Goal: Task Accomplishment & Management: Manage account settings

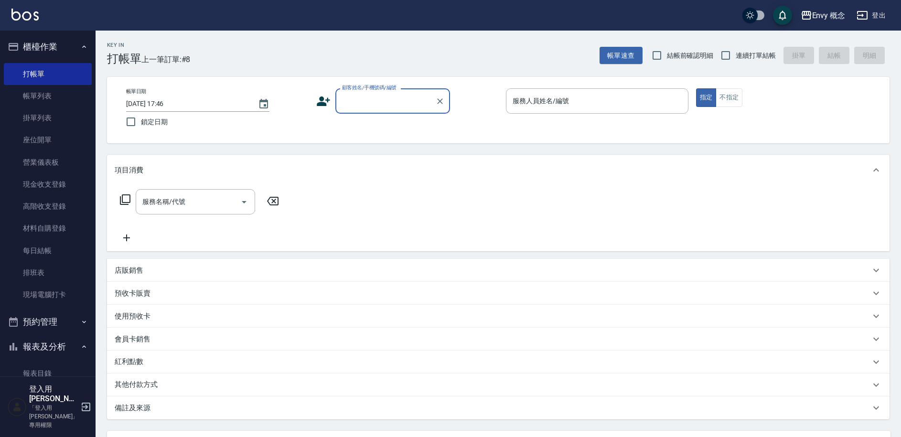
click at [50, 96] on link "帳單列表" at bounding box center [48, 96] width 88 height 22
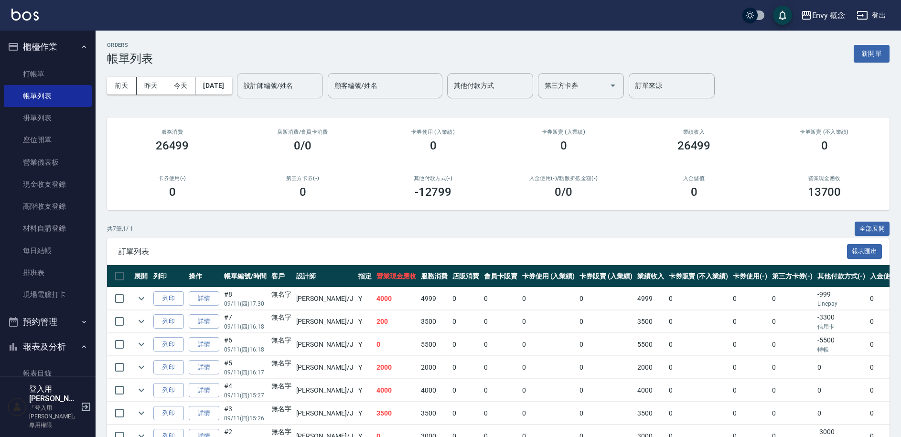
click at [319, 81] on input "設計師編號/姓名" at bounding box center [279, 85] width 77 height 17
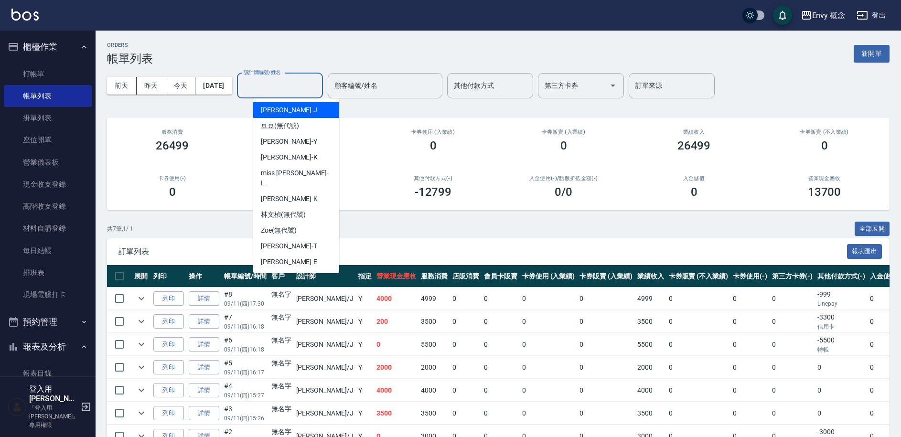
click at [304, 108] on div "[PERSON_NAME]" at bounding box center [296, 110] width 86 height 16
type input "[PERSON_NAME]"
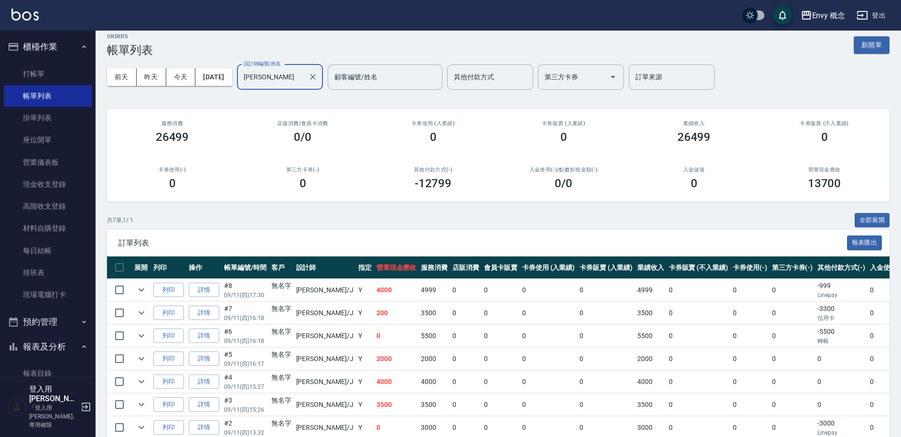
scroll to position [17, 0]
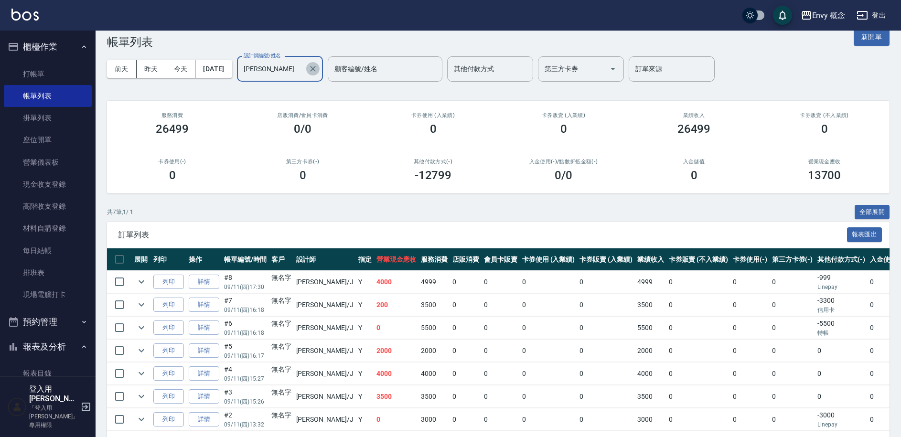
click at [318, 67] on icon "Clear" at bounding box center [313, 69] width 10 height 10
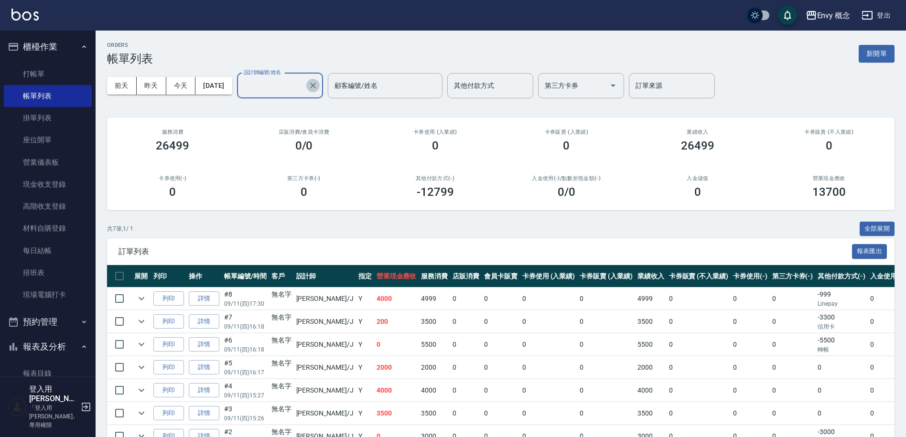
click at [314, 66] on div "前天 昨天 今天 2025/09/11 設計師編號/姓名 設計師編號/姓名 顧客編號/姓名 顧客編號/姓名 其他付款方式 其他付款方式 第三方卡券 第三方卡券…" at bounding box center [500, 85] width 787 height 41
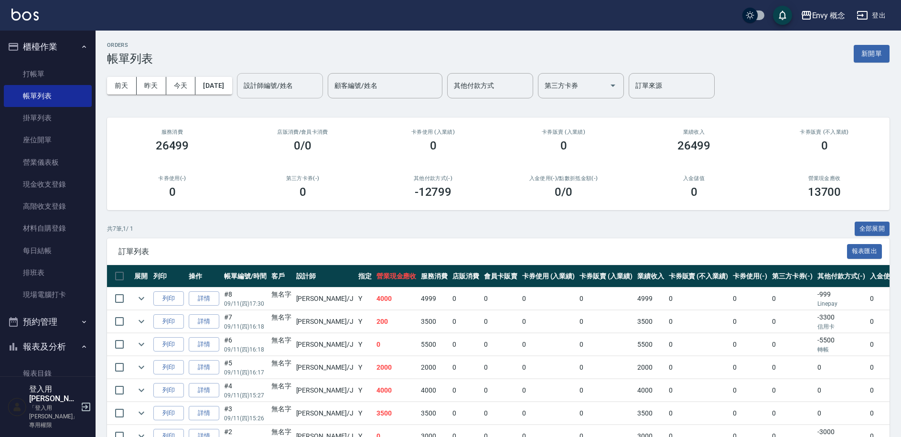
click at [309, 83] on div "設計師編號/姓名 設計師編號/姓名" at bounding box center [280, 85] width 86 height 25
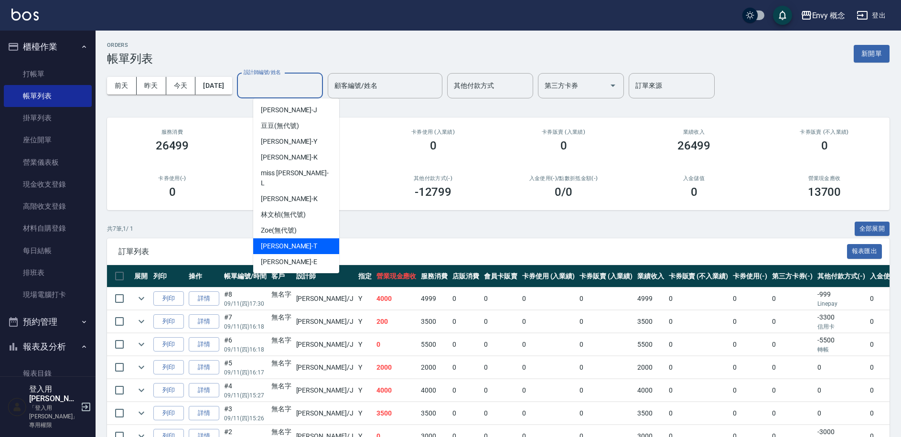
click at [304, 238] on div "[PERSON_NAME]" at bounding box center [296, 246] width 86 height 16
type input "[PERSON_NAME]"
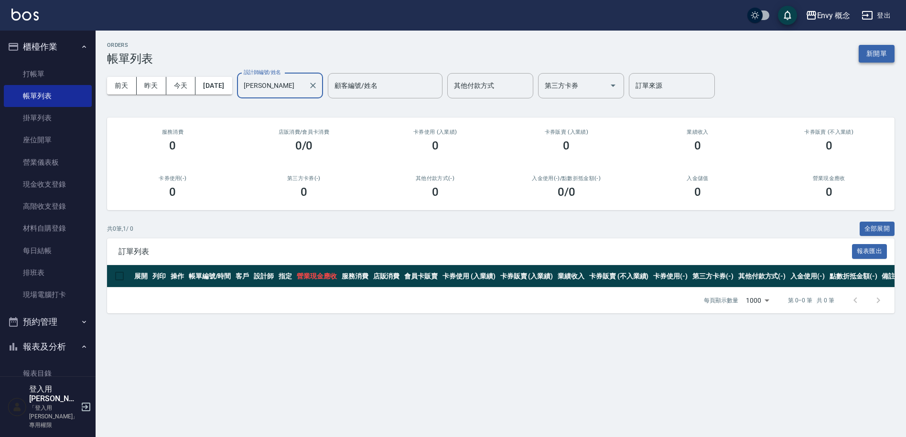
click at [884, 53] on button "新開單" at bounding box center [876, 54] width 36 height 18
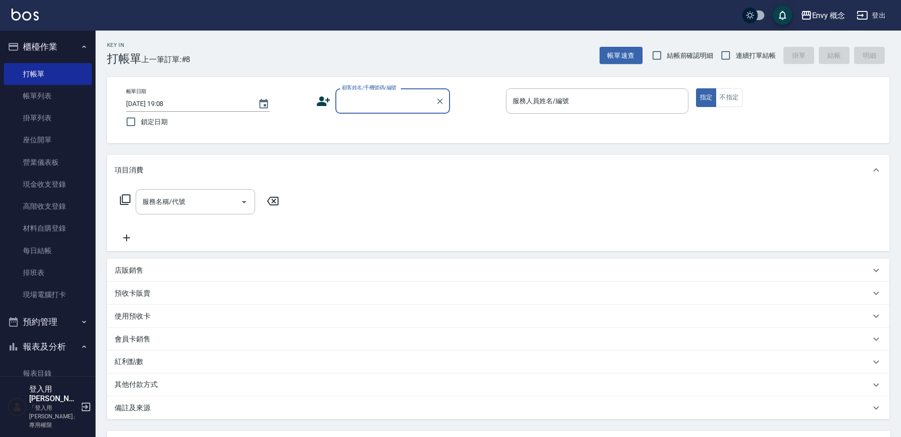
click at [372, 99] on input "顧客姓名/手機號碼/編號" at bounding box center [386, 101] width 92 height 17
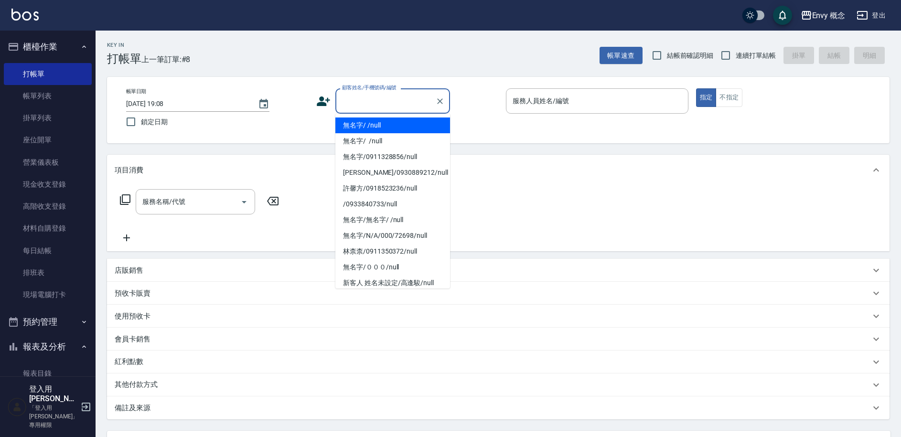
click at [382, 121] on li "無名字/ /null" at bounding box center [392, 126] width 115 height 16
type input "無名字/ /null"
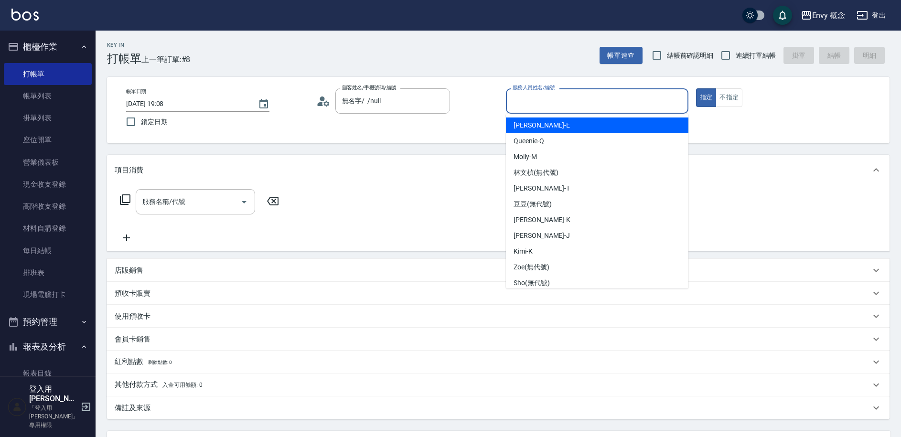
click at [554, 101] on input "服務人員姓名/編號" at bounding box center [597, 101] width 174 height 17
click at [729, 51] on input "連續打單結帳" at bounding box center [726, 55] width 20 height 20
checkbox input "true"
click at [616, 104] on input "服務人員姓名/編號" at bounding box center [597, 101] width 174 height 17
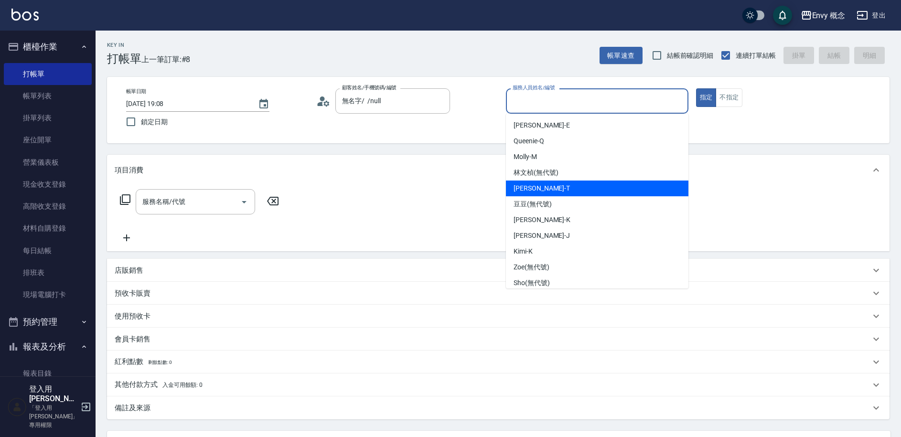
click at [601, 188] on div "[PERSON_NAME]" at bounding box center [597, 189] width 182 height 16
type input "[PERSON_NAME]"
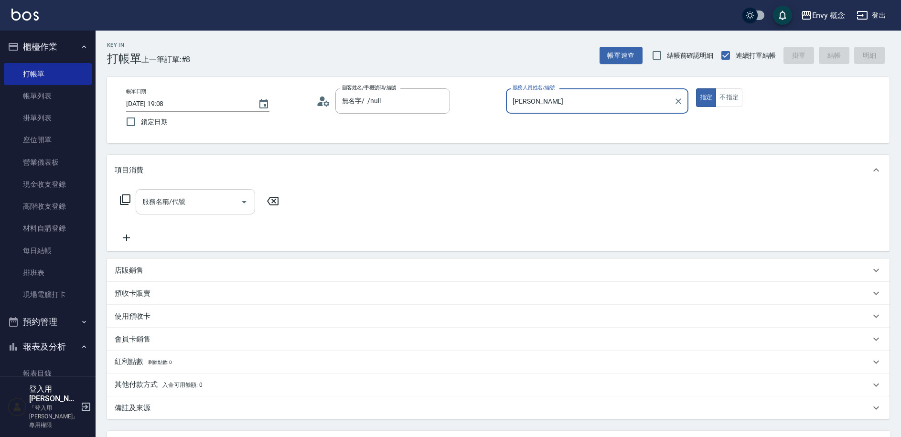
click at [187, 204] on input "服務名稱/代號" at bounding box center [188, 201] width 97 height 17
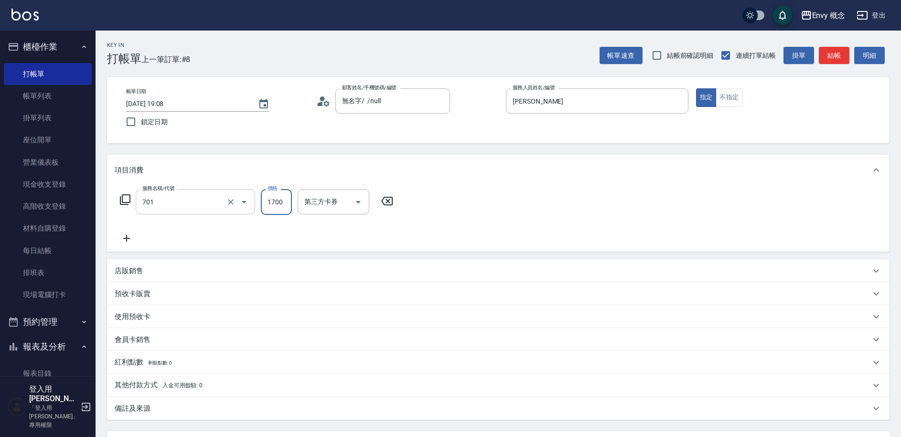
type input "701 染髮(701)"
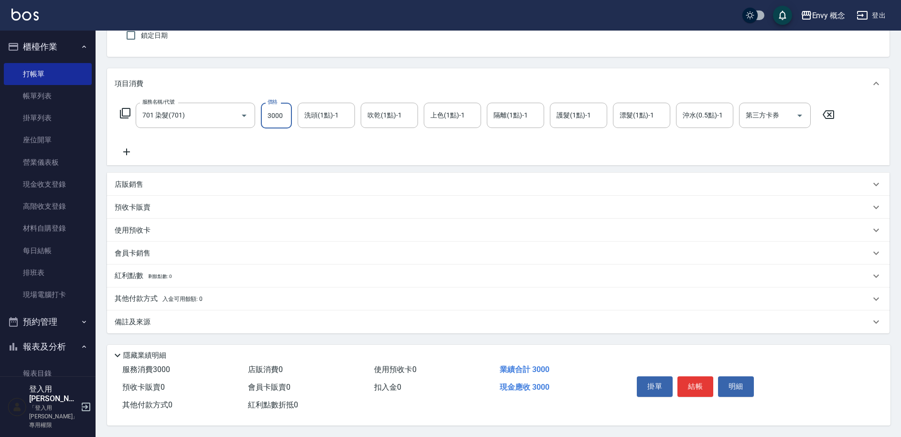
type input "3000"
click at [187, 296] on span "入金可用餘額: 0" at bounding box center [182, 299] width 41 height 7
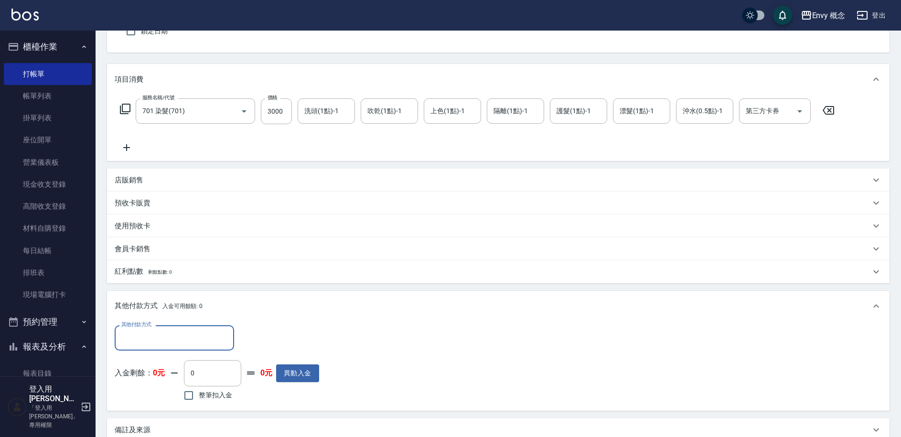
scroll to position [0, 0]
click at [184, 339] on input "其他付款方式" at bounding box center [174, 338] width 111 height 17
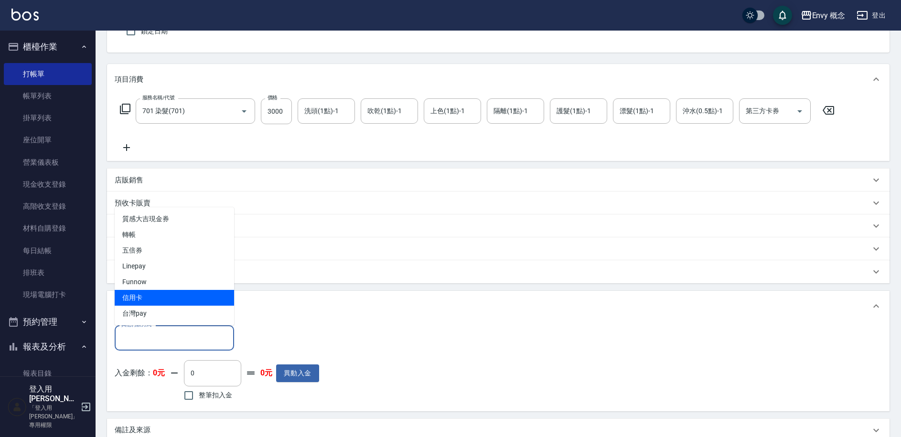
click at [180, 294] on span "信用卡" at bounding box center [174, 298] width 119 height 16
type input "信用卡"
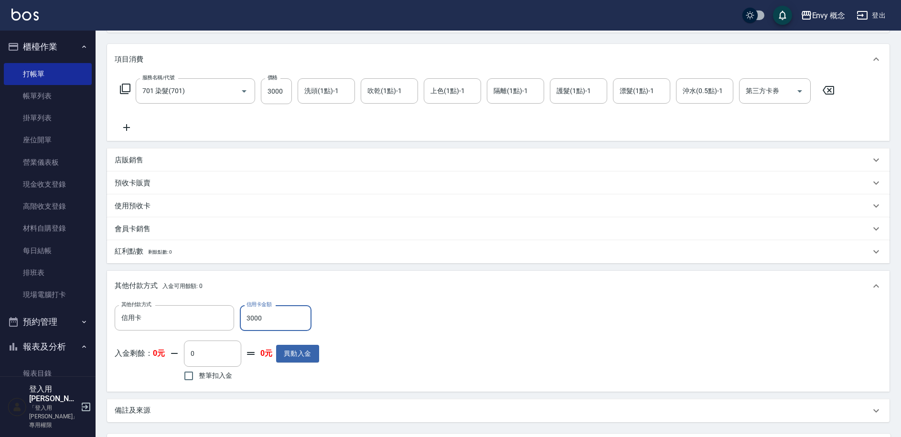
scroll to position [204, 0]
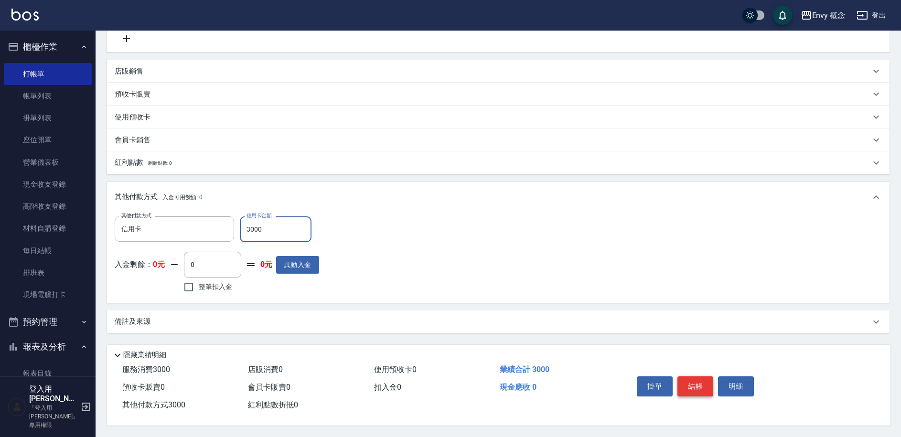
type input "3000"
click at [707, 376] on button "結帳" at bounding box center [695, 386] width 36 height 20
type input "2025/09/11 19:09"
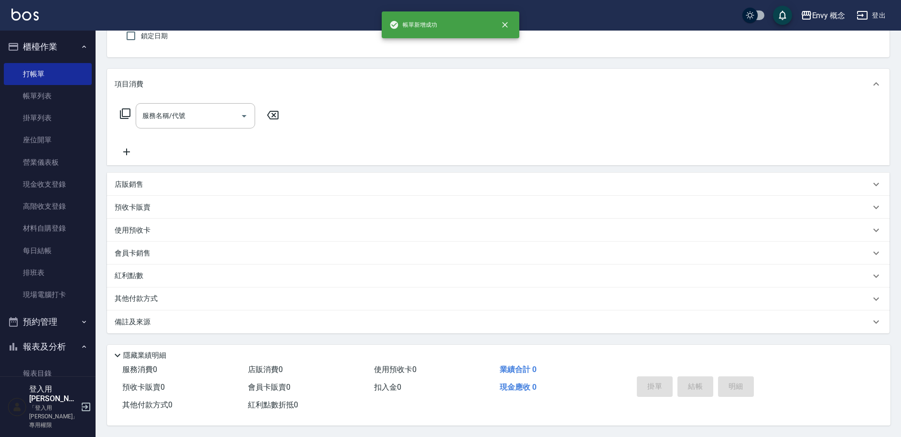
scroll to position [0, 0]
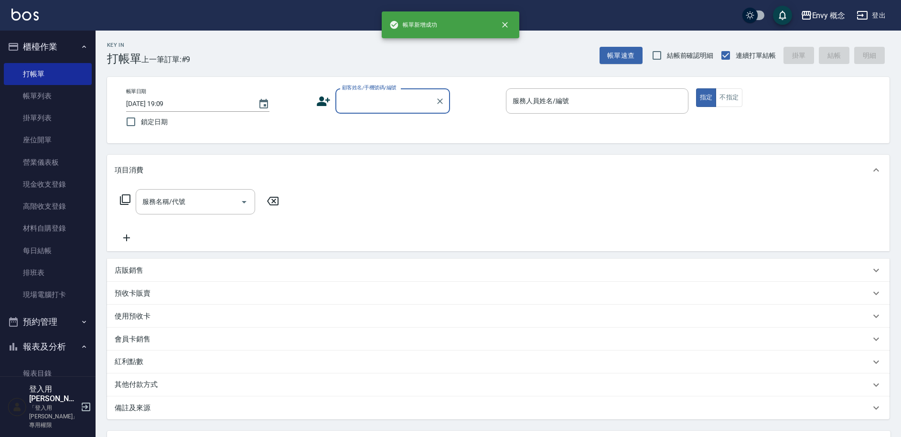
click at [374, 113] on div "顧客姓名/手機號碼/編號" at bounding box center [392, 100] width 115 height 25
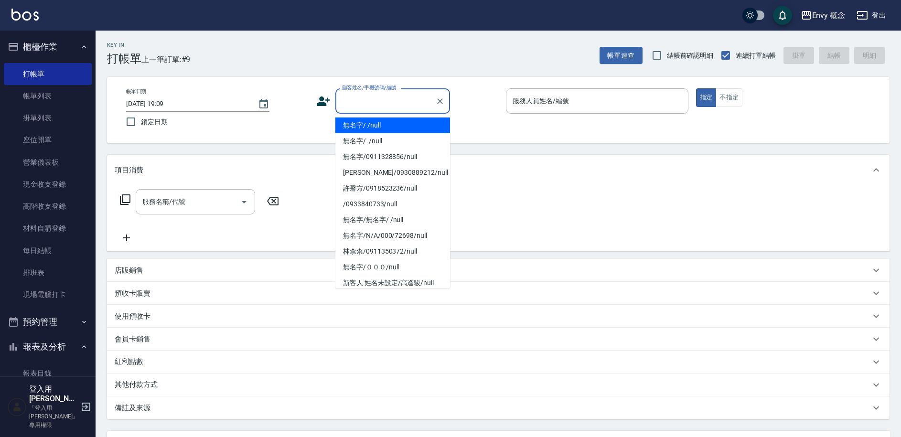
drag, startPoint x: 384, startPoint y: 125, endPoint x: 484, endPoint y: 121, distance: 100.4
click at [384, 125] on li "無名字/ /null" at bounding box center [392, 126] width 115 height 16
type input "無名字/ /null"
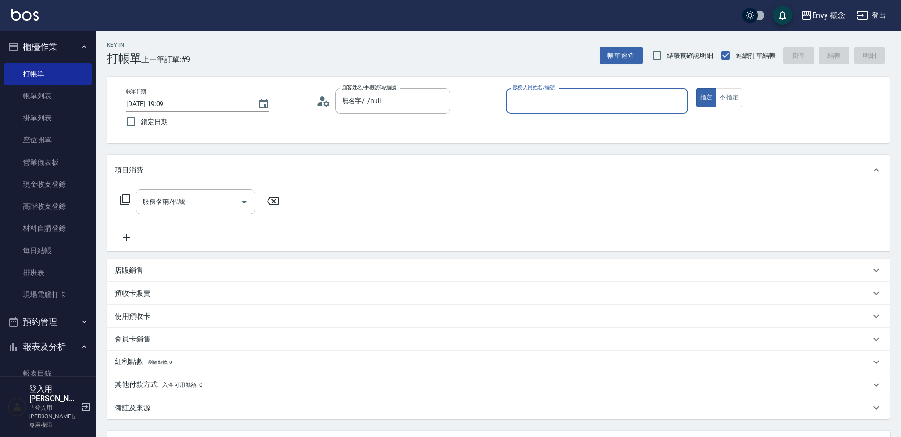
click at [540, 102] on input "服務人員姓名/編號" at bounding box center [597, 101] width 174 height 17
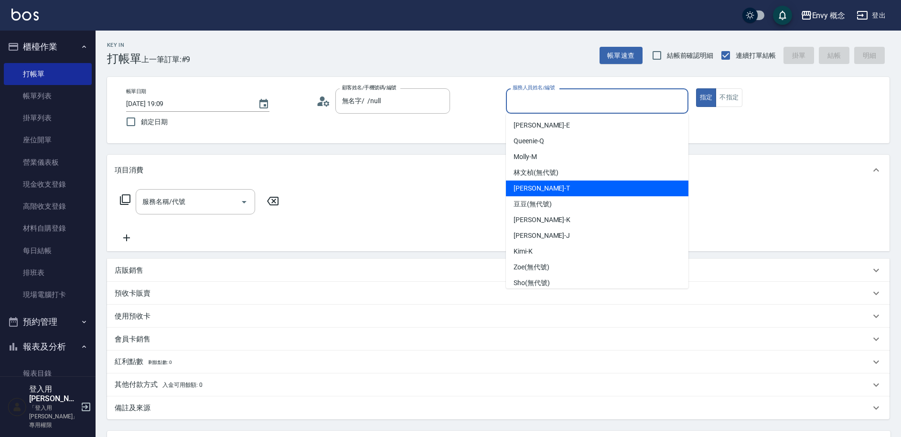
click at [561, 185] on div "[PERSON_NAME]" at bounding box center [597, 189] width 182 height 16
type input "[PERSON_NAME]"
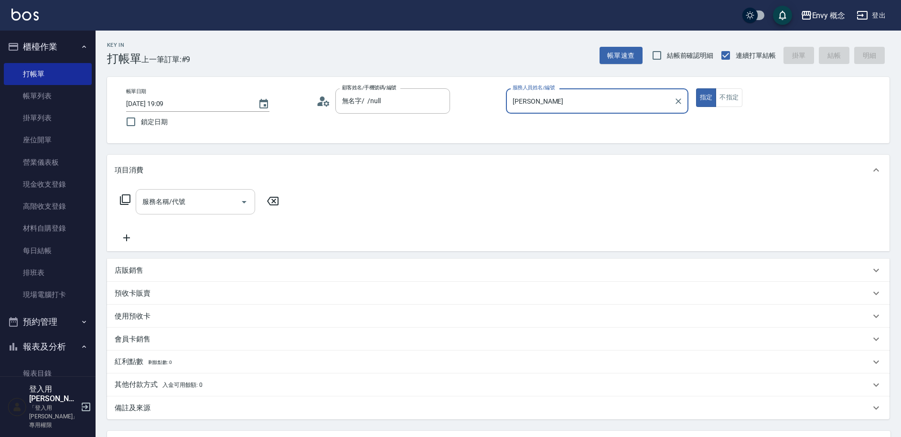
click at [206, 196] on input "服務名稱/代號" at bounding box center [188, 201] width 97 height 17
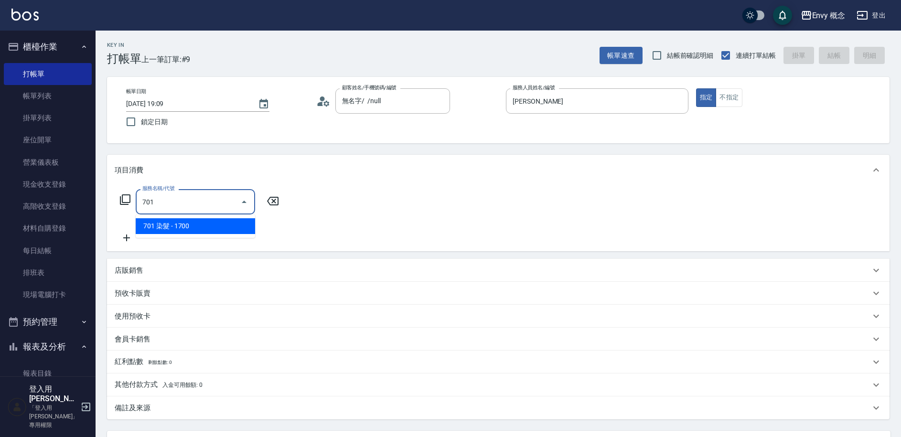
type input "701 染髮(701)"
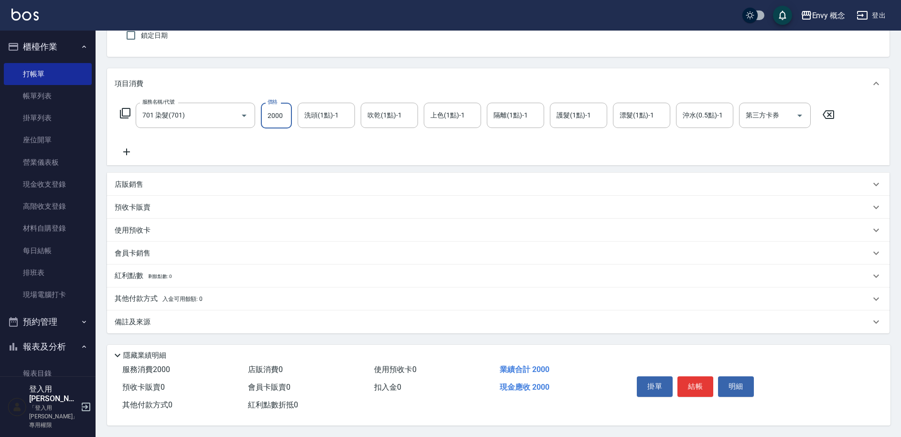
scroll to position [91, 0]
type input "2000"
click at [150, 296] on p "其他付款方式 入金可用餘額: 0" at bounding box center [159, 299] width 88 height 11
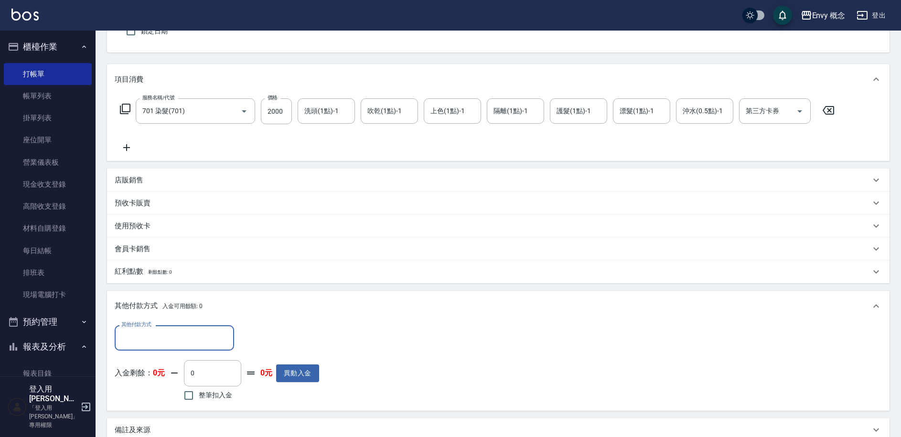
scroll to position [0, 0]
click at [133, 332] on input "其他付款方式" at bounding box center [174, 338] width 111 height 17
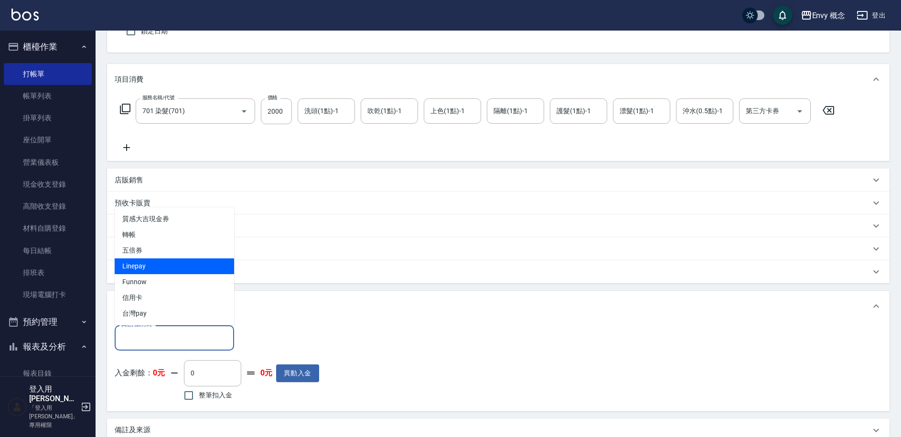
click at [146, 267] on span "Linepay" at bounding box center [174, 266] width 119 height 16
type input "Linepay"
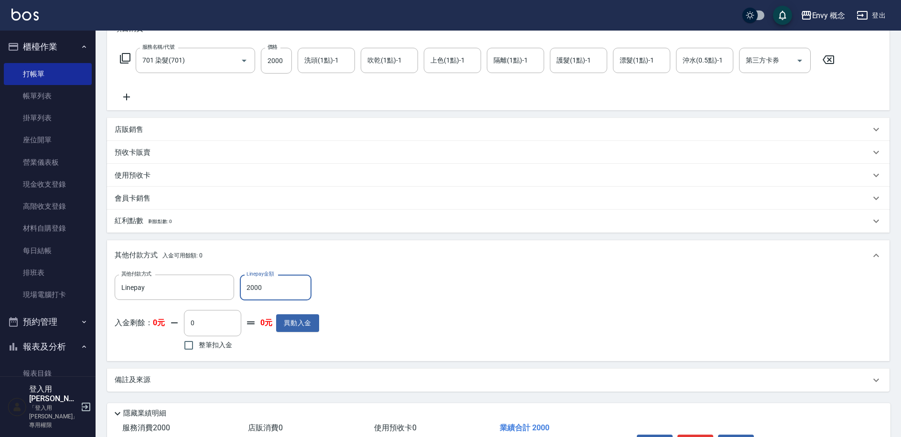
scroll to position [204, 0]
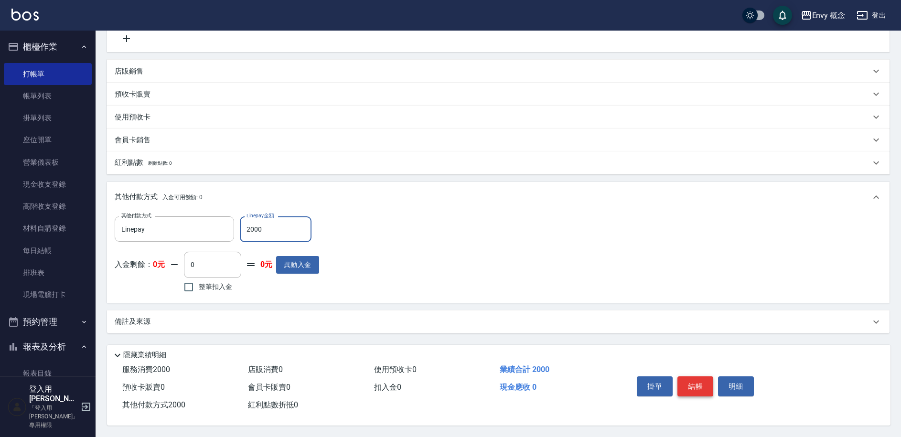
type input "2000"
click at [696, 380] on button "結帳" at bounding box center [695, 386] width 36 height 20
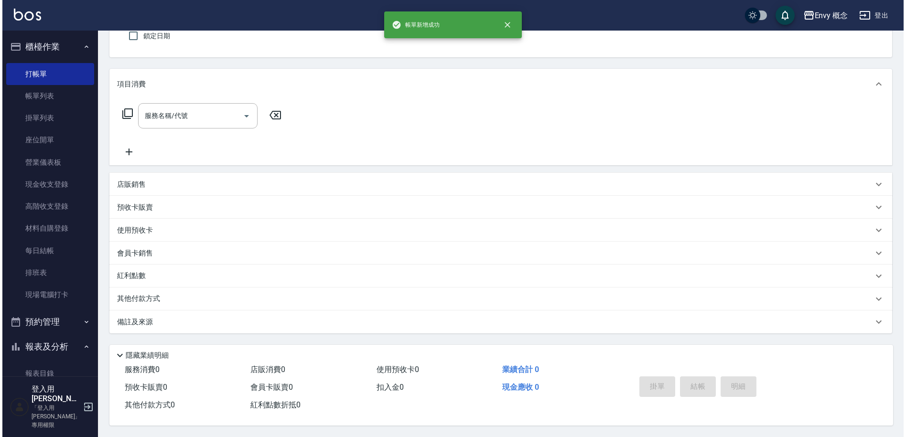
scroll to position [0, 0]
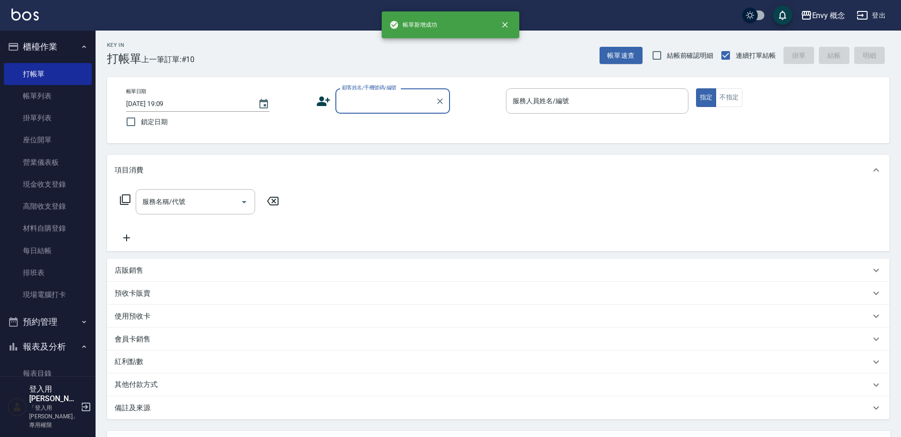
click at [360, 100] on input "顧客姓名/手機號碼/編號" at bounding box center [386, 101] width 92 height 17
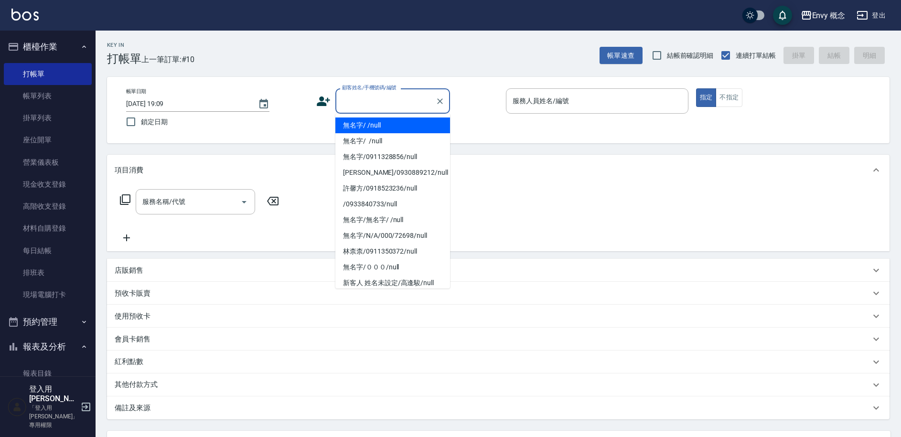
drag, startPoint x: 367, startPoint y: 123, endPoint x: 561, endPoint y: 123, distance: 193.5
click at [367, 123] on li "無名字/ /null" at bounding box center [392, 126] width 115 height 16
type input "無名字/ /null"
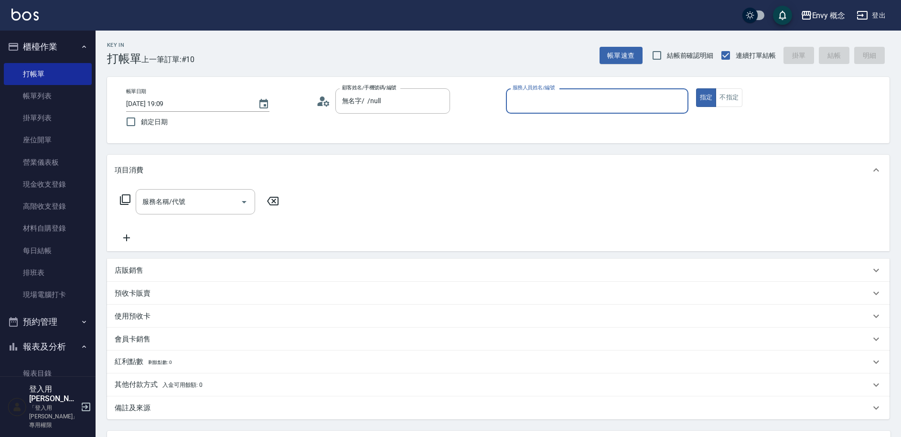
click at [580, 113] on div "服務人員姓名/編號" at bounding box center [597, 100] width 182 height 25
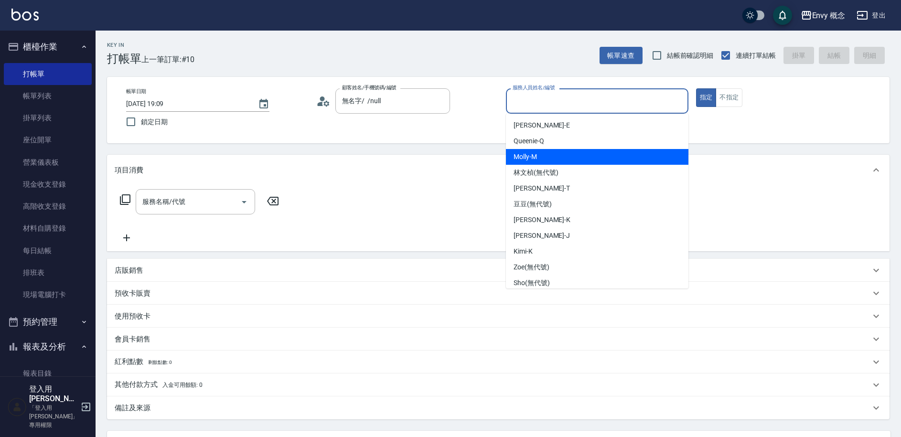
click at [554, 159] on div "[PERSON_NAME]" at bounding box center [597, 157] width 182 height 16
type input "[PERSON_NAME]"
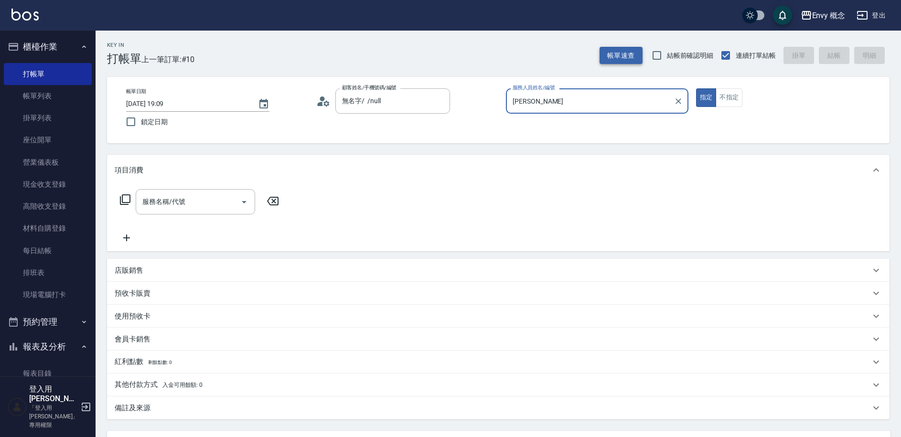
click at [622, 57] on button "帳單速查" at bounding box center [621, 56] width 43 height 18
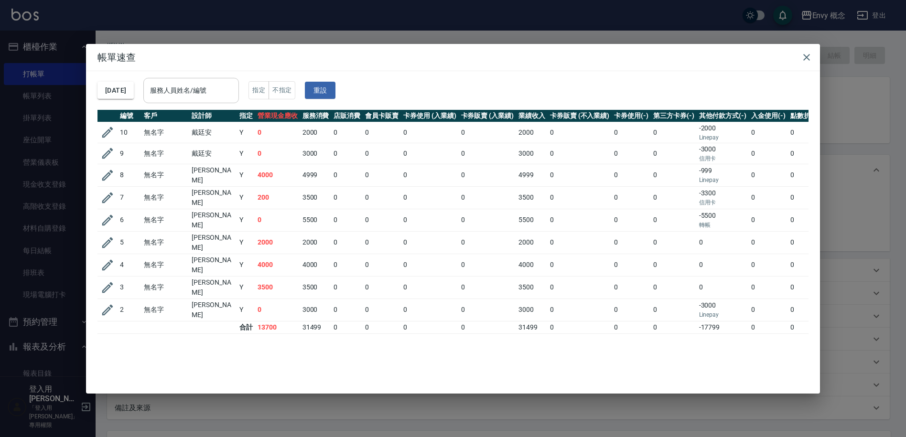
click at [217, 85] on input "服務人員姓名/編號" at bounding box center [191, 90] width 87 height 17
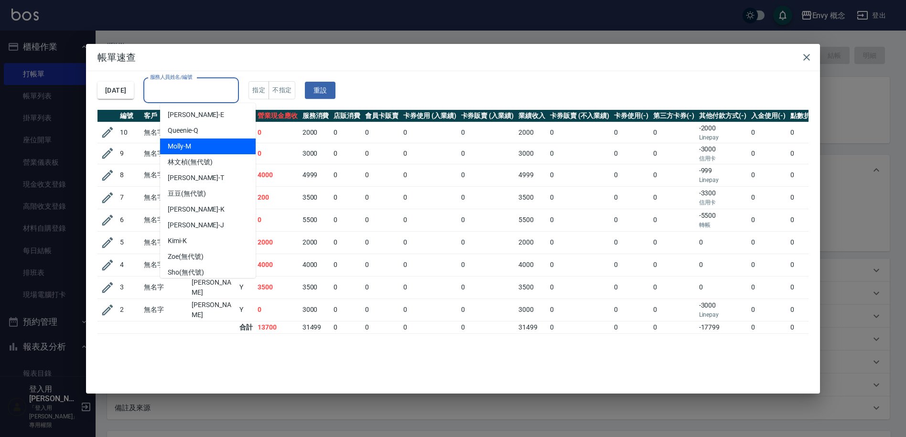
click at [203, 145] on div "[PERSON_NAME]" at bounding box center [208, 147] width 96 height 16
type input "[PERSON_NAME]"
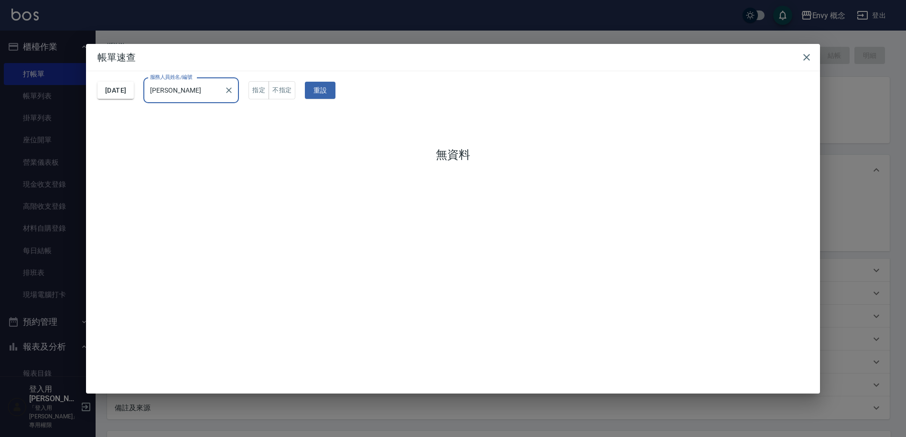
click at [388, 33] on div "帳單速查 2025/09/11 服務人員姓名/編號 Molly-M 服務人員姓名/編號 指定 不指定 重設 無資料" at bounding box center [453, 218] width 906 height 437
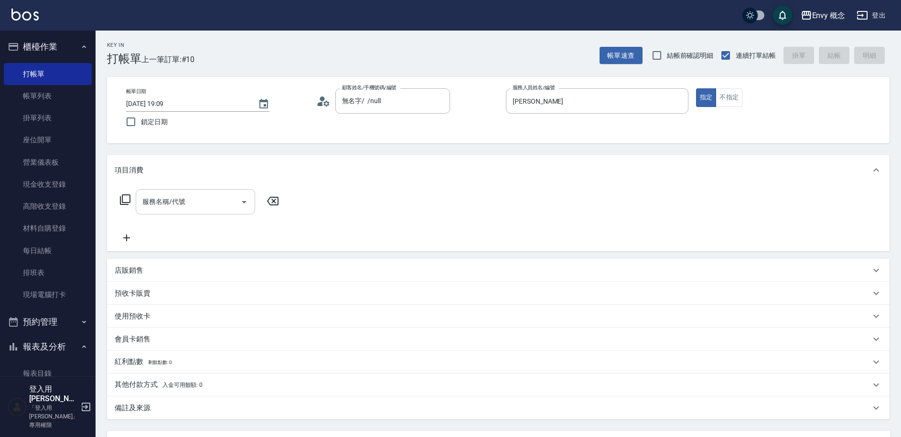
click at [202, 204] on input "服務名稱/代號" at bounding box center [188, 201] width 97 height 17
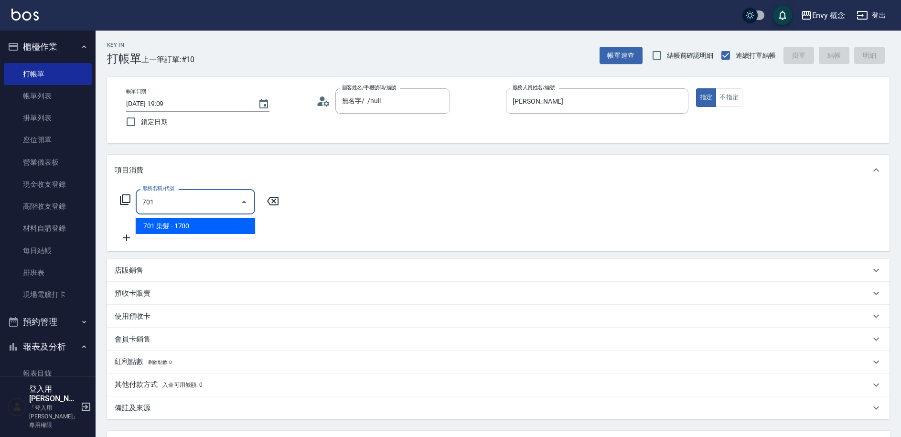
type input "701 染髮(701)"
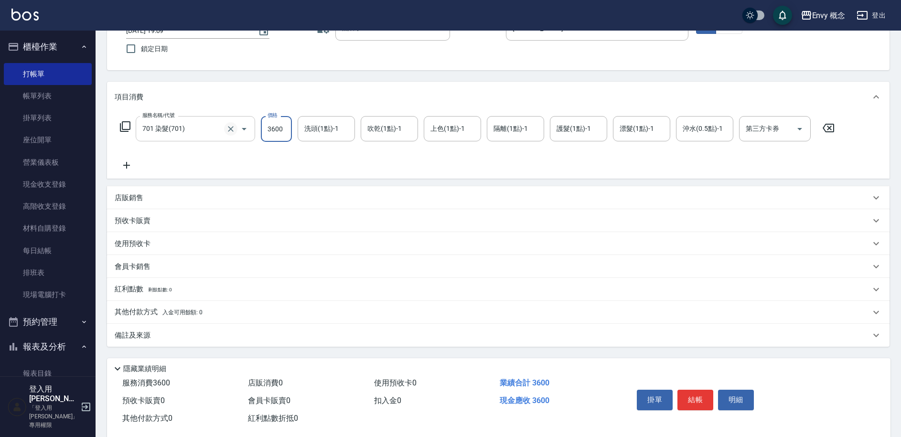
scroll to position [91, 0]
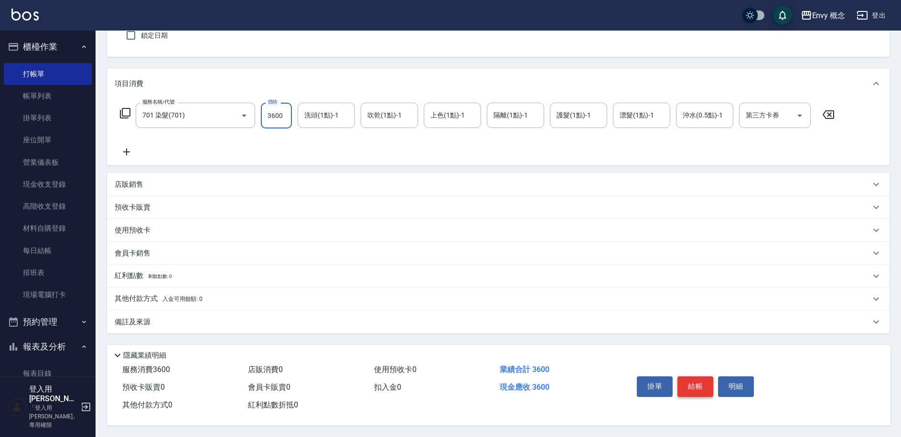
type input "3600"
drag, startPoint x: 695, startPoint y: 383, endPoint x: 697, endPoint y: 377, distance: 6.0
click at [695, 382] on button "結帳" at bounding box center [695, 386] width 36 height 20
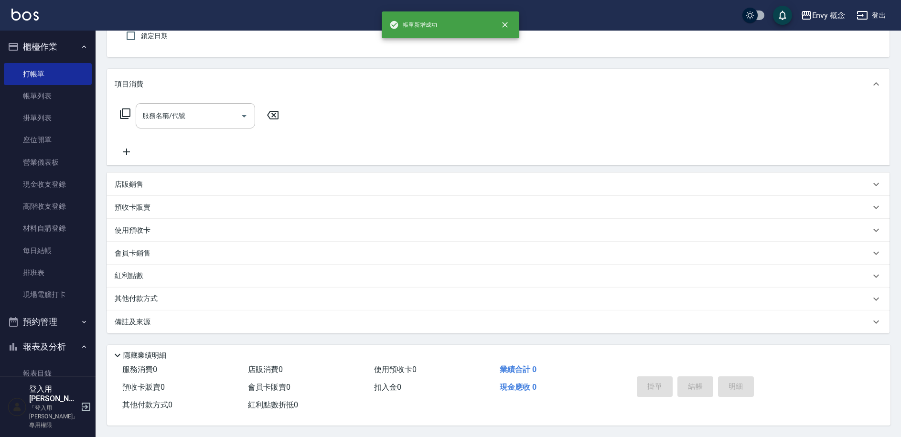
scroll to position [90, 0]
click at [215, 108] on input "服務名稱/代號" at bounding box center [188, 115] width 97 height 17
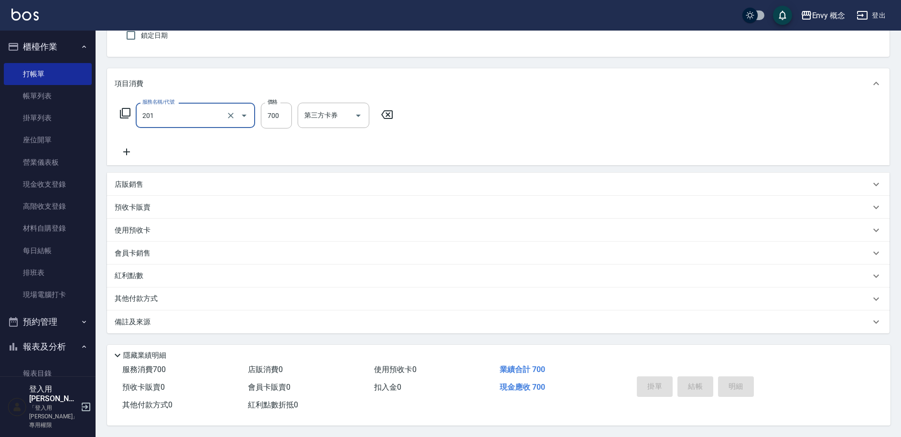
type input "201 剪髮(201)"
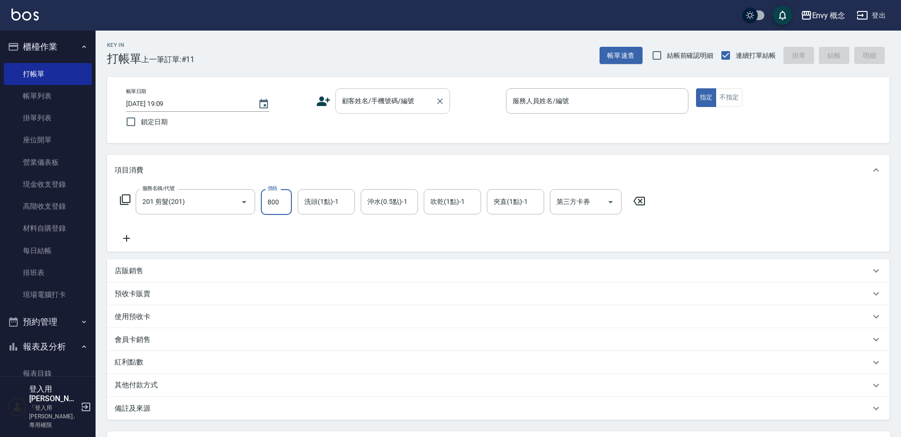
type input "800"
click at [398, 101] on div "顧客姓名/手機號碼/編號 顧客姓名/手機號碼/編號" at bounding box center [392, 100] width 115 height 25
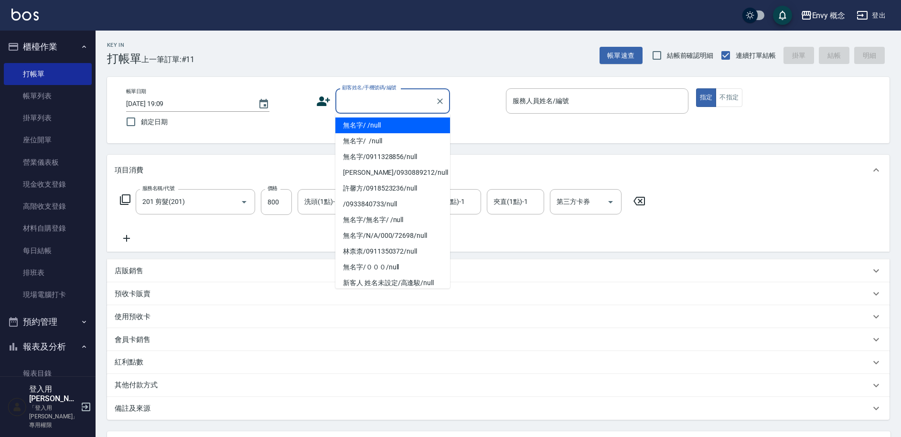
click at [394, 129] on li "無名字/ /null" at bounding box center [392, 126] width 115 height 16
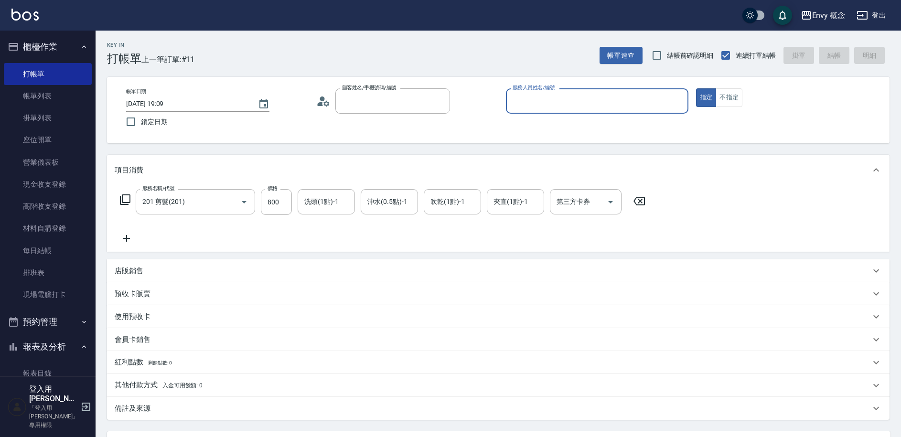
type input "無名字/ /null"
click at [618, 90] on div "服務人員姓名/編號" at bounding box center [597, 100] width 182 height 25
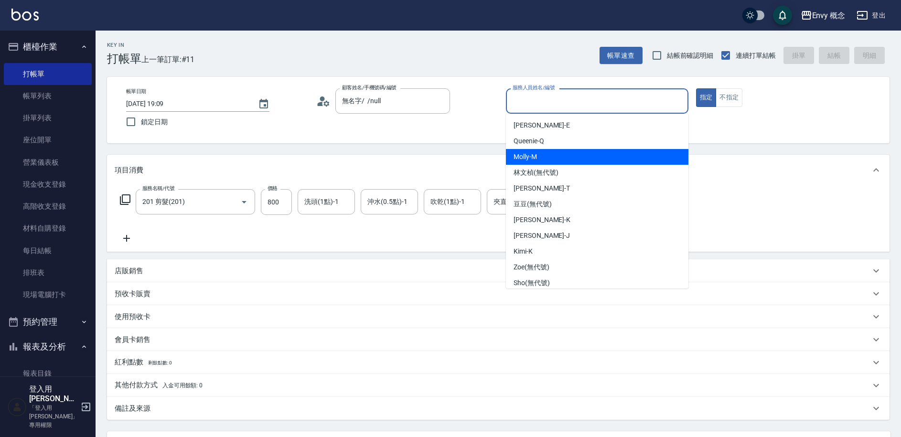
click at [596, 156] on div "[PERSON_NAME]" at bounding box center [597, 157] width 182 height 16
type input "[PERSON_NAME]"
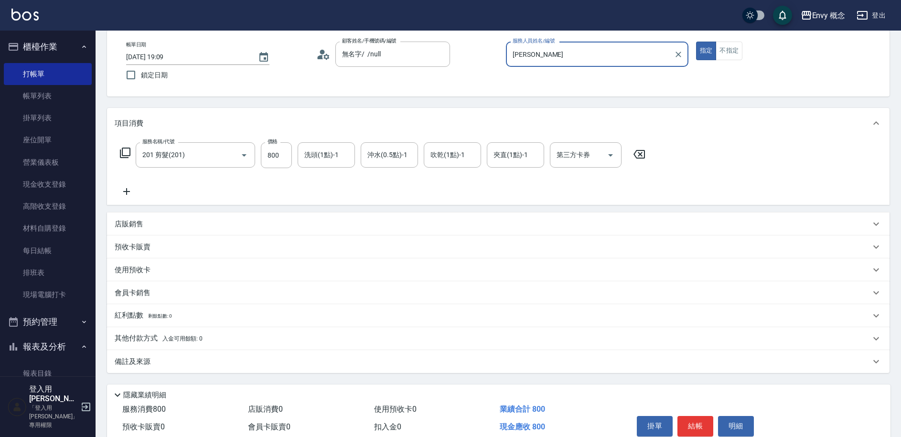
scroll to position [91, 0]
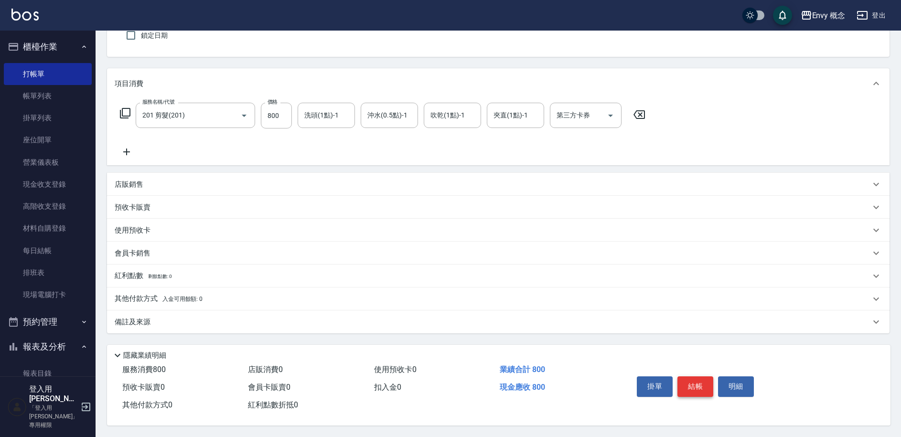
click at [695, 376] on button "結帳" at bounding box center [695, 386] width 36 height 20
type input "2025/09/11 19:11"
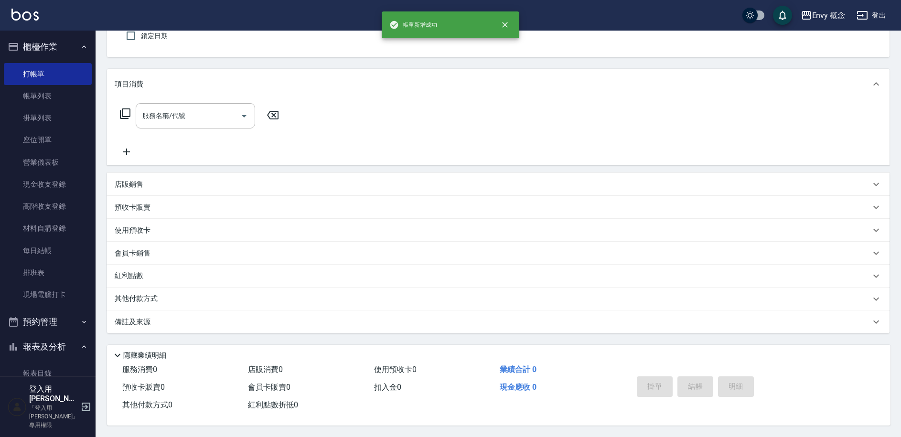
scroll to position [90, 0]
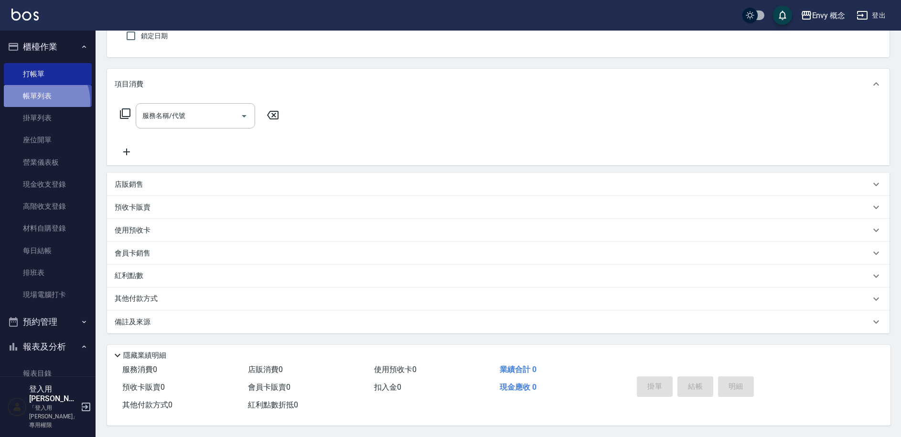
click at [39, 102] on link "帳單列表" at bounding box center [48, 96] width 88 height 22
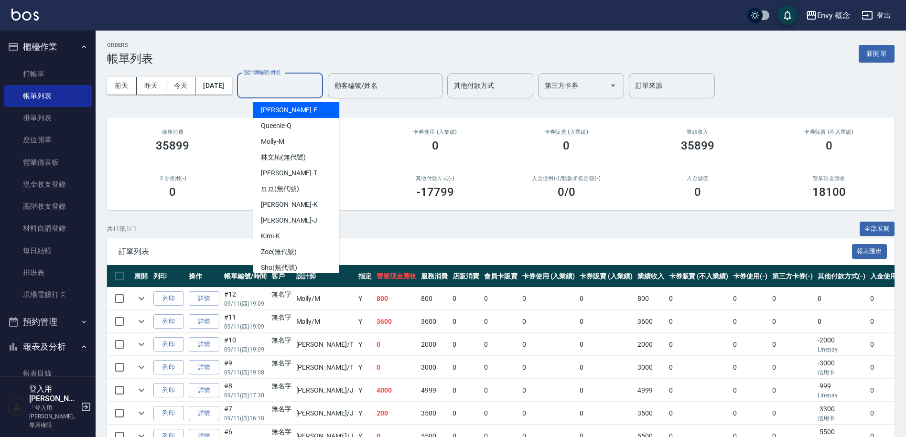
click at [268, 84] on div "設計師編號/姓名 設計師編號/姓名" at bounding box center [280, 85] width 86 height 25
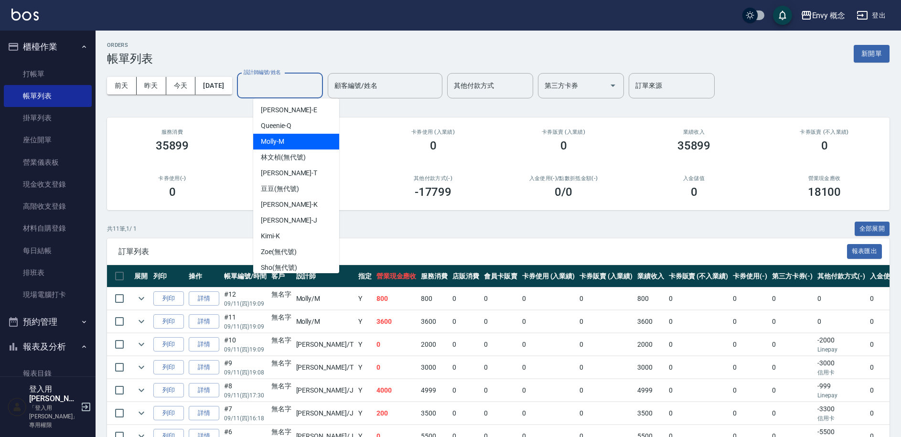
click at [297, 139] on div "[PERSON_NAME]" at bounding box center [296, 142] width 86 height 16
type input "[PERSON_NAME]"
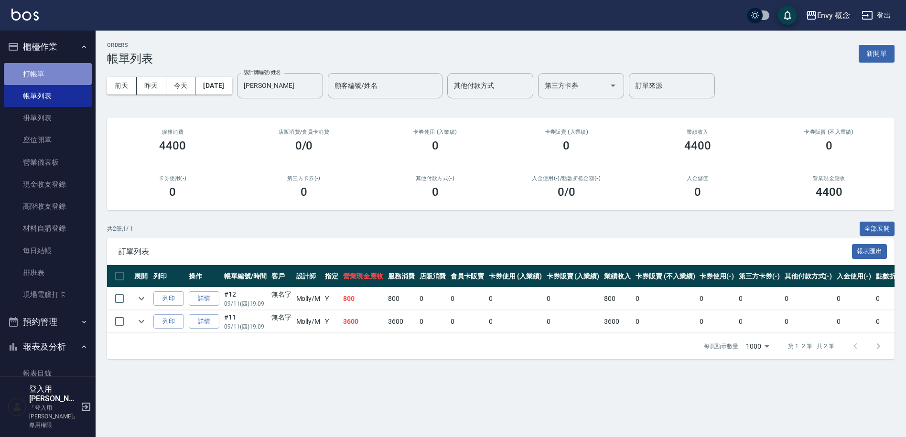
click at [61, 77] on link "打帳單" at bounding box center [48, 74] width 88 height 22
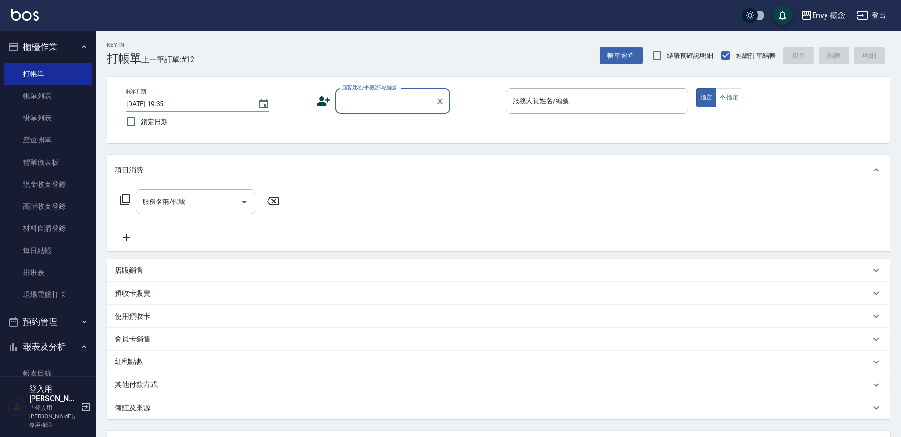
click at [402, 107] on input "顧客姓名/手機號碼/編號" at bounding box center [386, 101] width 92 height 17
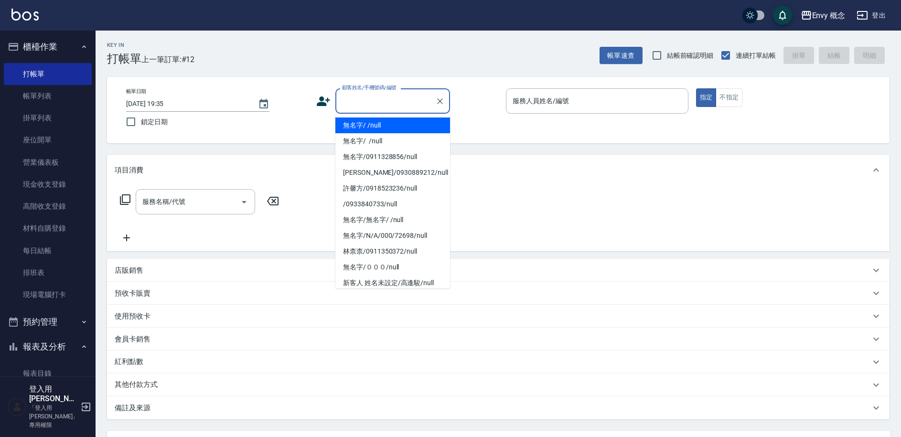
click at [405, 129] on li "無名字/ /null" at bounding box center [392, 126] width 115 height 16
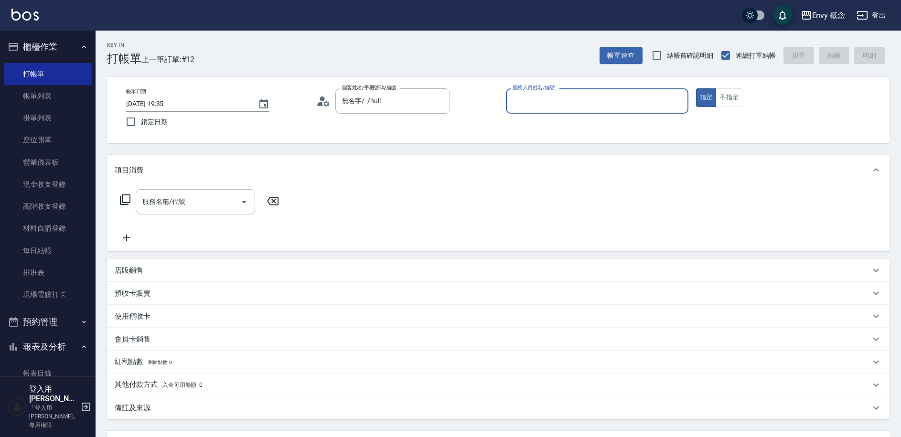
type input "無名字/ /null"
click at [586, 105] on input "服務人員姓名/編號" at bounding box center [597, 101] width 174 height 17
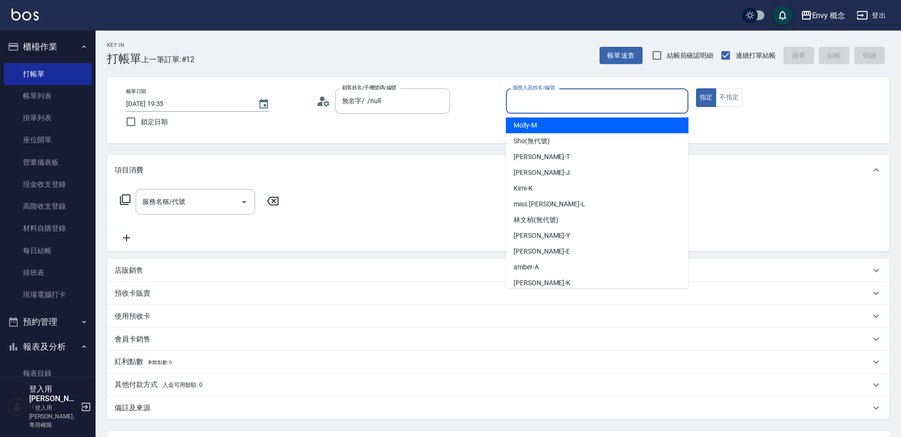
click at [591, 129] on div "[PERSON_NAME]" at bounding box center [597, 126] width 182 height 16
type input "[PERSON_NAME]"
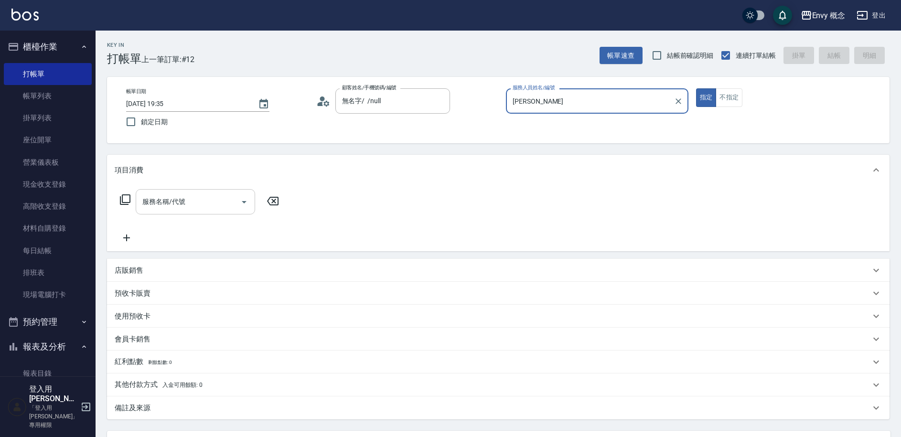
click at [235, 199] on input "服務名稱/代號" at bounding box center [188, 201] width 97 height 17
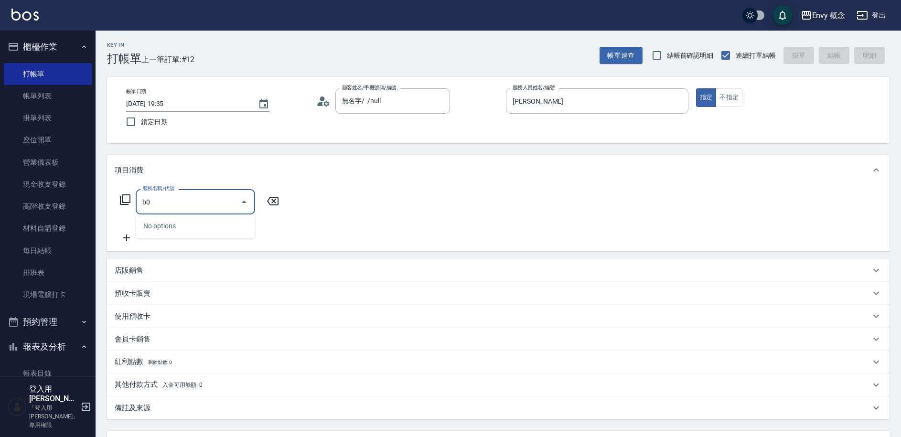
type input "b"
click at [239, 225] on span "701 染髮 - 1700" at bounding box center [195, 226] width 119 height 16
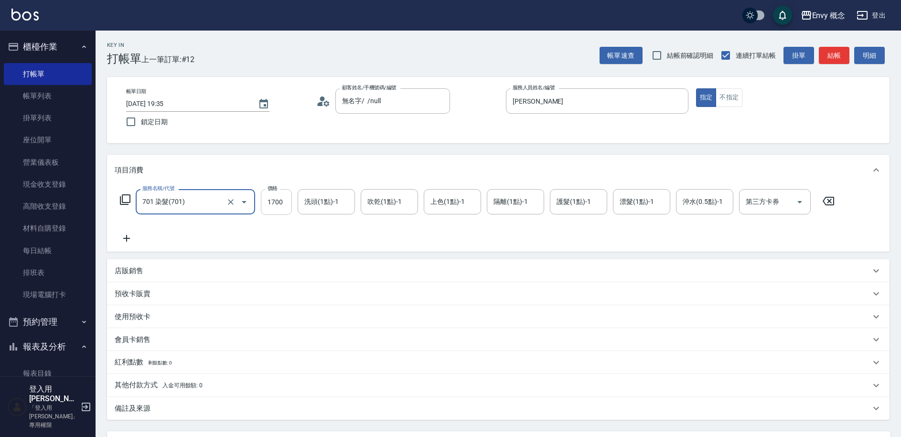
type input "701 染髮(701)"
click at [283, 202] on input "1700" at bounding box center [276, 202] width 31 height 26
type input "3000"
click at [236, 383] on div "其他付款方式 入金可用餘額: 0" at bounding box center [493, 385] width 756 height 11
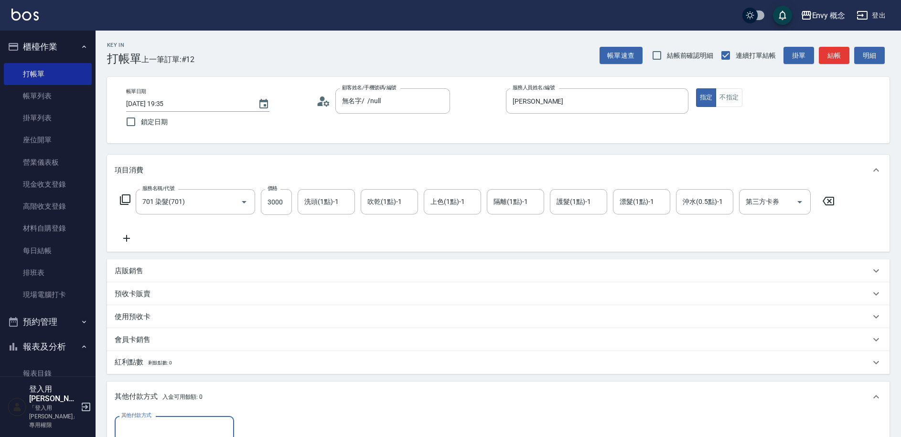
click at [216, 421] on input "其他付款方式" at bounding box center [174, 428] width 111 height 17
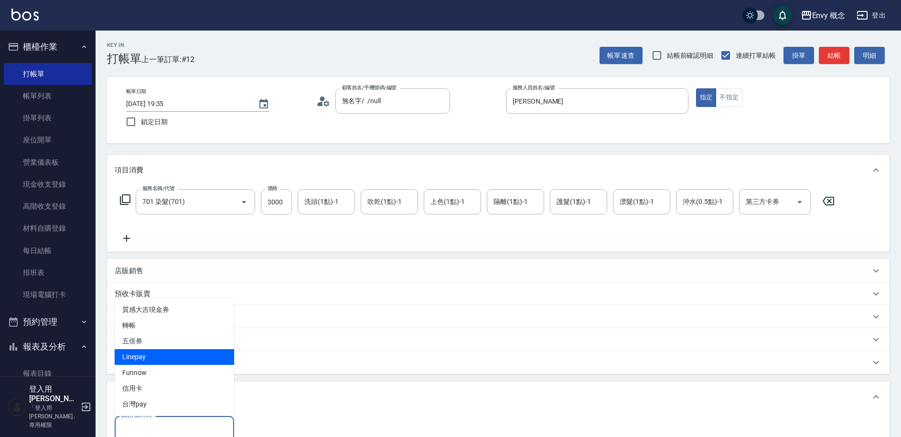
click at [216, 361] on span "Linepay" at bounding box center [174, 357] width 119 height 16
type input "Linepay"
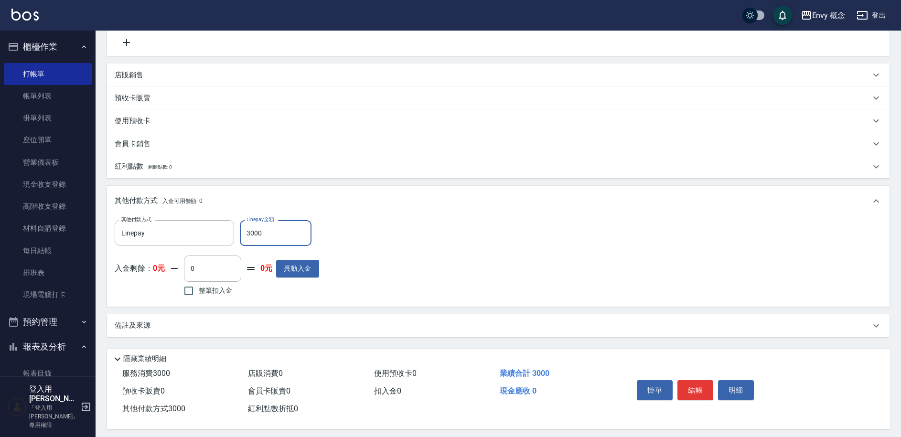
scroll to position [204, 0]
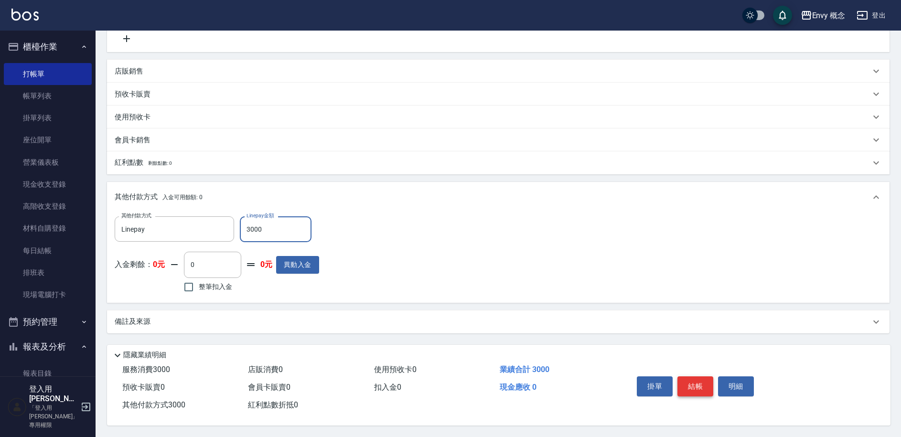
type input "3000"
click at [697, 380] on button "結帳" at bounding box center [695, 386] width 36 height 20
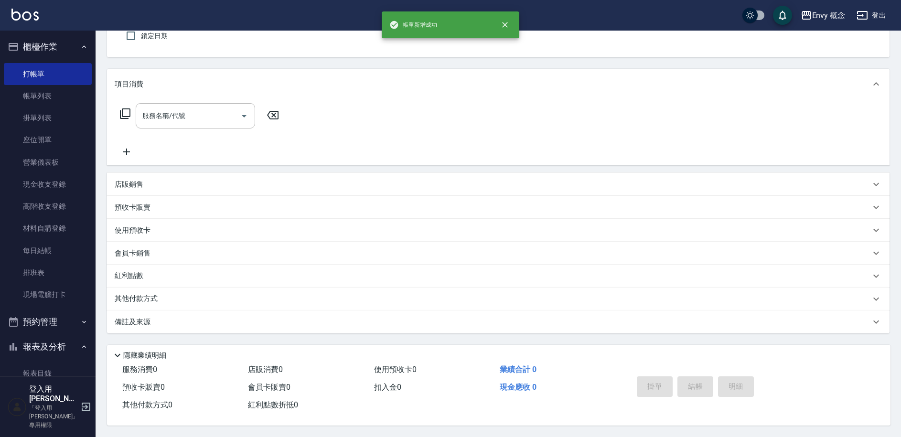
scroll to position [0, 0]
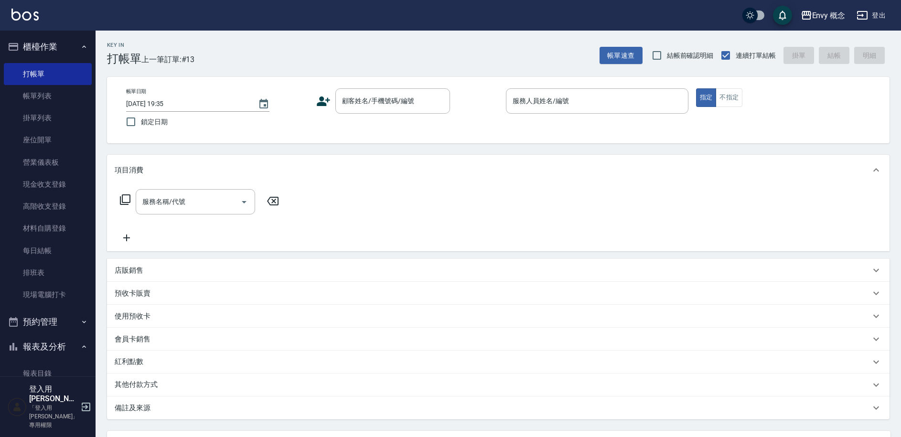
drag, startPoint x: 78, startPoint y: 96, endPoint x: 185, endPoint y: 3, distance: 141.6
click at [58, 226] on link "材料自購登錄" at bounding box center [48, 228] width 88 height 22
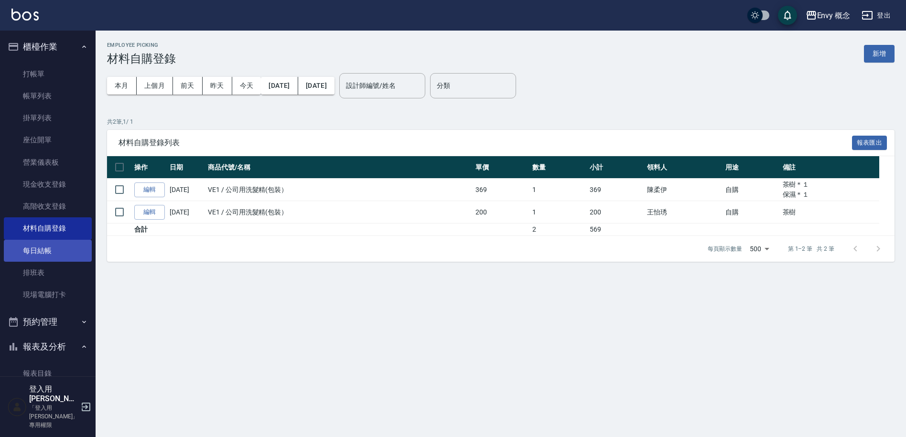
click at [66, 255] on link "每日結帳" at bounding box center [48, 251] width 88 height 22
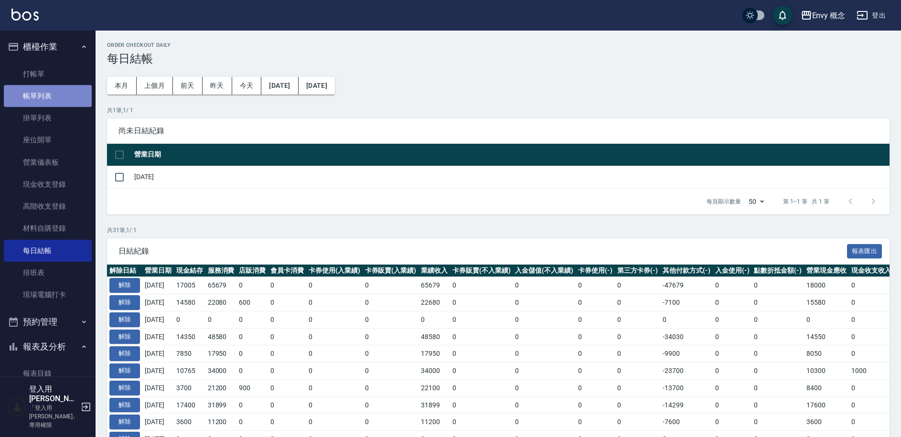
click at [52, 87] on link "帳單列表" at bounding box center [48, 96] width 88 height 22
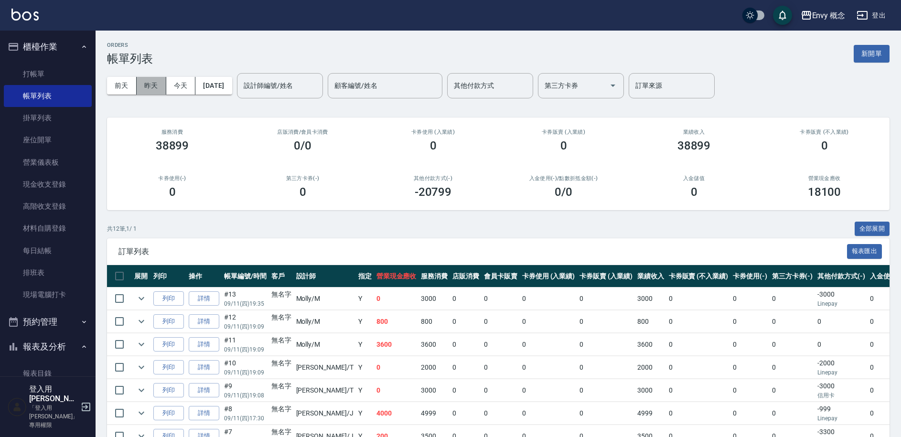
click at [156, 85] on button "昨天" at bounding box center [152, 86] width 30 height 18
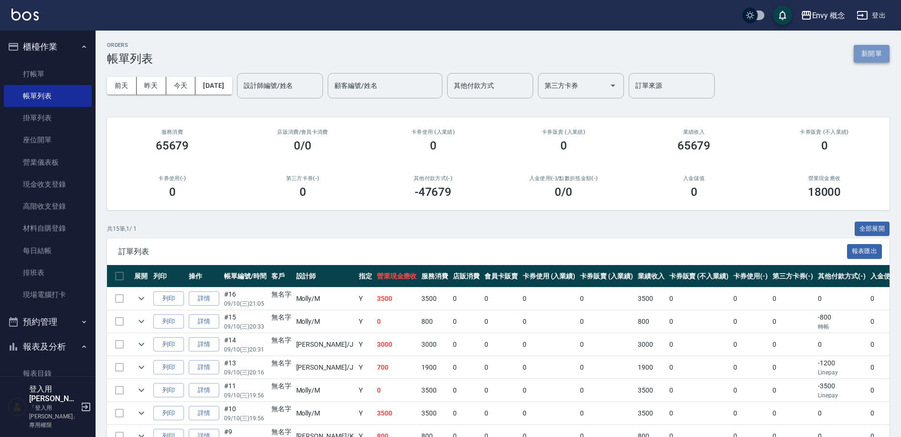
click at [885, 54] on button "新開單" at bounding box center [872, 54] width 36 height 18
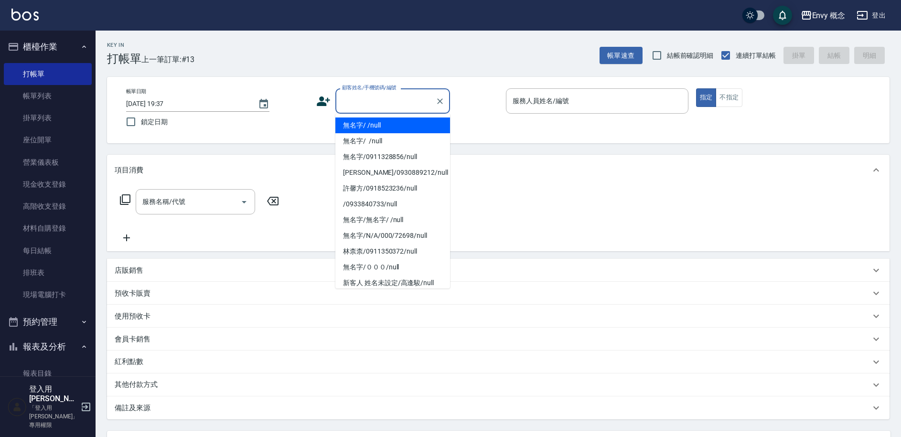
click at [357, 104] on input "顧客姓名/手機號碼/編號" at bounding box center [386, 101] width 92 height 17
click at [376, 125] on li "無名字/ /null" at bounding box center [392, 126] width 115 height 16
type input "無名字/ /null"
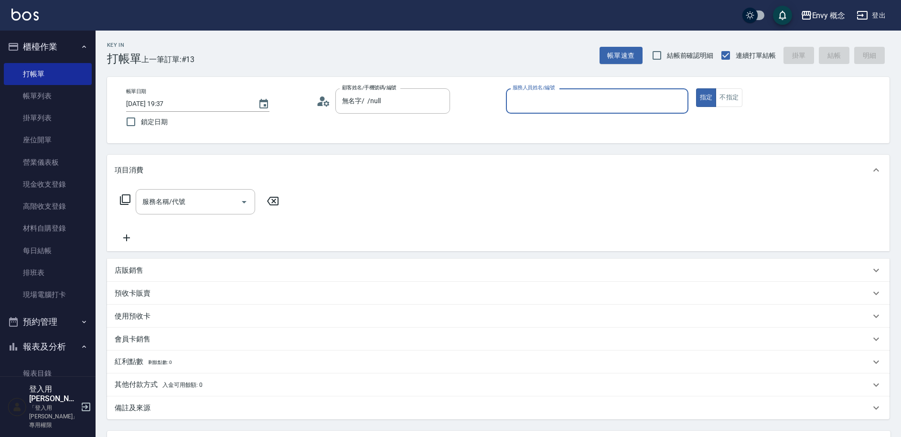
click at [596, 100] on input "服務人員姓名/編號" at bounding box center [597, 101] width 174 height 17
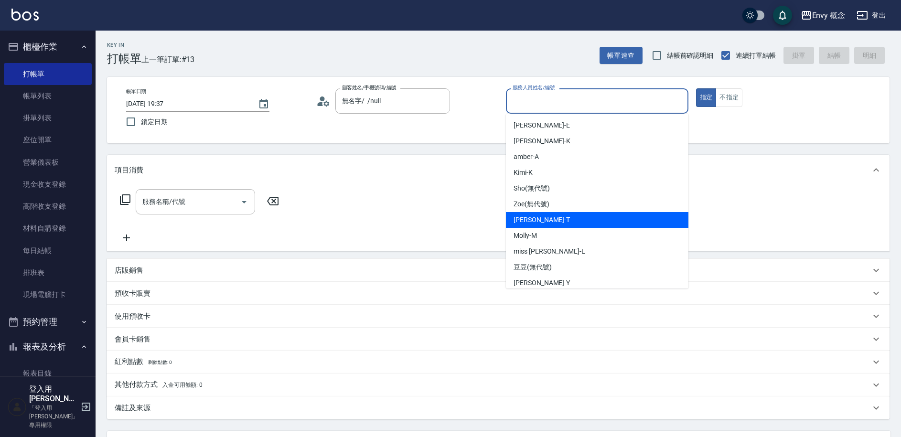
scroll to position [85, 0]
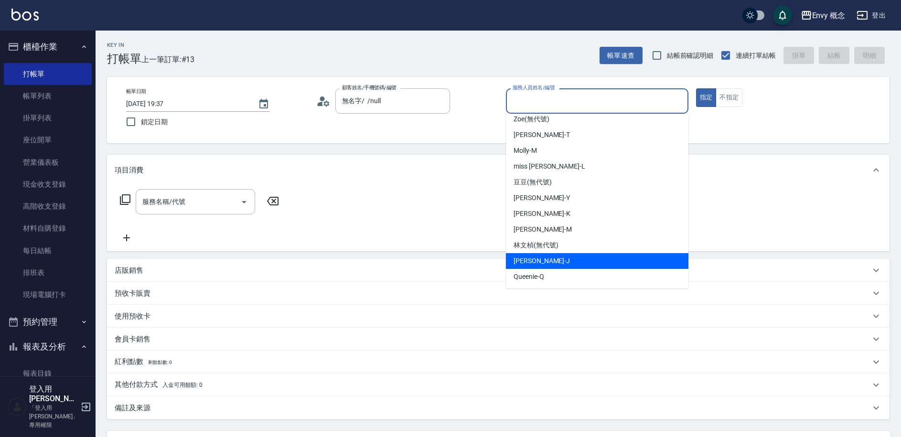
click at [575, 256] on div "[PERSON_NAME]" at bounding box center [597, 261] width 182 height 16
type input "[PERSON_NAME]"
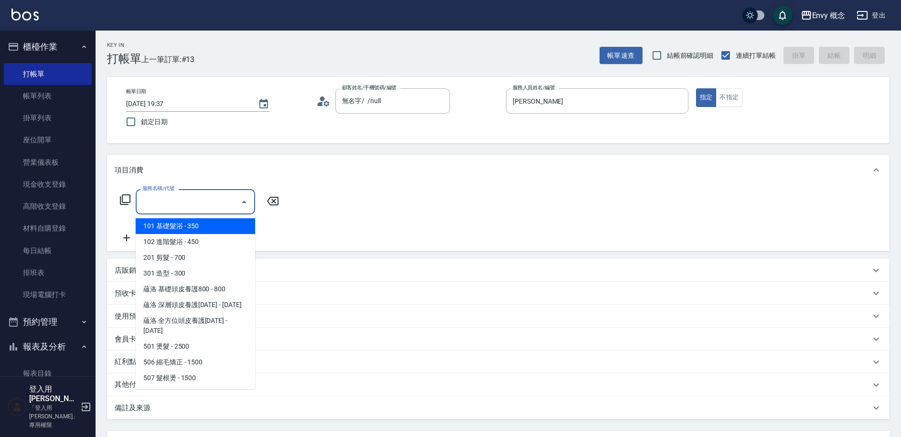
click at [211, 204] on input "服務名稱/代號" at bounding box center [188, 201] width 97 height 17
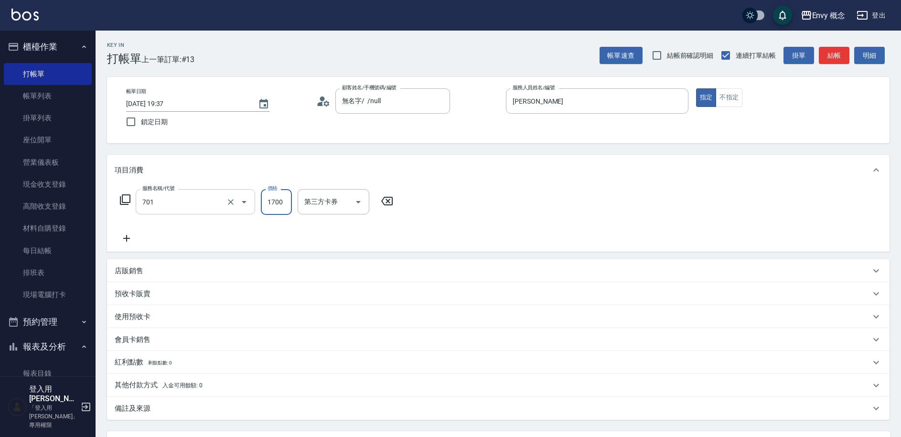
type input "701 染髮(701)"
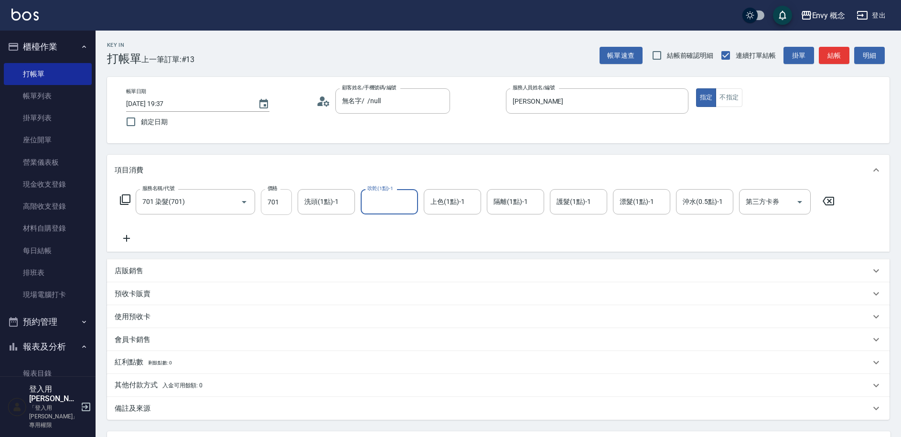
click at [277, 198] on input "701" at bounding box center [276, 202] width 31 height 26
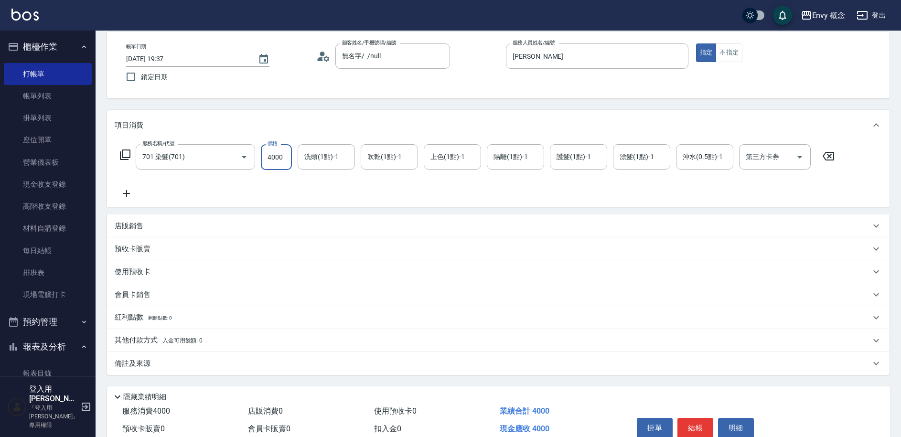
scroll to position [91, 0]
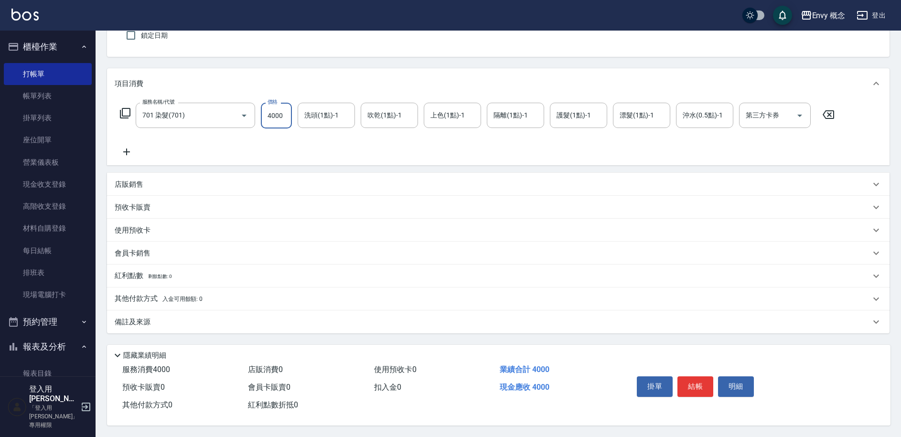
type input "4000"
click at [157, 295] on p "其他付款方式 入金可用餘額: 0" at bounding box center [159, 299] width 88 height 11
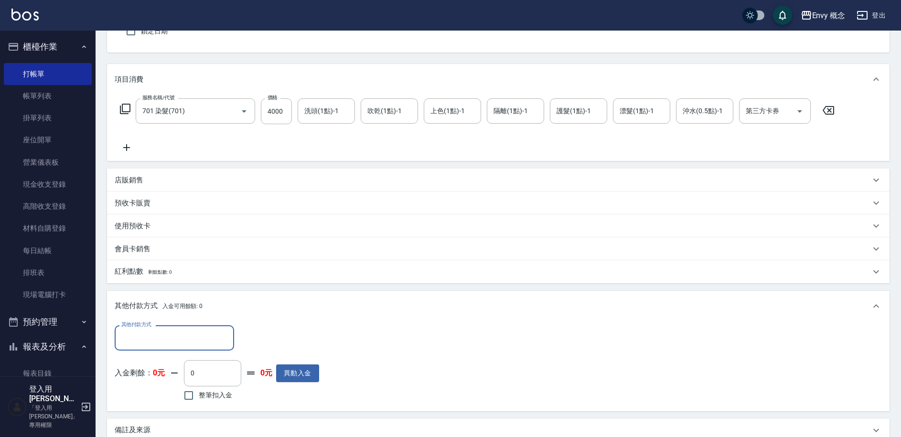
scroll to position [0, 0]
click at [190, 338] on input "其他付款方式" at bounding box center [174, 338] width 111 height 17
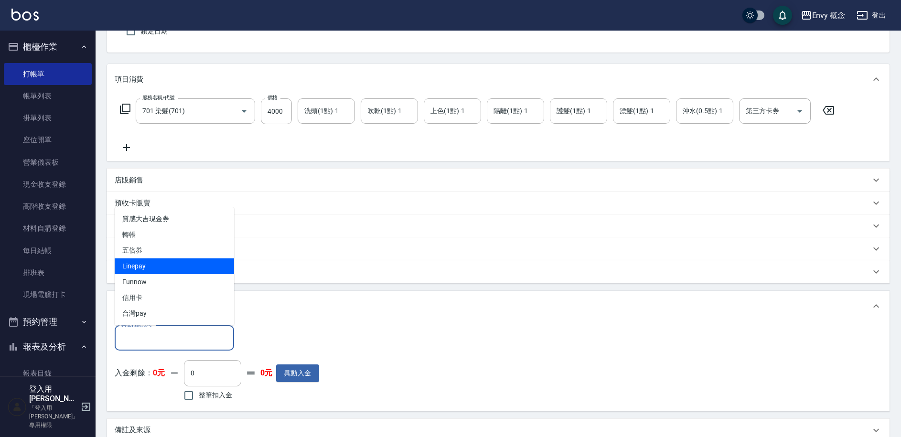
click at [170, 267] on span "Linepay" at bounding box center [174, 266] width 119 height 16
type input "Linepay"
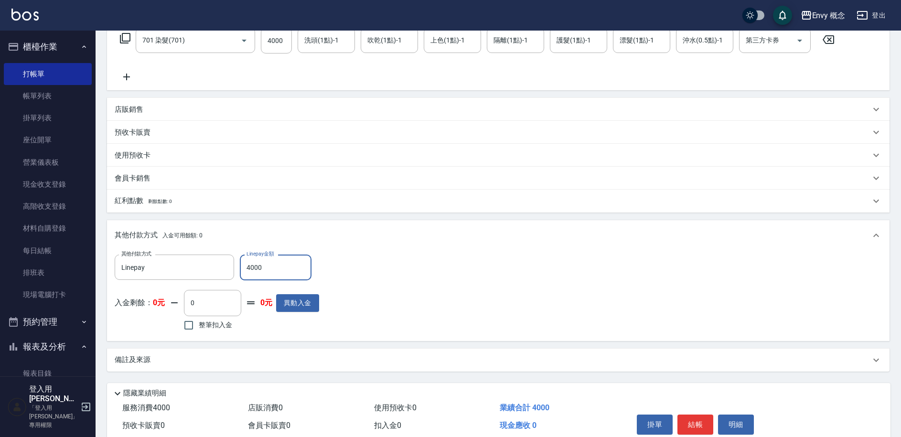
scroll to position [204, 0]
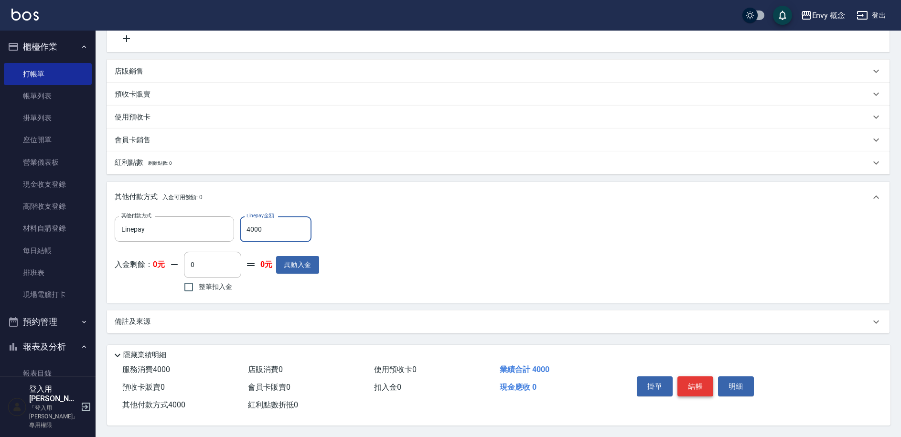
type input "4000"
click at [695, 380] on button "結帳" at bounding box center [695, 386] width 36 height 20
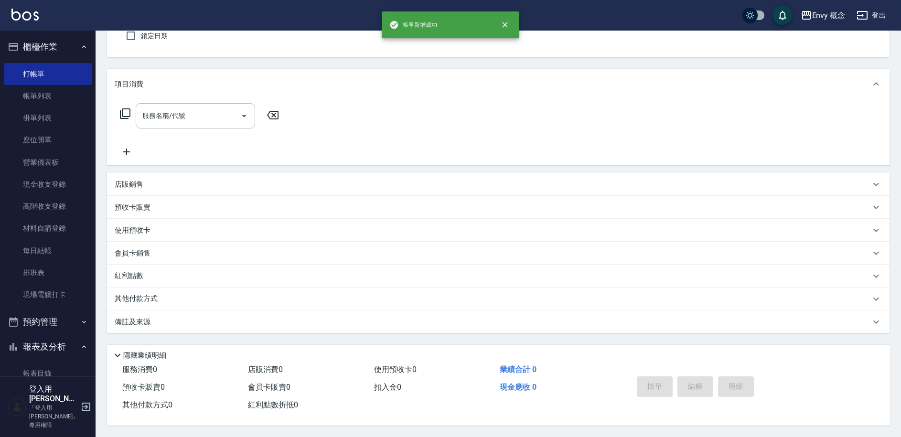
scroll to position [0, 0]
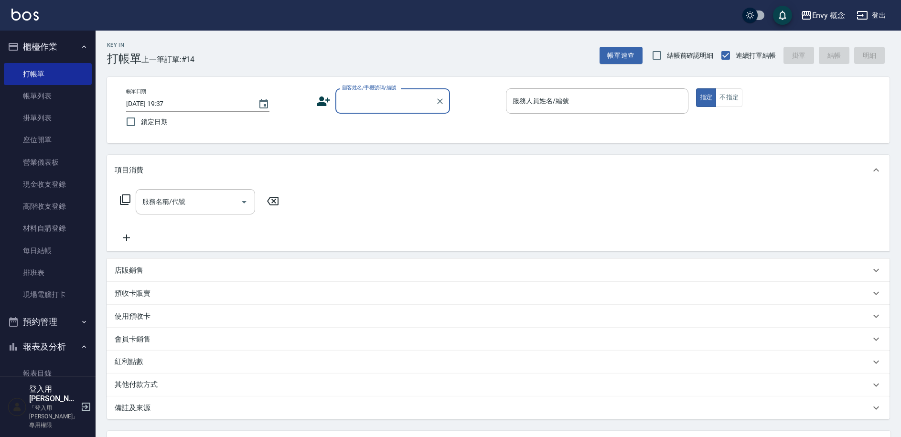
click at [385, 90] on label "顧客姓名/手機號碼/編號" at bounding box center [369, 87] width 54 height 7
click at [385, 93] on input "顧客姓名/手機號碼/編號" at bounding box center [386, 101] width 92 height 17
click at [399, 109] on input "顧客姓名/手機號碼/編號" at bounding box center [386, 101] width 92 height 17
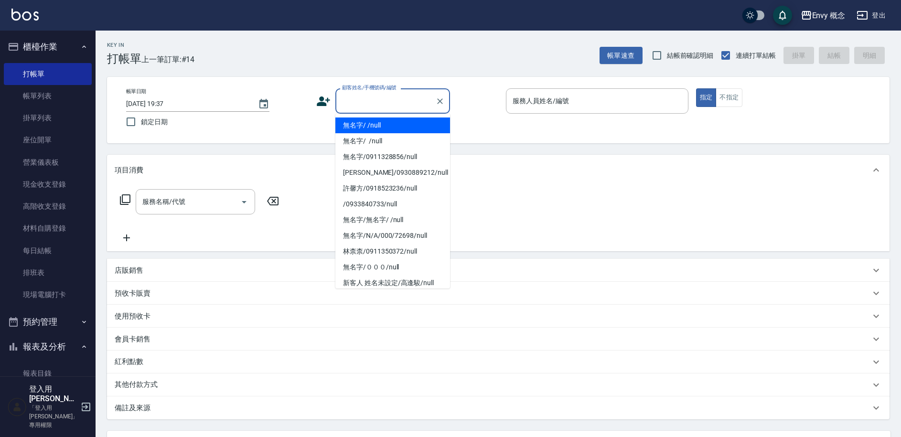
click at [397, 125] on li "無名字/ /null" at bounding box center [392, 126] width 115 height 16
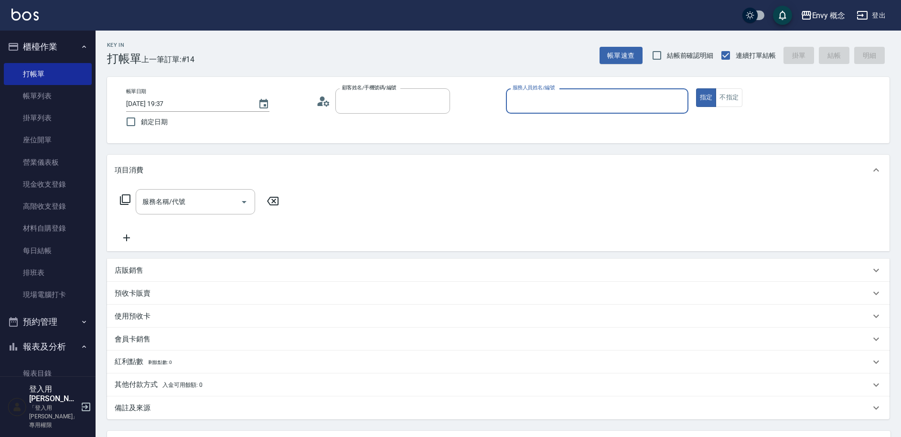
type input "無名字/ /null"
click at [524, 105] on input "服務人員姓名/編號" at bounding box center [597, 101] width 174 height 17
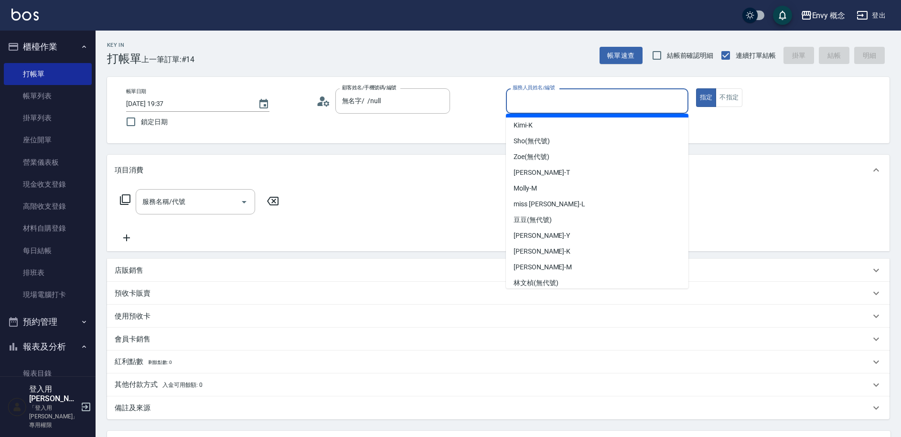
scroll to position [85, 0]
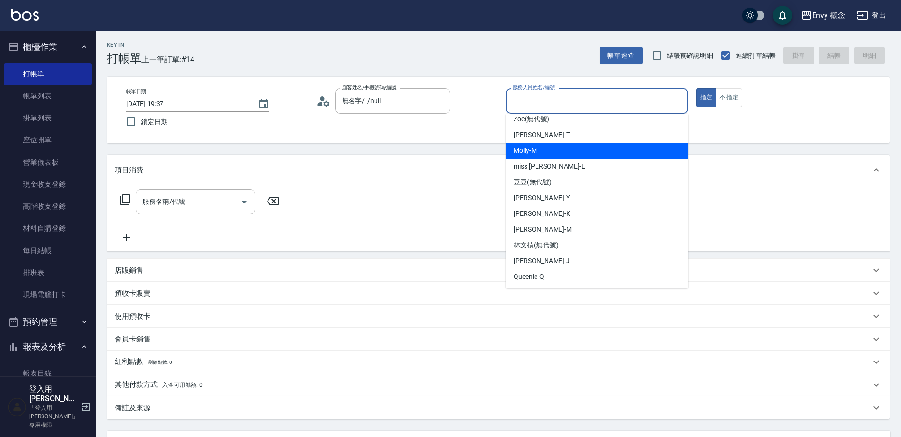
click at [530, 153] on span "[PERSON_NAME]" at bounding box center [525, 151] width 23 height 10
type input "[PERSON_NAME]"
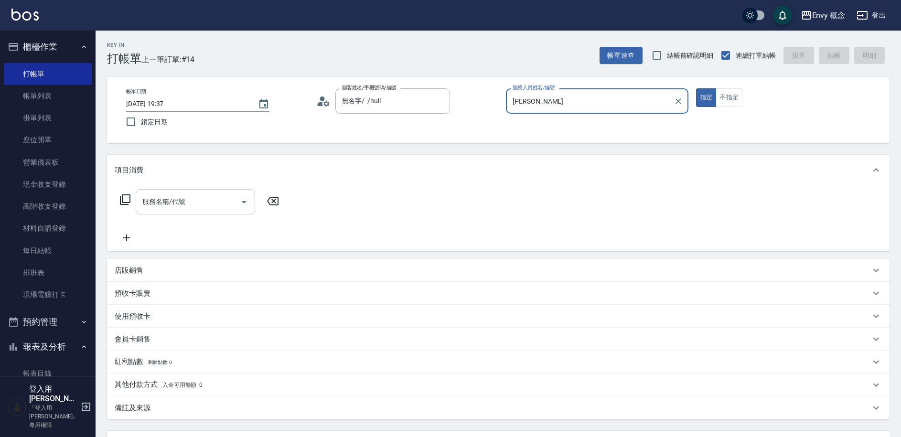
click at [225, 202] on input "服務名稱/代號" at bounding box center [188, 201] width 97 height 17
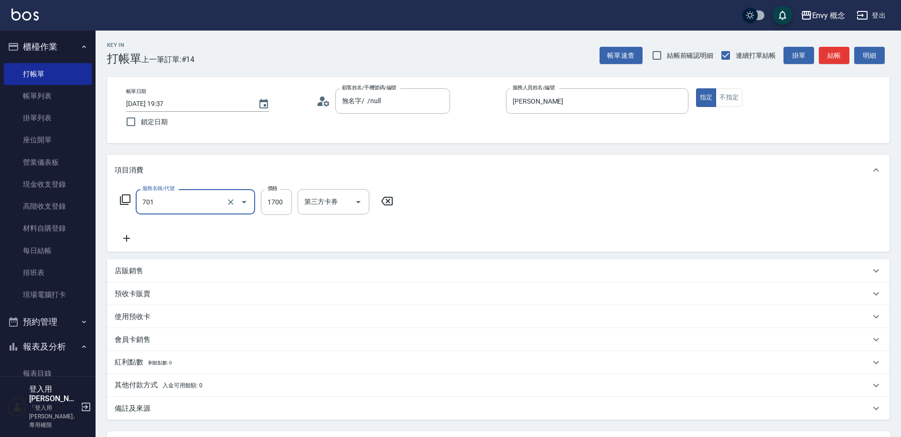
type input "701 染髮(701)"
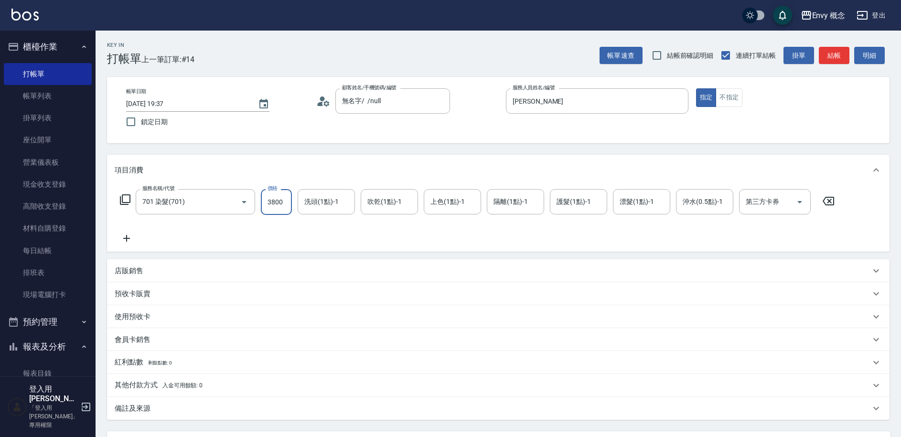
type input "3800"
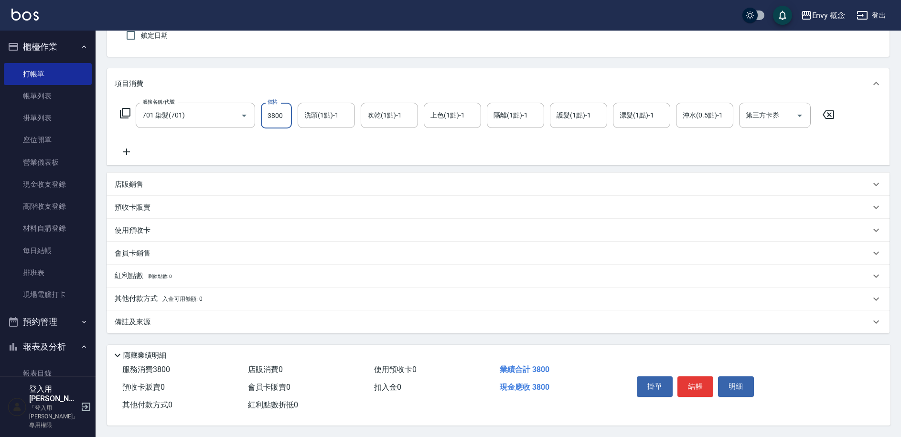
scroll to position [91, 0]
click at [695, 381] on button "結帳" at bounding box center [695, 386] width 36 height 20
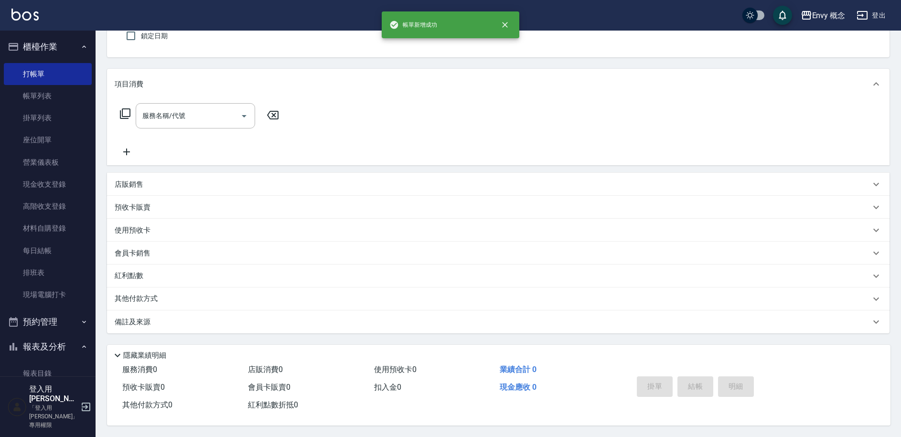
scroll to position [90, 0]
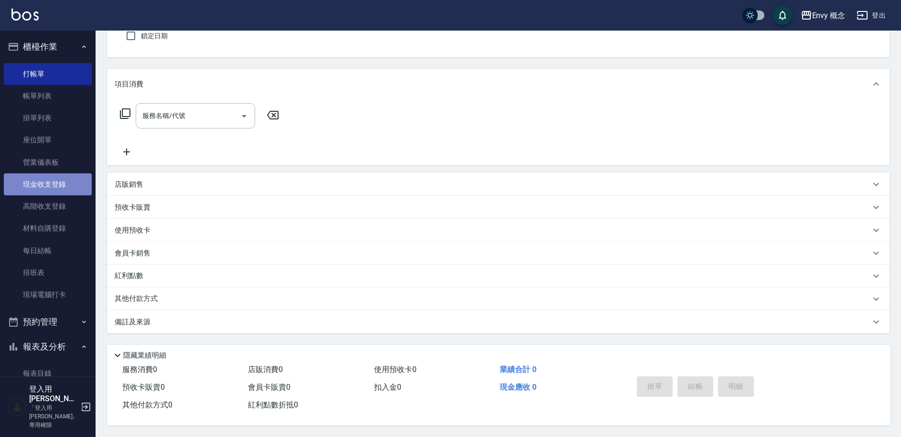
click at [65, 186] on link "現金收支登錄" at bounding box center [48, 184] width 88 height 22
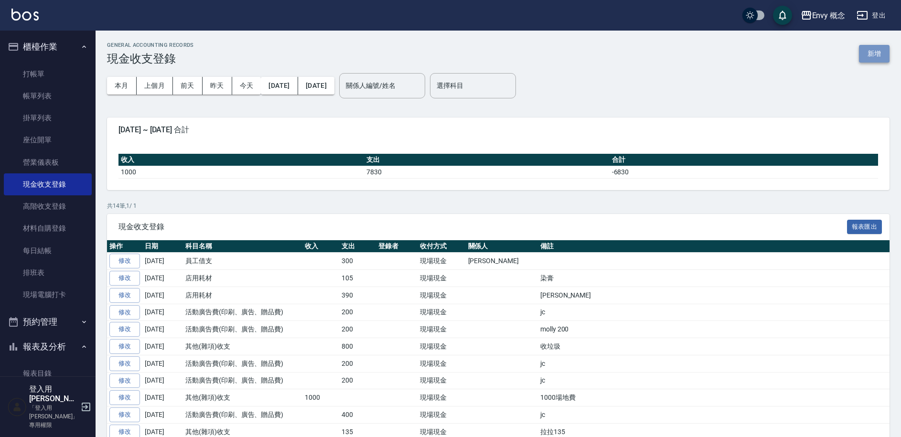
click at [881, 53] on button "新增" at bounding box center [874, 54] width 31 height 18
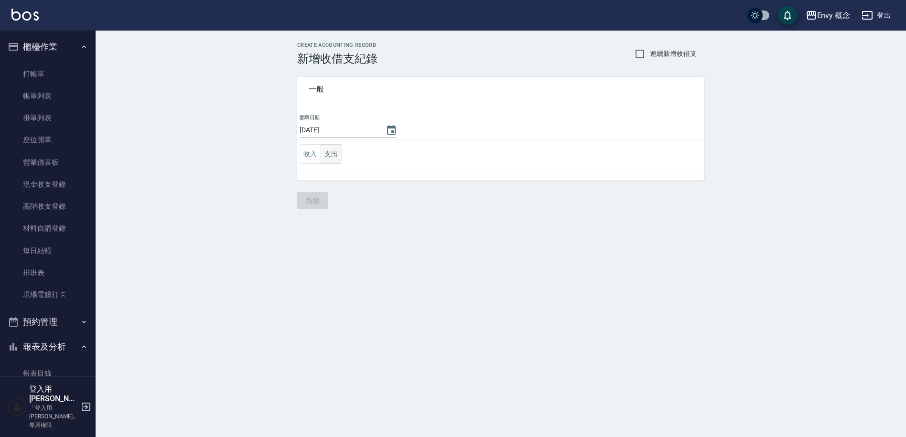
click at [332, 150] on button "支出" at bounding box center [331, 154] width 21 height 20
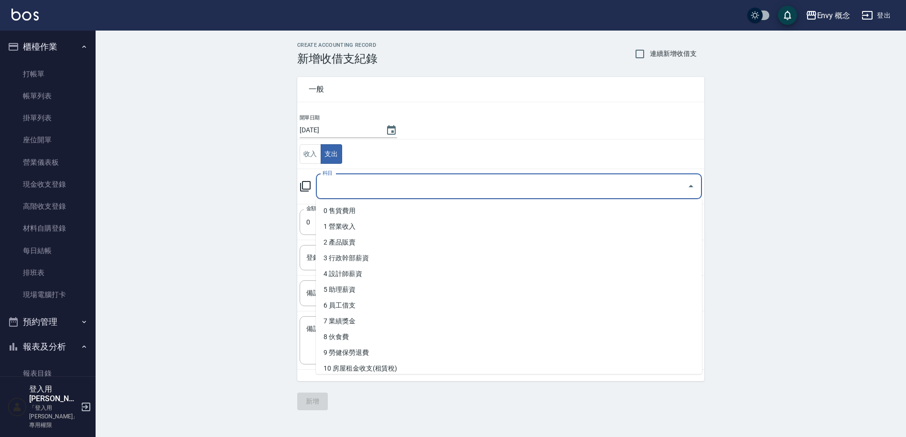
click at [401, 182] on input "科目" at bounding box center [501, 186] width 363 height 17
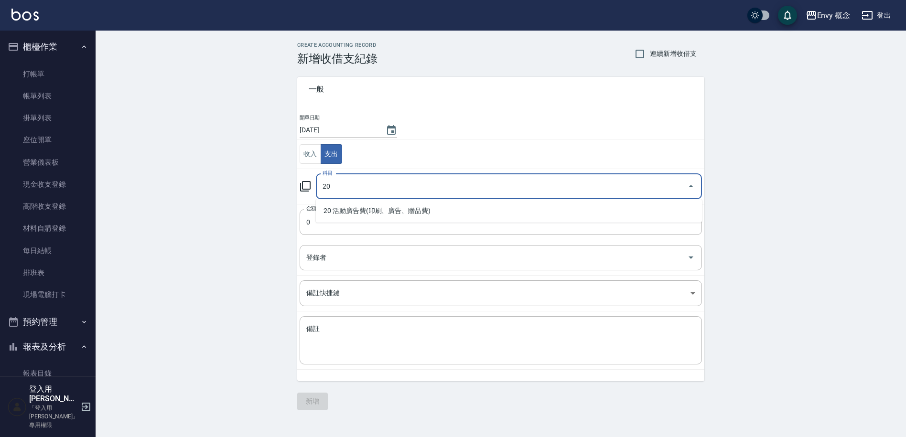
type input "20"
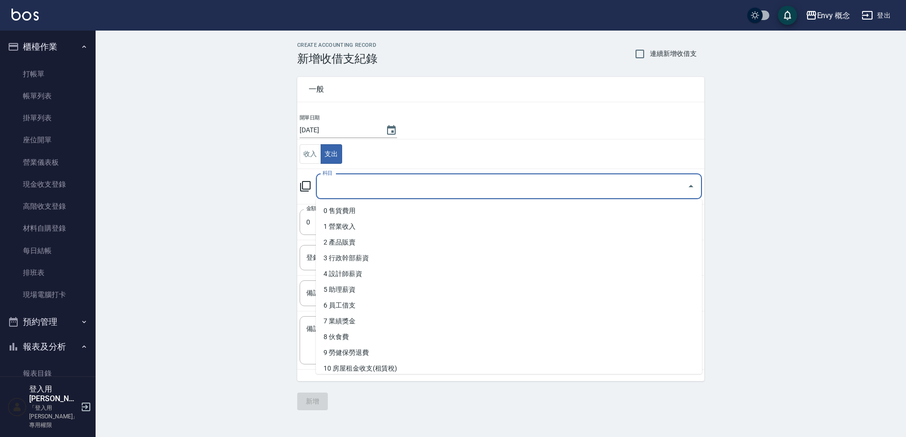
click at [437, 185] on input "科目" at bounding box center [501, 186] width 363 height 17
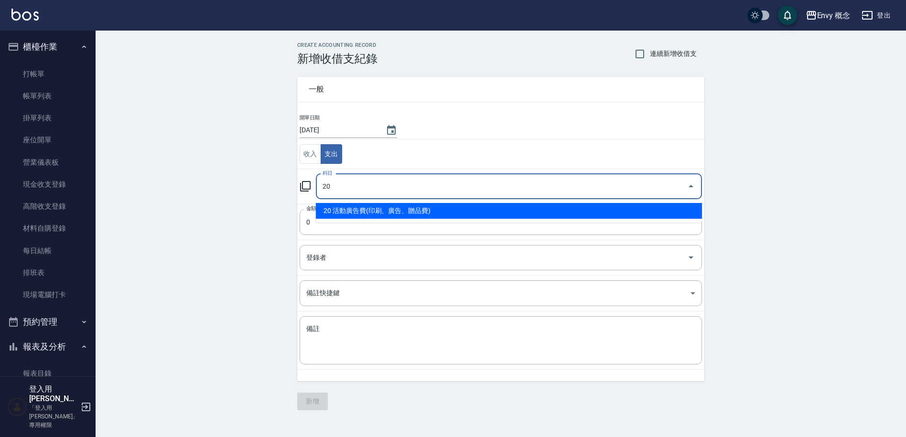
click at [431, 212] on li "20 活動廣告費(印刷、廣告、贈品費)" at bounding box center [509, 211] width 386 height 16
type input "20 活動廣告費(印刷、廣告、贈品費)"
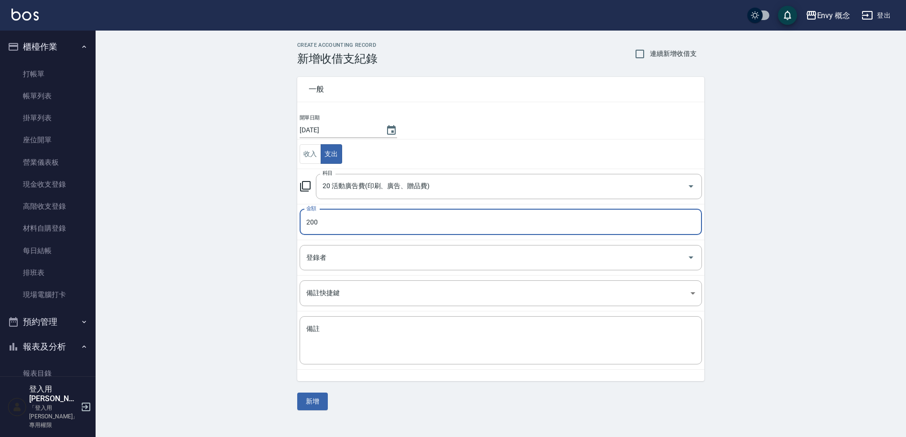
type input "200"
click at [367, 335] on textarea "備註" at bounding box center [500, 340] width 389 height 32
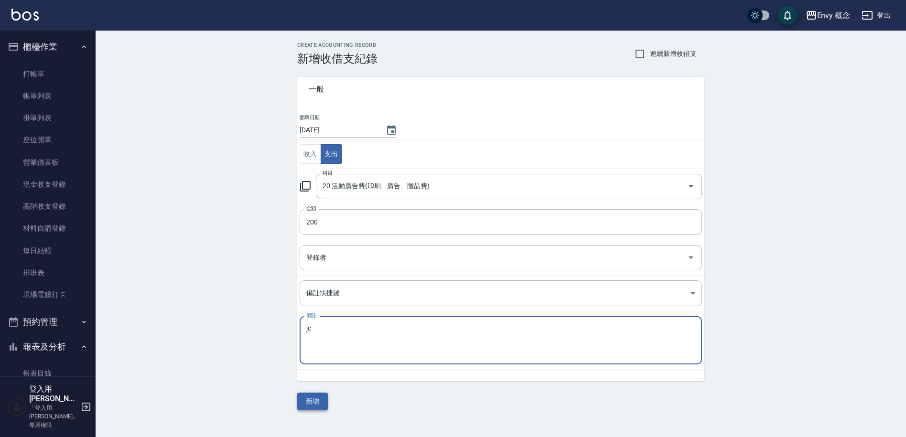
type textarea "jc"
click at [314, 395] on button "新增" at bounding box center [312, 402] width 31 height 18
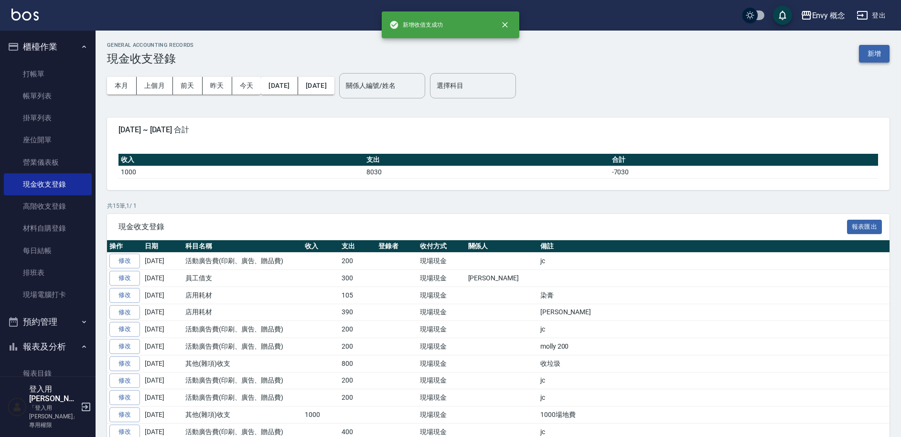
click at [884, 54] on button "新增" at bounding box center [874, 54] width 31 height 18
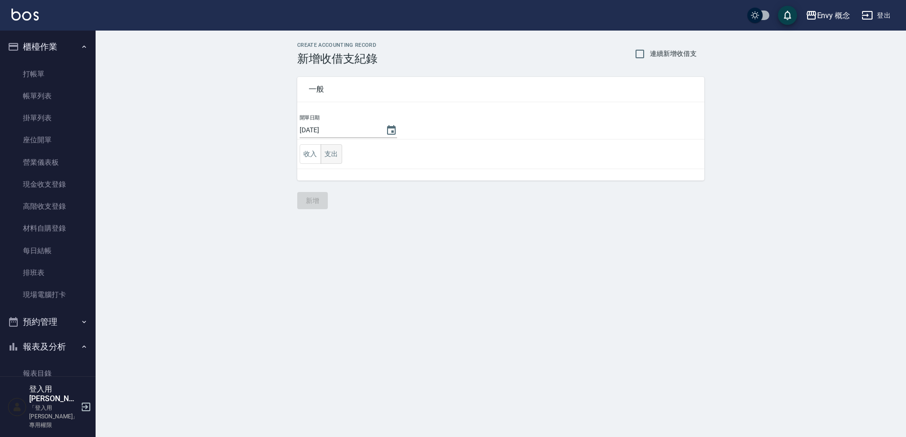
click at [330, 151] on button "支出" at bounding box center [331, 154] width 21 height 20
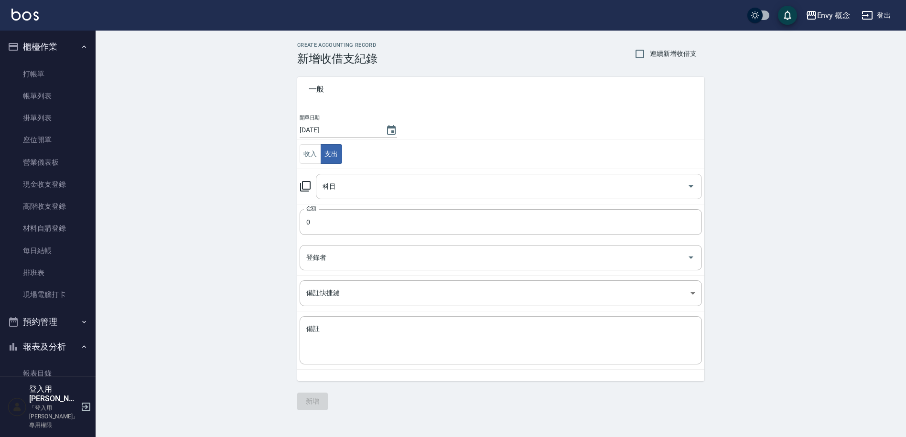
click at [378, 189] on input "科目" at bounding box center [501, 186] width 363 height 17
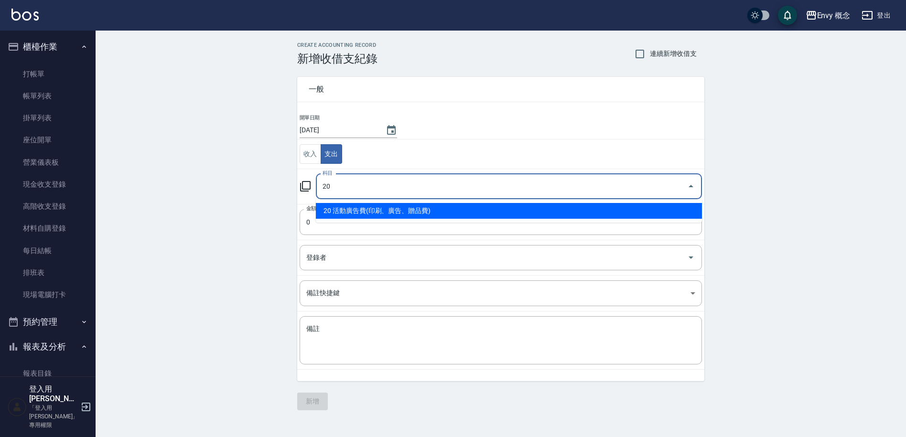
click at [373, 216] on li "20 活動廣告費(印刷、廣告、贈品費)" at bounding box center [509, 211] width 386 height 16
type input "20 活動廣告費(印刷、廣告、贈品費)"
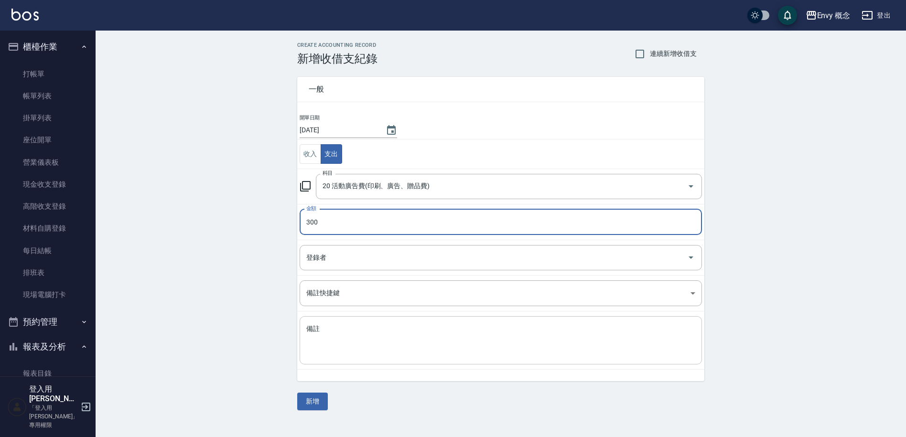
type input "300"
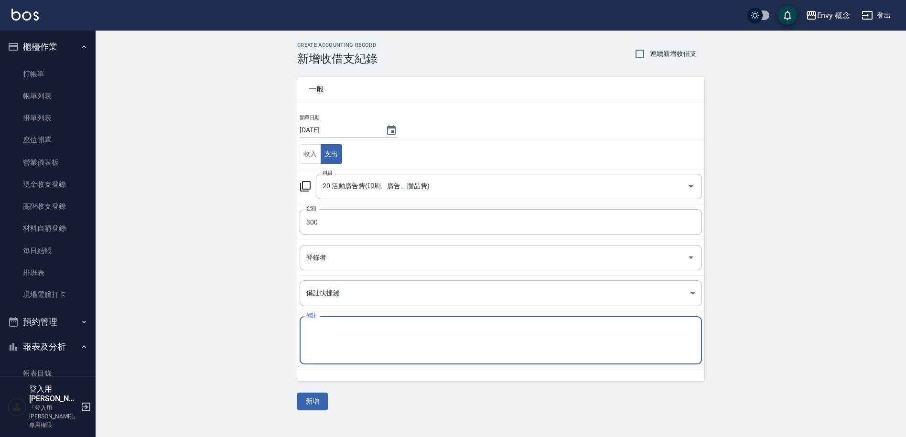
click at [360, 328] on textarea "備註" at bounding box center [500, 340] width 389 height 32
type textarea "molly"
click at [312, 398] on button "新增" at bounding box center [312, 402] width 31 height 18
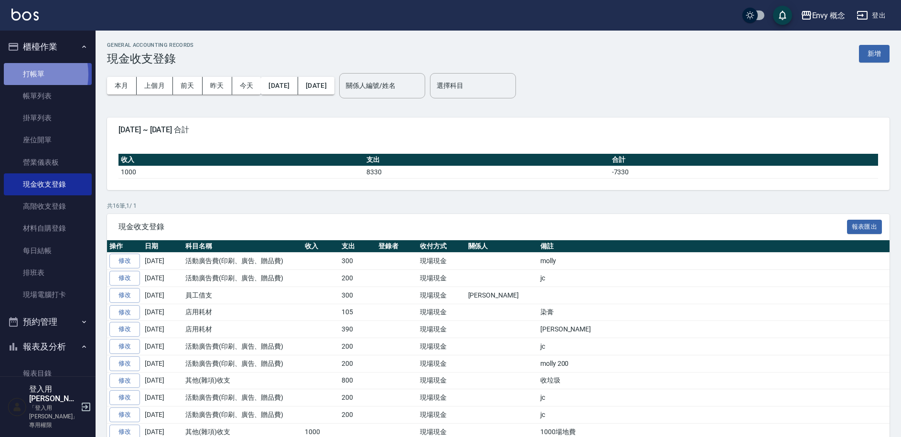
click at [22, 74] on link "打帳單" at bounding box center [48, 74] width 88 height 22
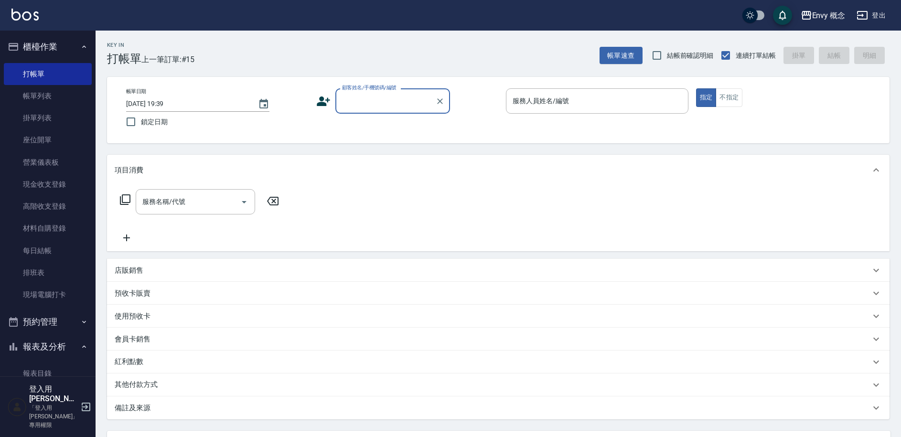
drag, startPoint x: 27, startPoint y: 97, endPoint x: 286, endPoint y: 155, distance: 265.2
click at [28, 97] on link "帳單列表" at bounding box center [48, 96] width 88 height 22
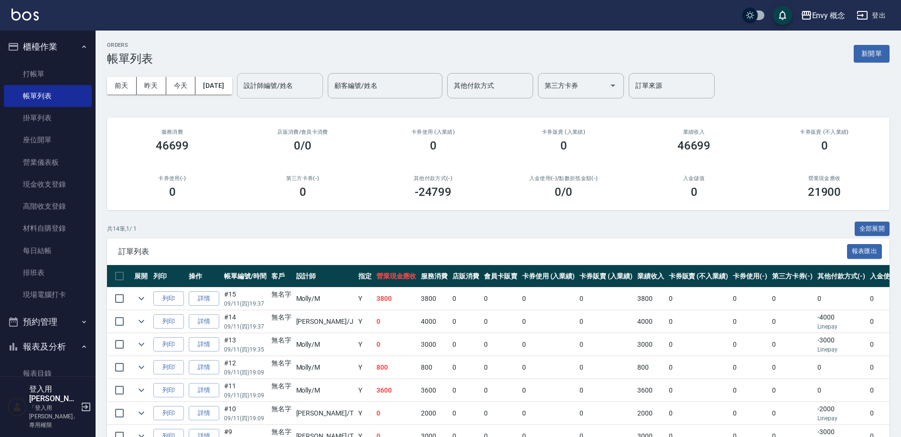
click at [297, 81] on div "設計師編號/姓名 設計師編號/姓名" at bounding box center [280, 85] width 86 height 25
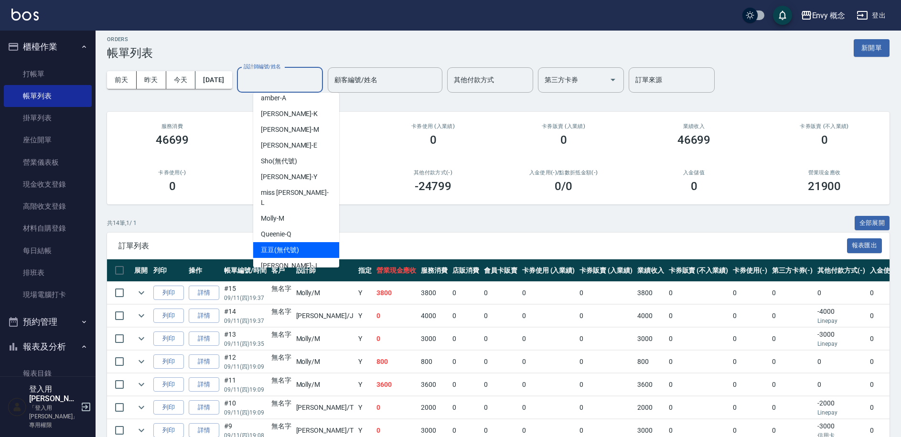
scroll to position [14, 0]
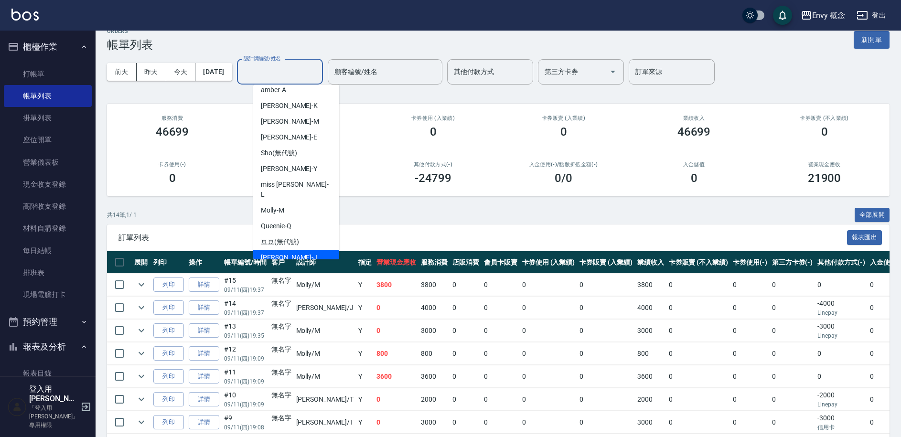
click at [304, 250] on div "[PERSON_NAME]" at bounding box center [296, 258] width 86 height 16
type input "[PERSON_NAME]"
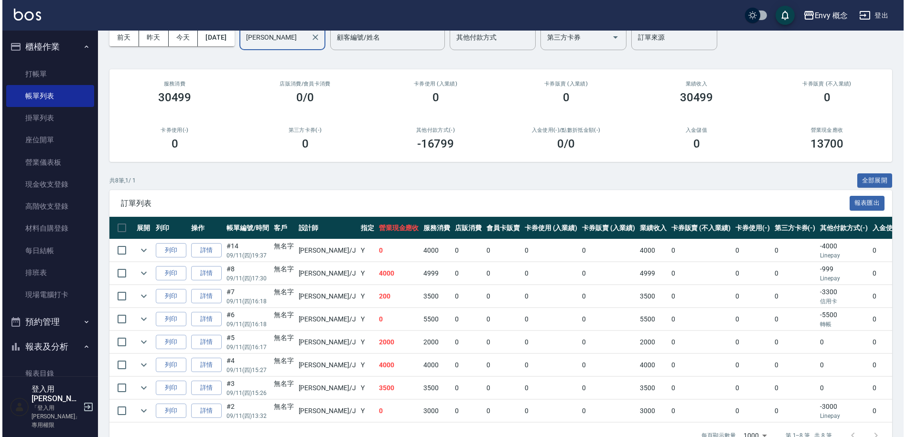
scroll to position [78, 0]
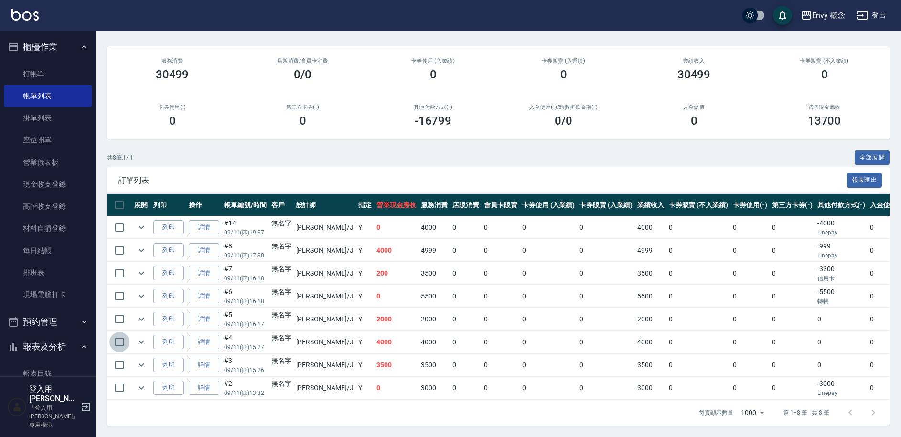
click at [118, 332] on input "checkbox" at bounding box center [119, 342] width 20 height 20
checkbox input "true"
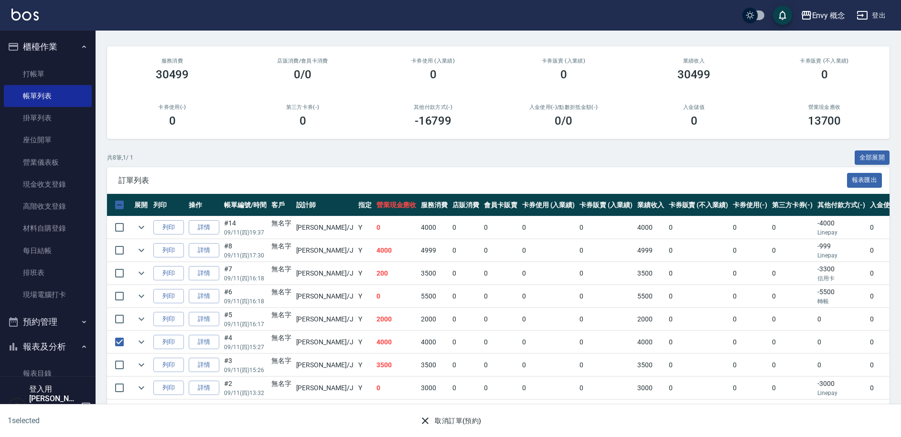
click at [447, 421] on button "取消訂單(預約)" at bounding box center [450, 421] width 69 height 18
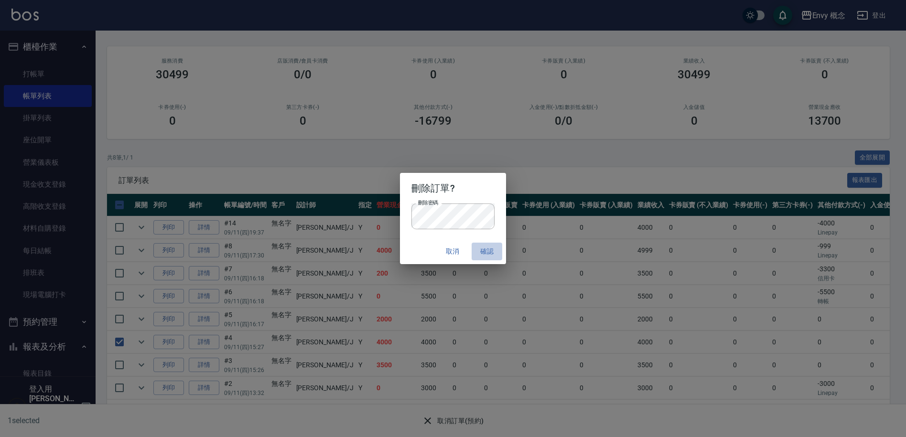
click at [482, 250] on button "確認" at bounding box center [487, 252] width 31 height 18
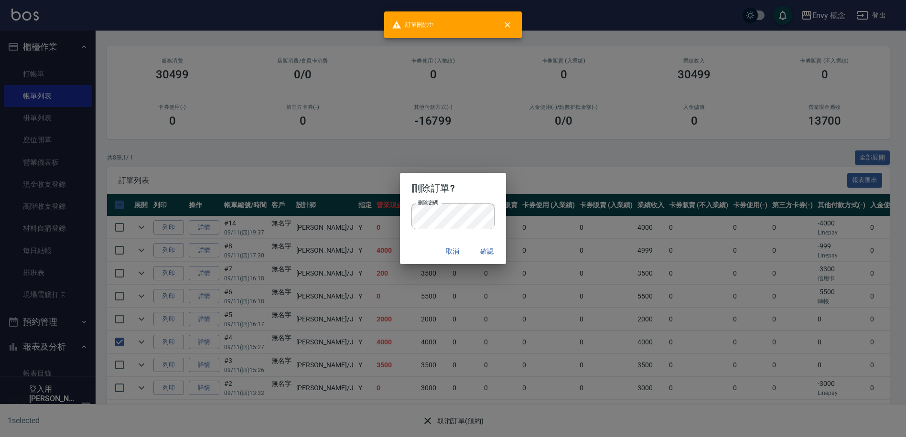
scroll to position [0, 0]
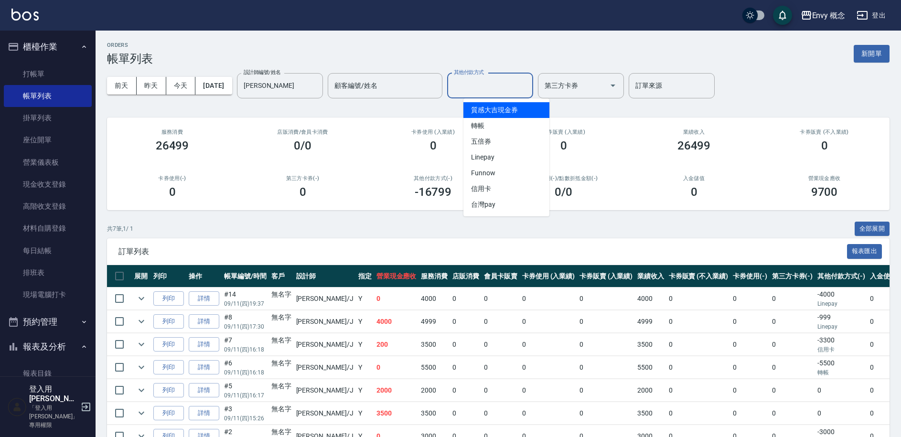
click at [493, 90] on input "其他付款方式" at bounding box center [489, 85] width 77 height 17
click at [348, 43] on div "ORDERS 帳單列表 新開單" at bounding box center [498, 53] width 783 height 23
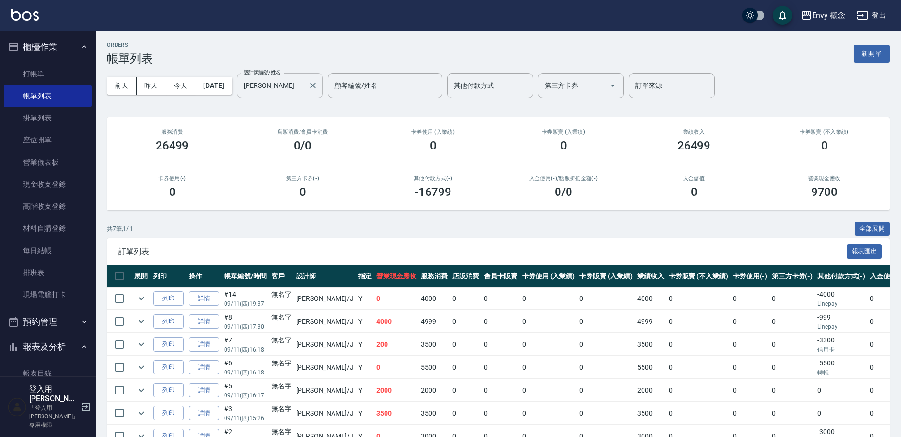
click at [316, 85] on icon "Clear" at bounding box center [313, 86] width 6 height 6
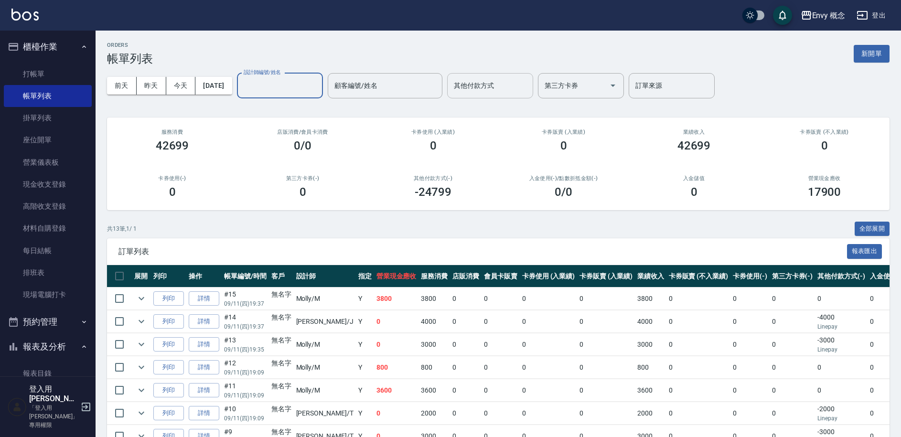
click at [483, 91] on input "其他付款方式" at bounding box center [489, 85] width 77 height 17
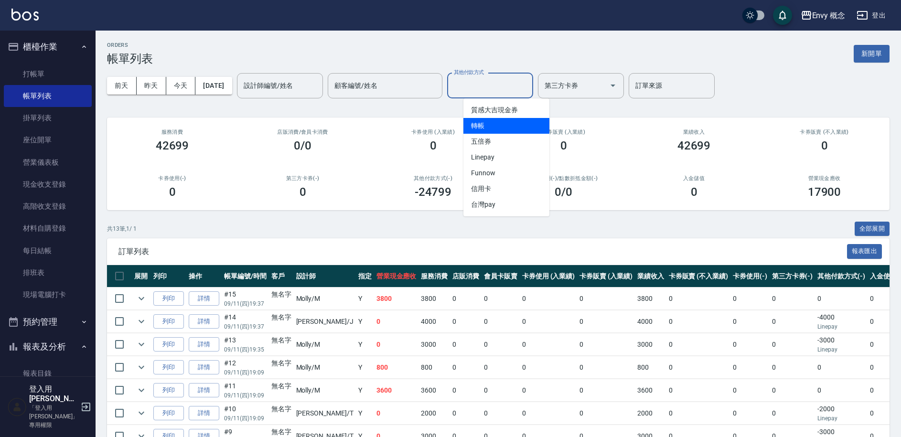
click at [492, 121] on span "轉帳" at bounding box center [506, 126] width 86 height 16
type input "轉帳"
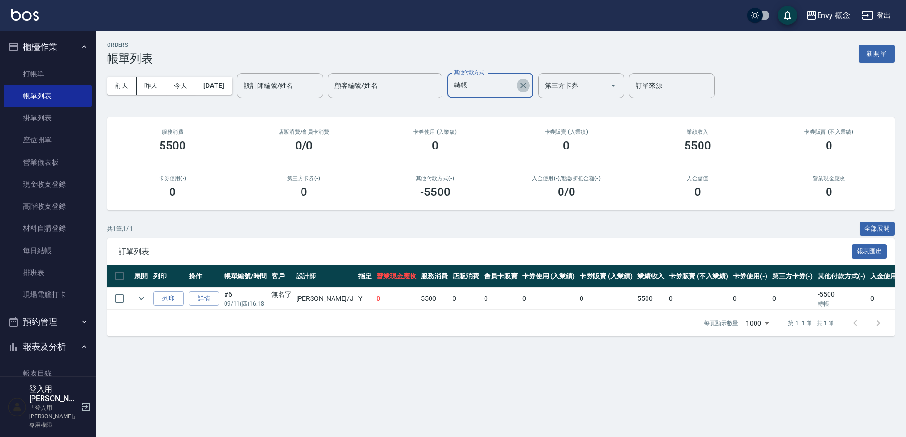
click at [528, 85] on icon "Clear" at bounding box center [523, 86] width 10 height 10
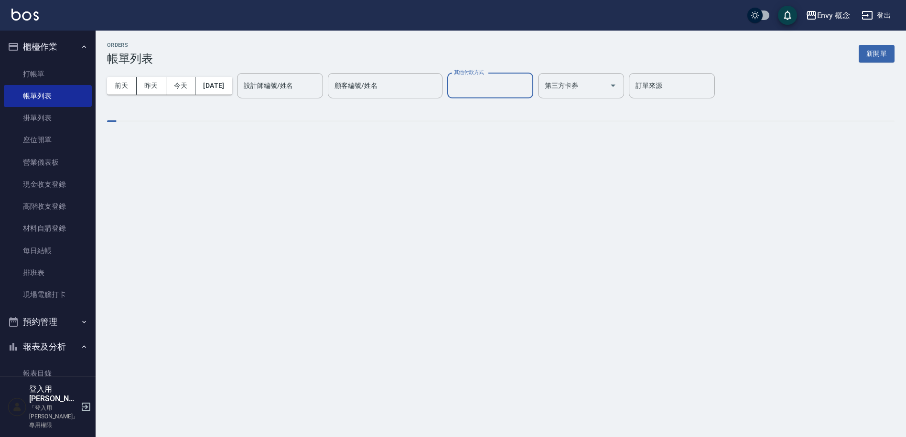
click at [509, 89] on input "其他付款方式" at bounding box center [489, 85] width 77 height 17
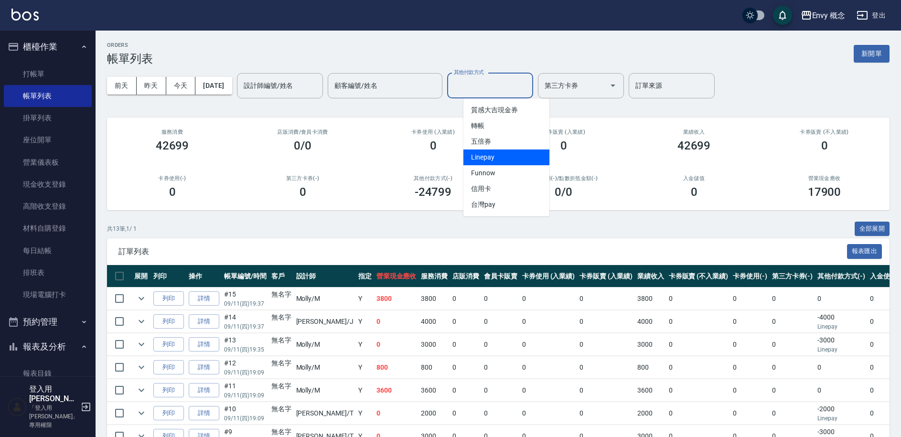
click at [505, 158] on span "Linepay" at bounding box center [506, 158] width 86 height 16
type input "Linepay"
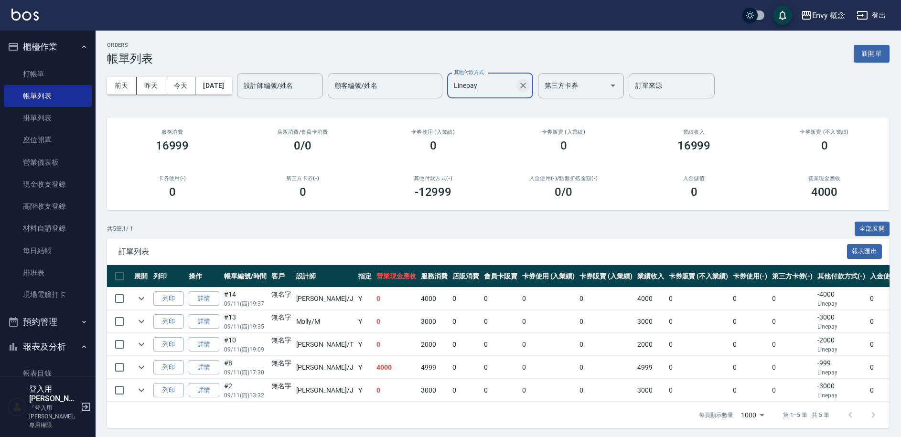
click at [528, 85] on icon "Clear" at bounding box center [523, 86] width 10 height 10
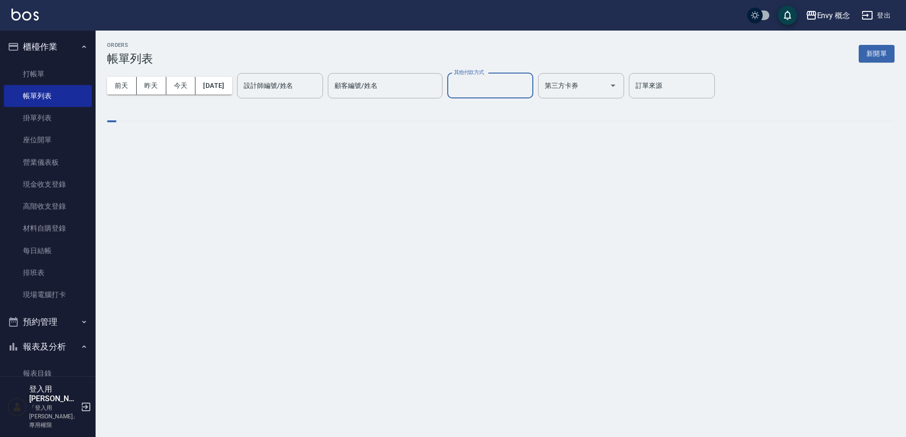
click at [516, 87] on input "其他付款方式" at bounding box center [489, 85] width 77 height 17
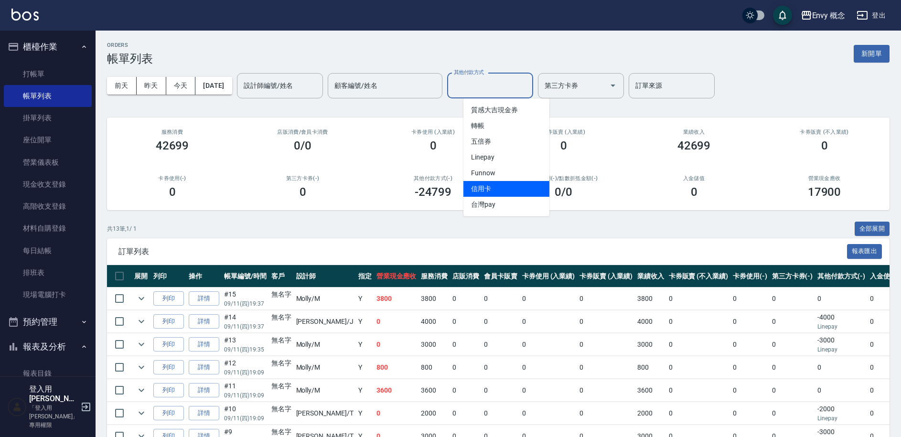
click at [504, 193] on span "信用卡" at bounding box center [506, 189] width 86 height 16
type input "信用卡"
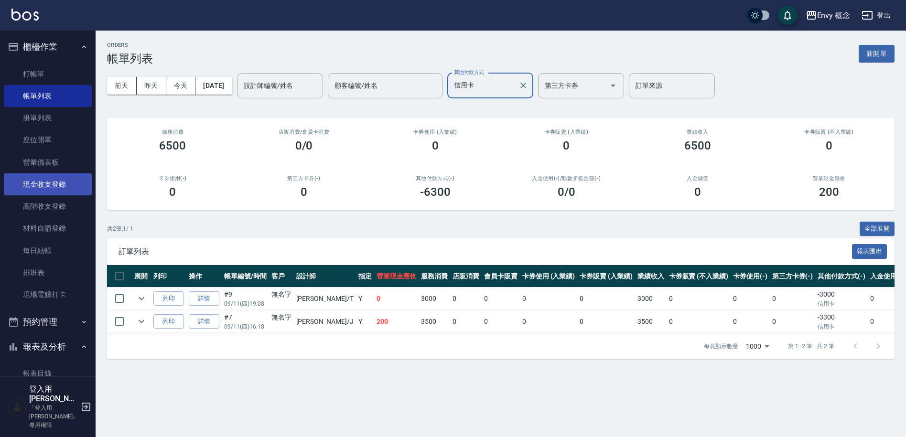
click at [35, 177] on link "現金收支登錄" at bounding box center [48, 184] width 88 height 22
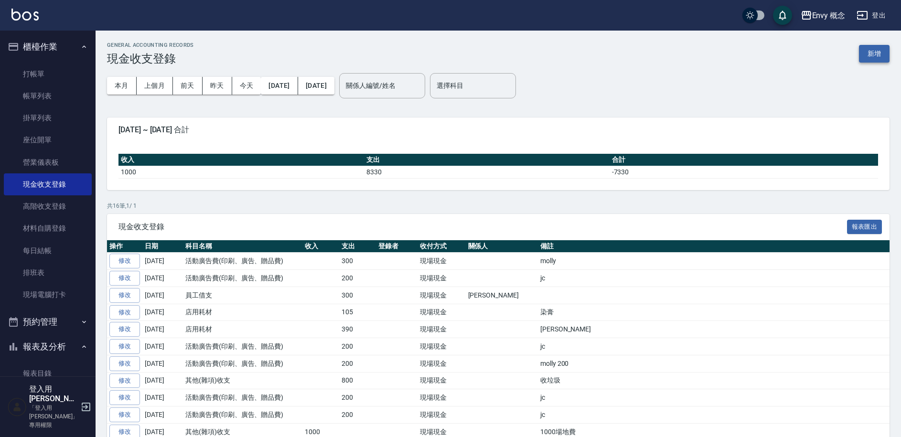
click at [880, 49] on button "新增" at bounding box center [874, 54] width 31 height 18
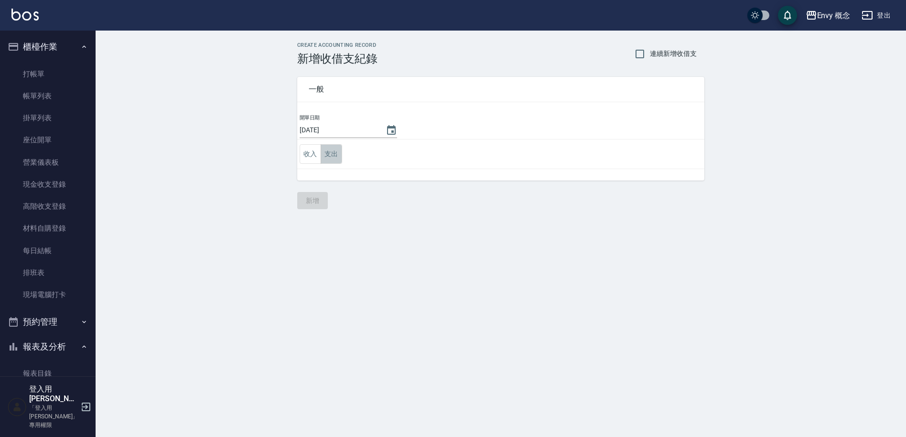
click at [333, 150] on button "支出" at bounding box center [331, 154] width 21 height 20
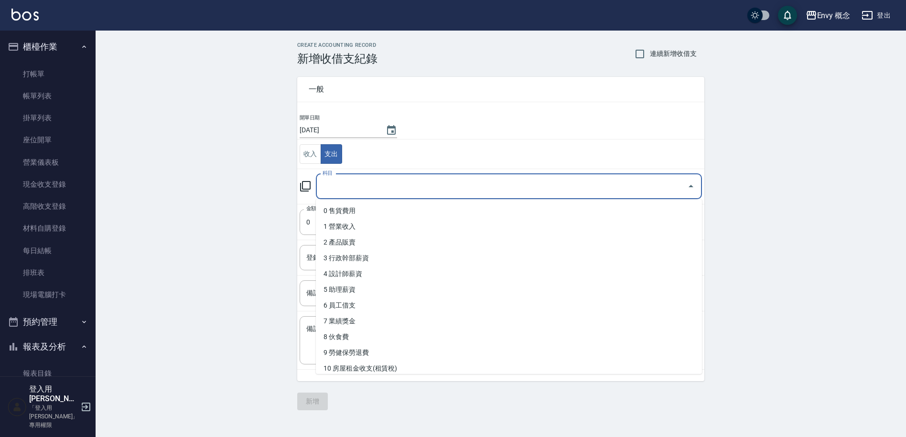
click at [354, 183] on input "科目" at bounding box center [501, 186] width 363 height 17
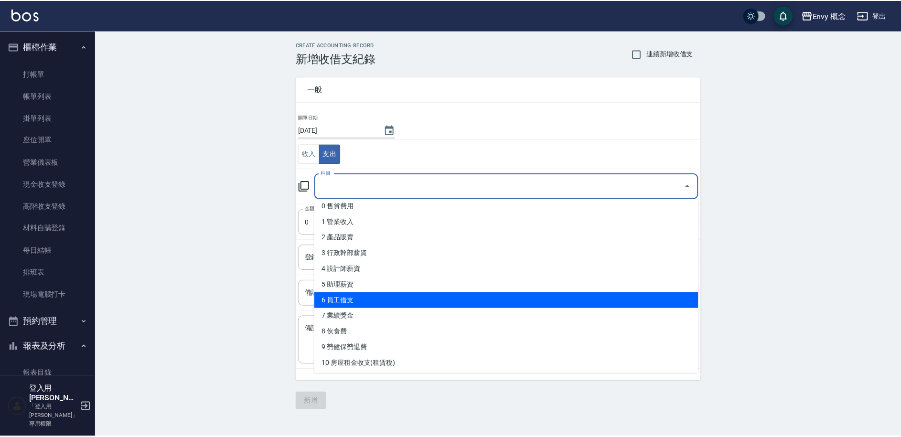
scroll to position [5, 0]
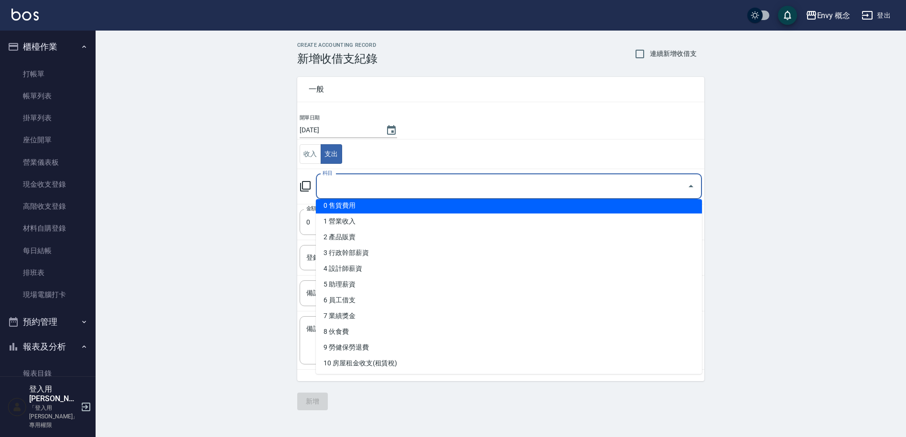
click at [374, 205] on li "0 售貨費用" at bounding box center [509, 206] width 386 height 16
type input "0 售貨費用"
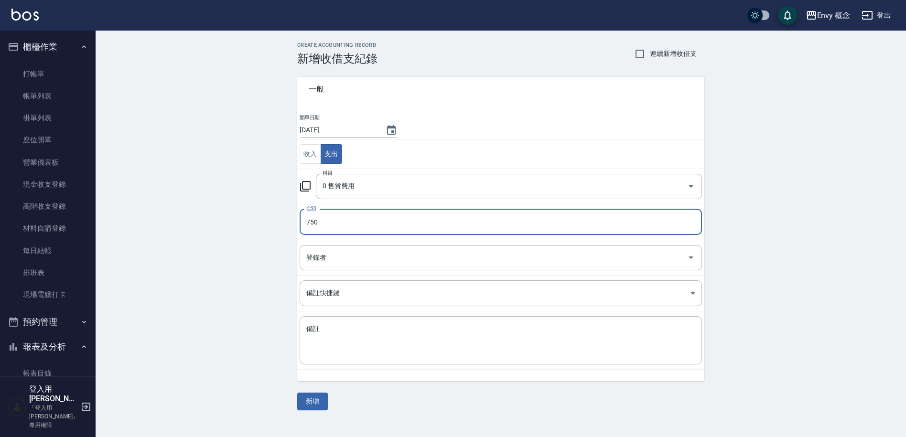
type input "750"
click at [354, 336] on textarea "備註" at bounding box center [500, 340] width 389 height 32
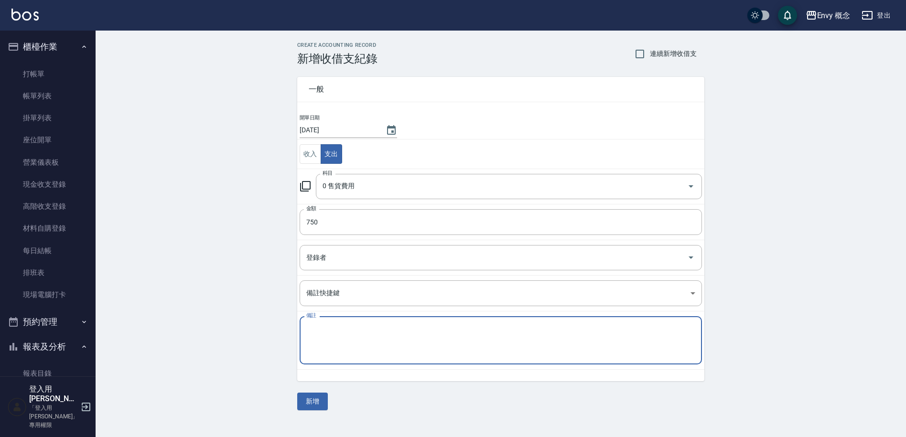
paste textarea "120頭皮隔離 630 6條染膏"
type textarea "120頭皮隔離 630 6條染膏"
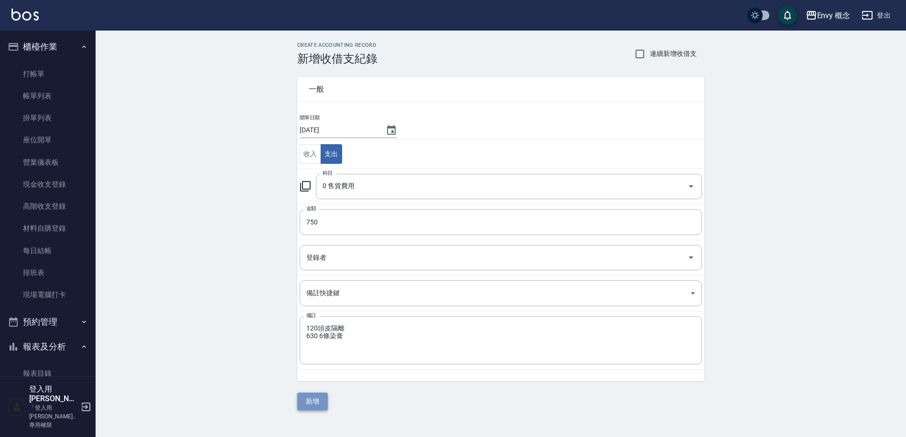
click at [309, 403] on button "新增" at bounding box center [312, 402] width 31 height 18
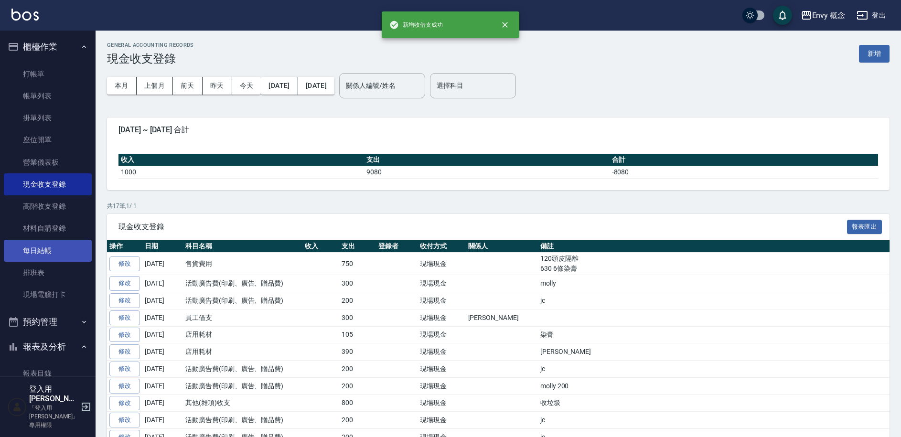
click at [57, 249] on link "每日結帳" at bounding box center [48, 251] width 88 height 22
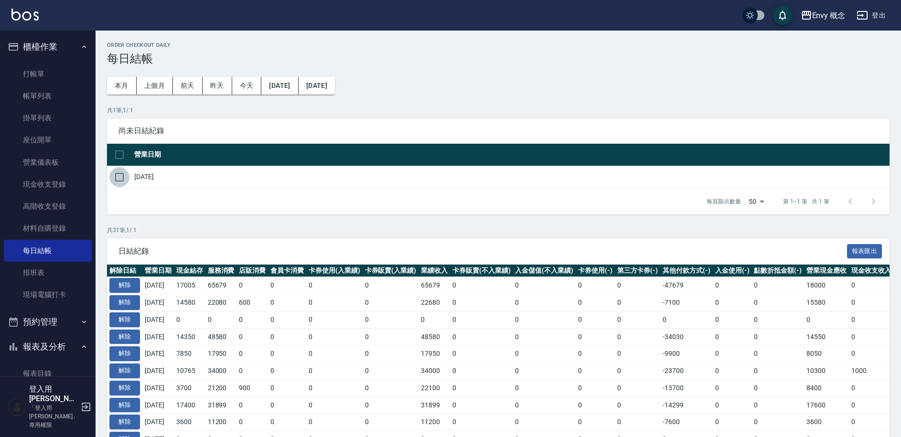
click at [116, 177] on input "checkbox" at bounding box center [119, 177] width 20 height 20
checkbox input "true"
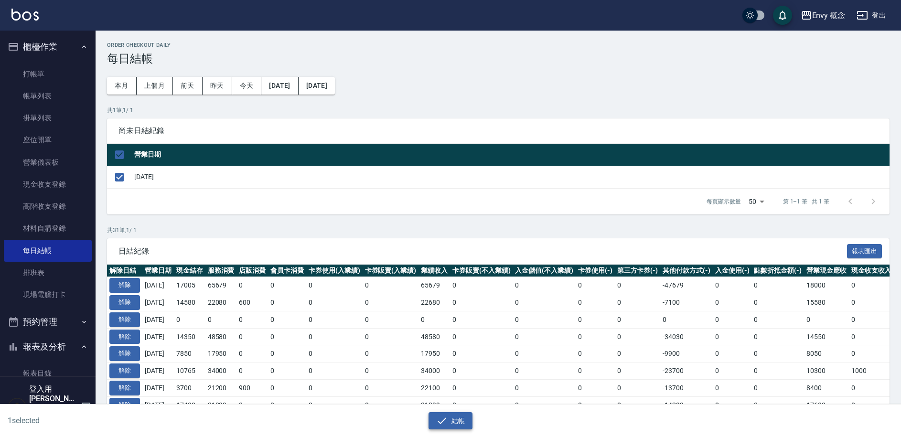
click at [440, 422] on icon "button" at bounding box center [441, 420] width 11 height 11
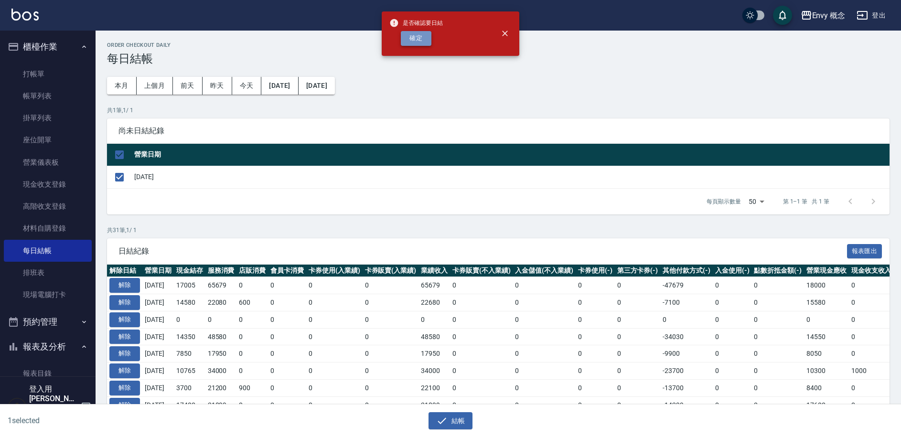
click at [416, 40] on button "確定" at bounding box center [416, 38] width 31 height 15
checkbox input "false"
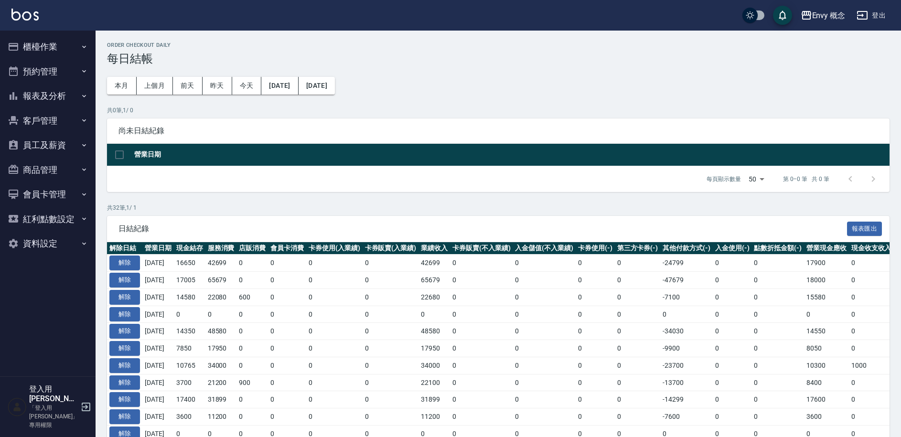
click at [50, 43] on button "櫃檯作業" at bounding box center [48, 46] width 88 height 25
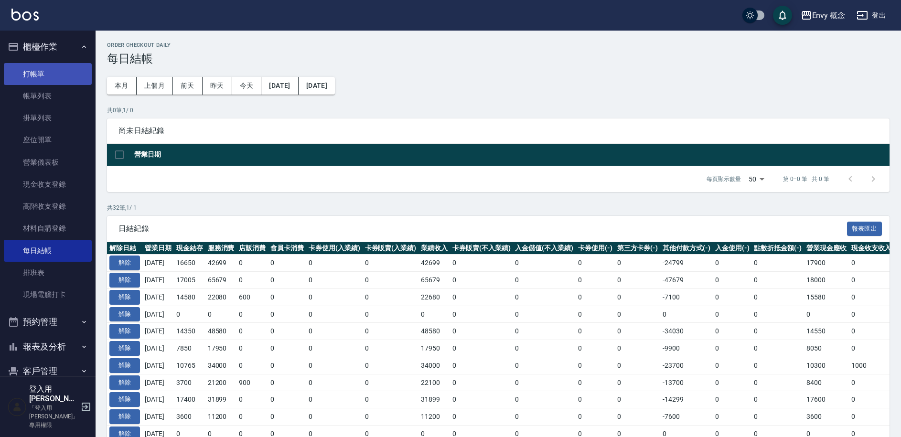
click at [22, 67] on link "打帳單" at bounding box center [48, 74] width 88 height 22
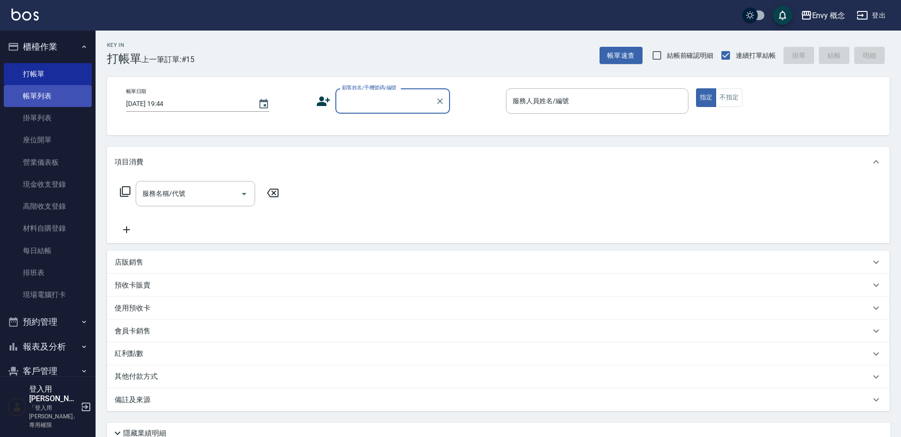
click at [60, 94] on link "帳單列表" at bounding box center [48, 96] width 88 height 22
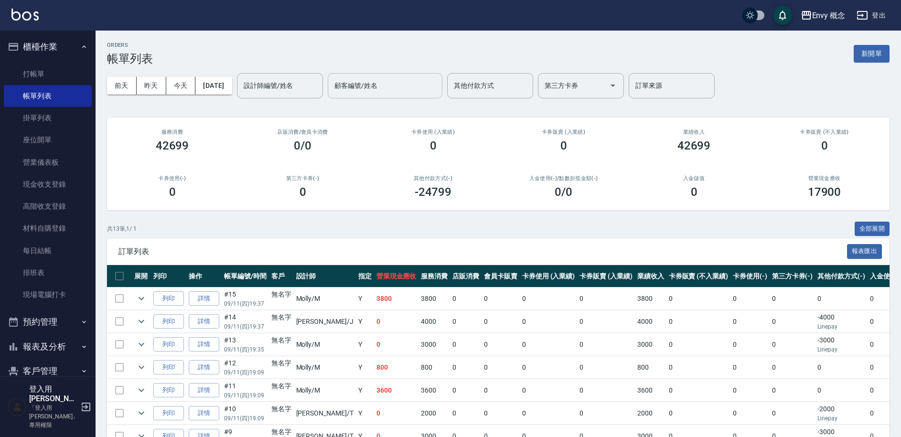
click at [381, 90] on div "顧客編號/姓名 顧客編號/姓名" at bounding box center [385, 85] width 115 height 25
click at [323, 54] on div "ORDERS 帳單列表 新開單" at bounding box center [498, 53] width 783 height 23
click at [501, 88] on input "其他付款方式" at bounding box center [489, 85] width 77 height 17
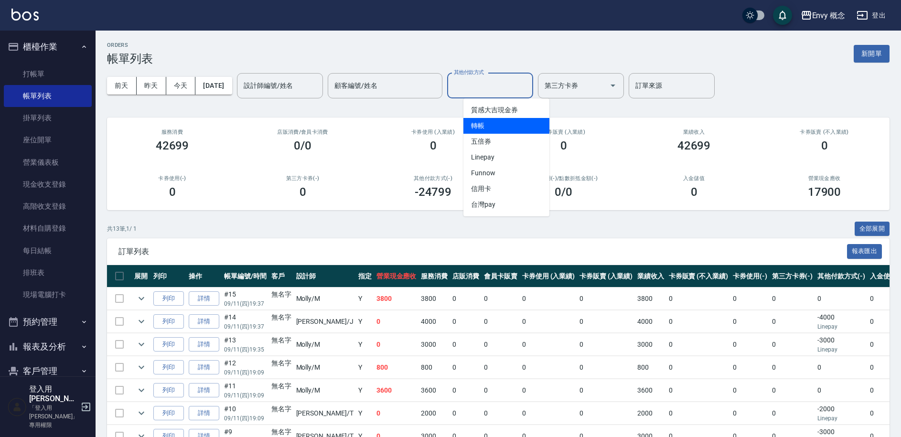
click at [481, 123] on span "轉帳" at bounding box center [506, 126] width 86 height 16
type input "轉帳"
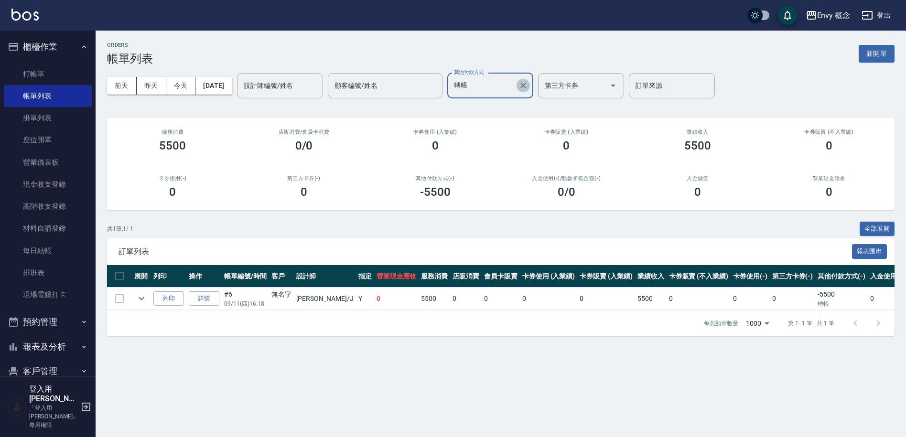
drag, startPoint x: 540, startPoint y: 84, endPoint x: 527, endPoint y: 84, distance: 12.9
click at [526, 84] on icon "Clear" at bounding box center [523, 86] width 6 height 6
click at [515, 85] on input "其他付款方式" at bounding box center [482, 85] width 63 height 17
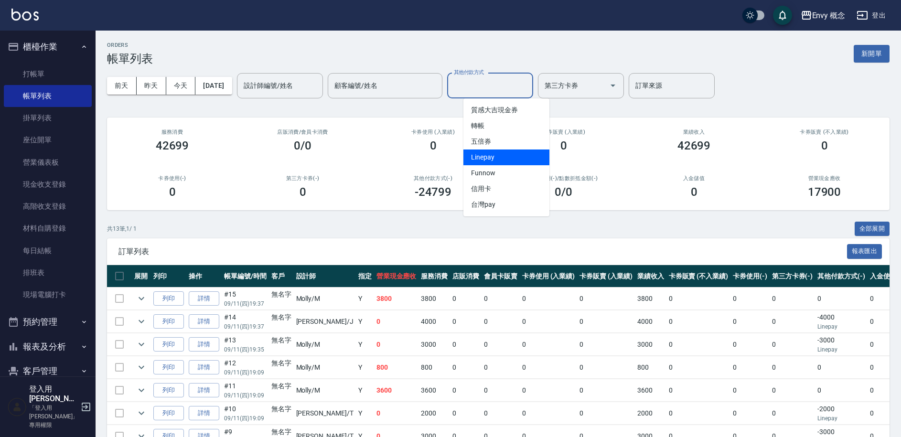
click at [490, 158] on span "Linepay" at bounding box center [506, 158] width 86 height 16
type input "Linepay"
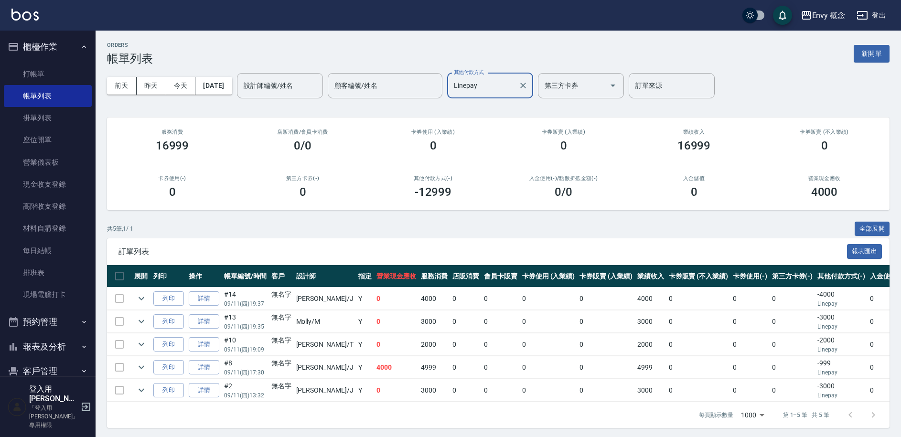
click at [528, 85] on icon "Clear" at bounding box center [523, 86] width 10 height 10
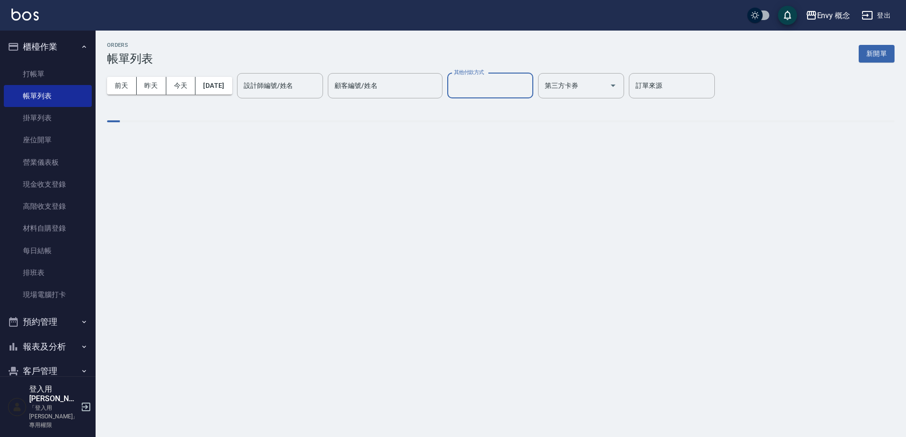
click at [517, 85] on input "其他付款方式" at bounding box center [489, 85] width 77 height 17
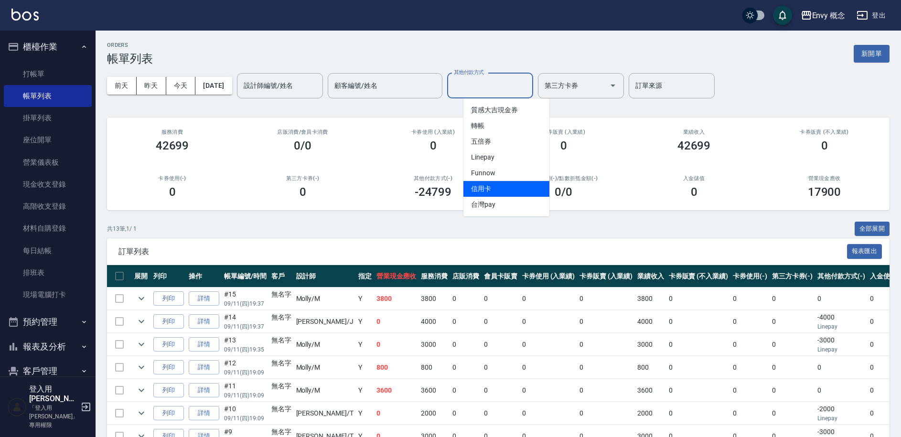
click at [495, 188] on span "信用卡" at bounding box center [506, 189] width 86 height 16
type input "信用卡"
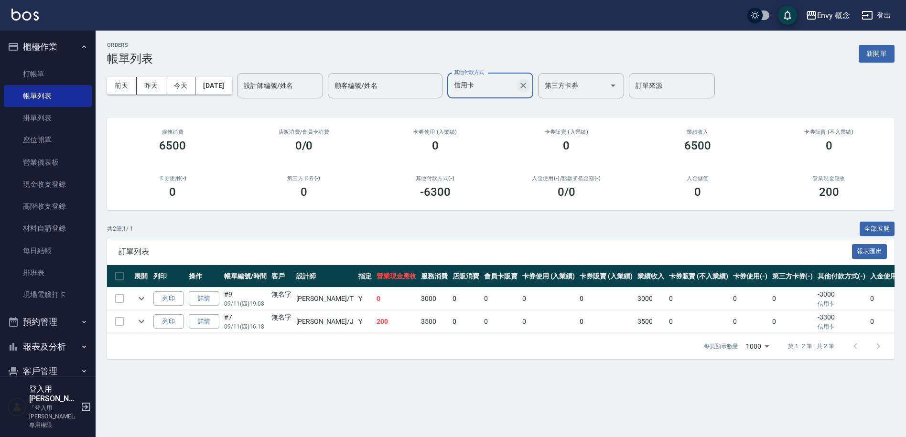
click at [528, 88] on icon "Clear" at bounding box center [523, 86] width 10 height 10
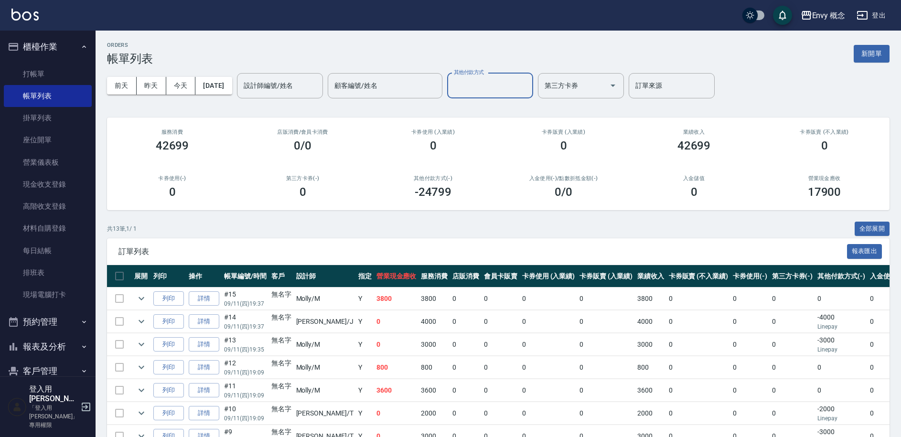
click at [513, 89] on input "其他付款方式" at bounding box center [489, 85] width 77 height 17
click at [520, 129] on span "轉帳" at bounding box center [506, 126] width 86 height 16
type input "轉帳"
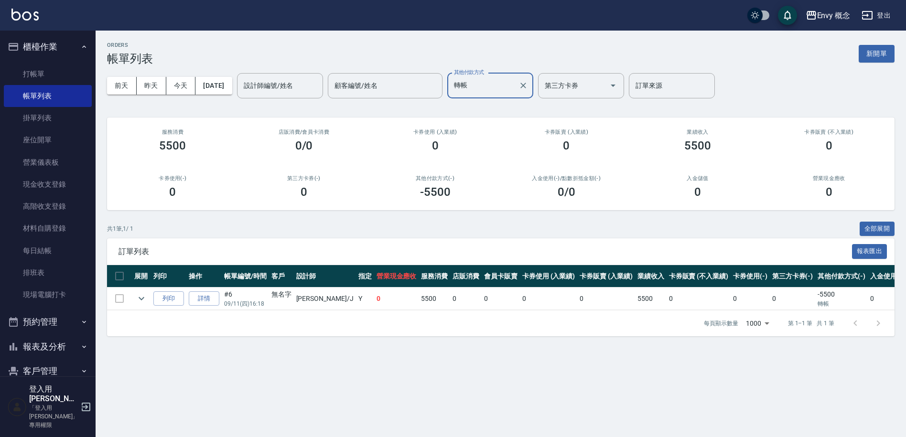
click at [526, 86] on icon "Clear" at bounding box center [523, 86] width 6 height 6
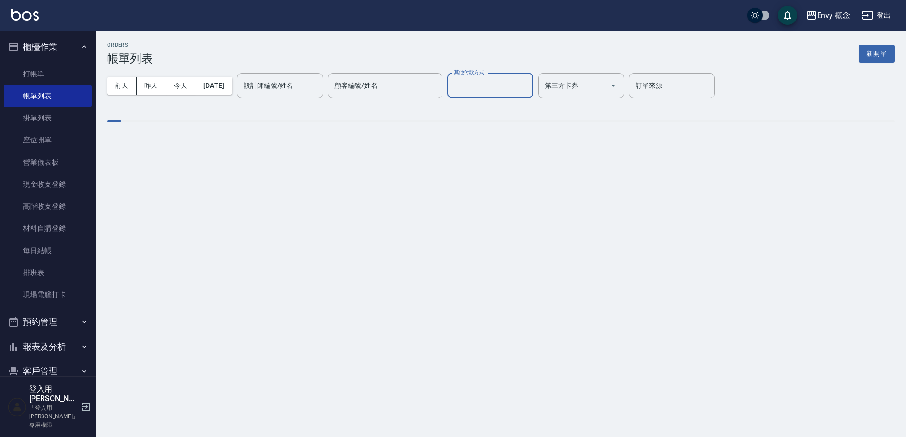
click at [500, 86] on input "其他付款方式" at bounding box center [489, 85] width 77 height 17
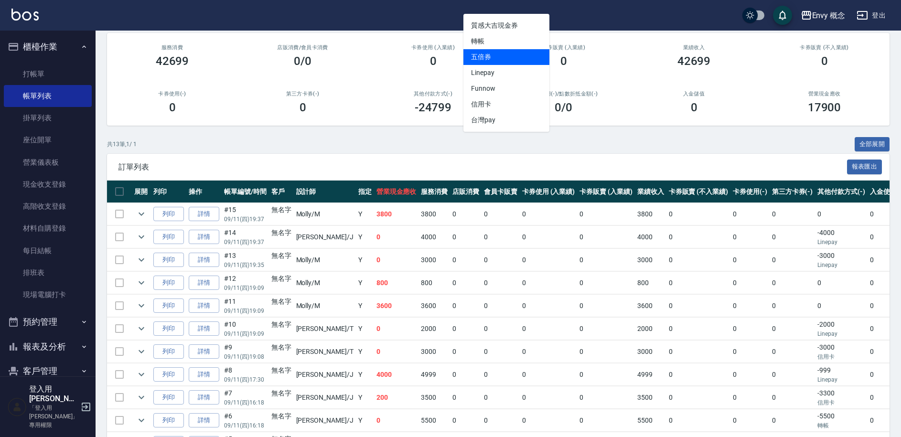
scroll to position [193, 0]
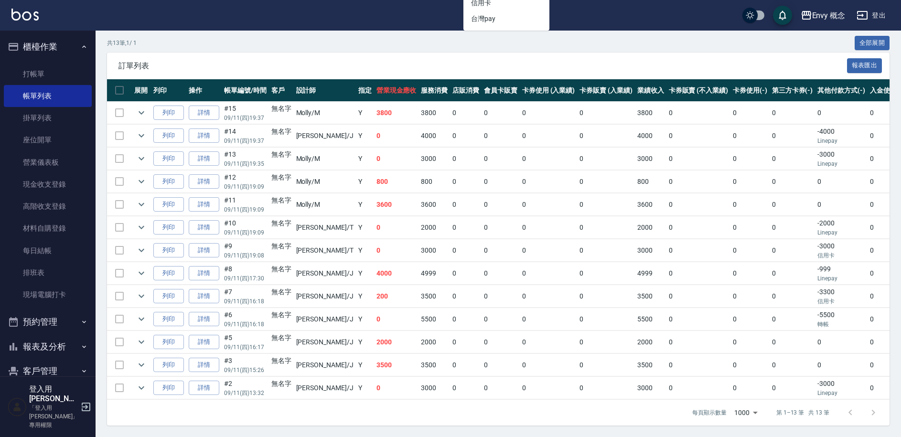
click at [374, 110] on td "3800" at bounding box center [396, 113] width 45 height 22
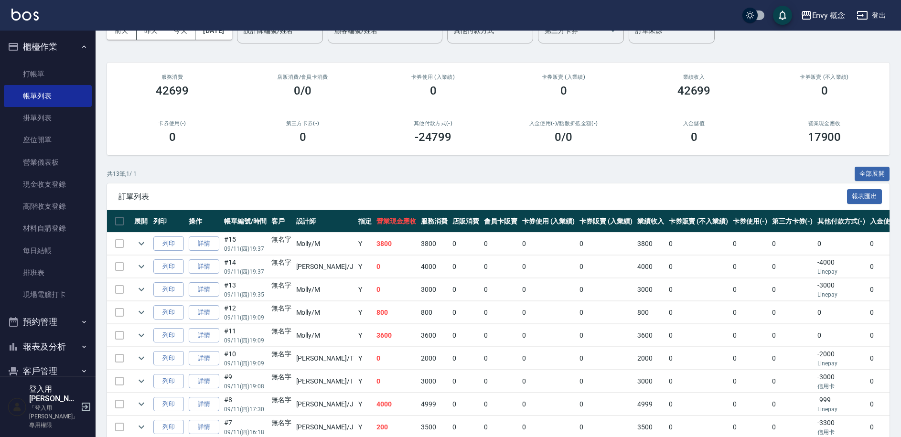
scroll to position [0, 0]
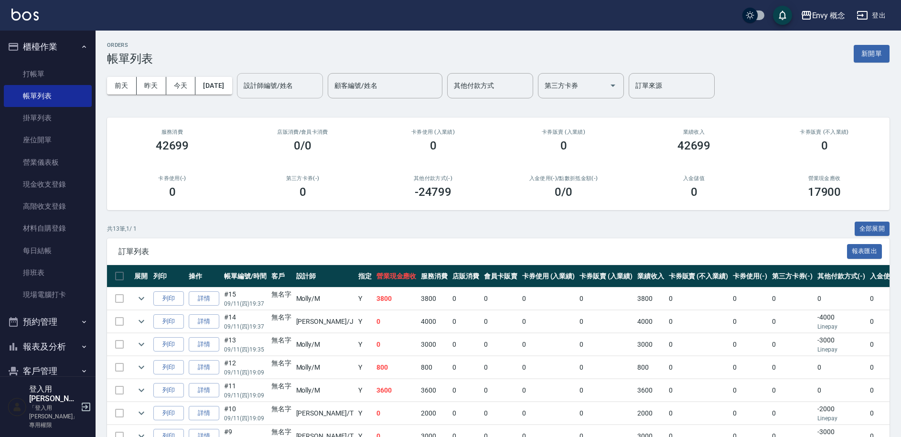
click at [301, 87] on input "設計師編號/姓名" at bounding box center [279, 85] width 77 height 17
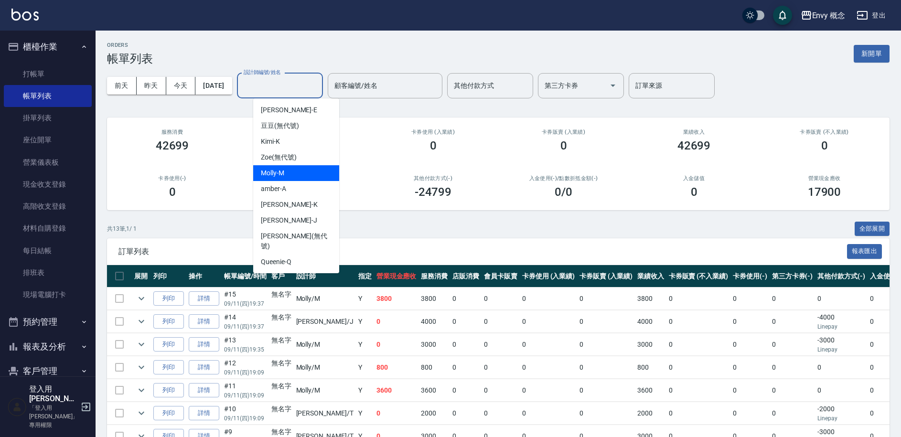
click at [303, 177] on div "[PERSON_NAME]" at bounding box center [296, 173] width 86 height 16
type input "[PERSON_NAME]"
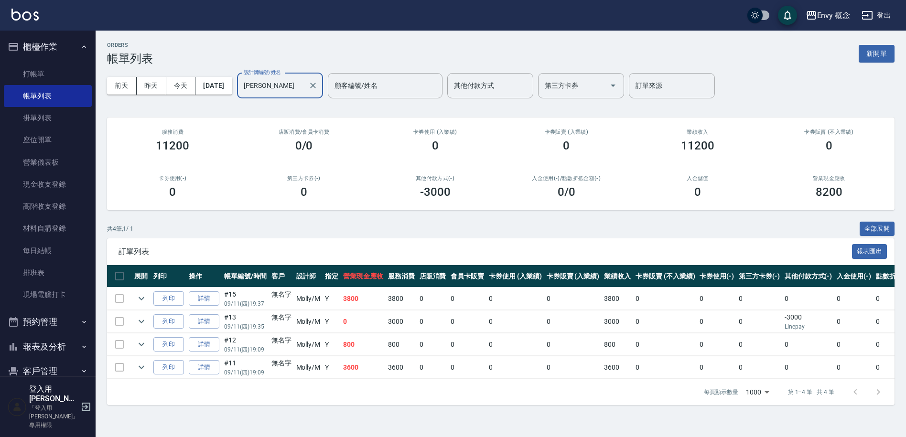
click at [318, 81] on icon "Clear" at bounding box center [313, 86] width 10 height 10
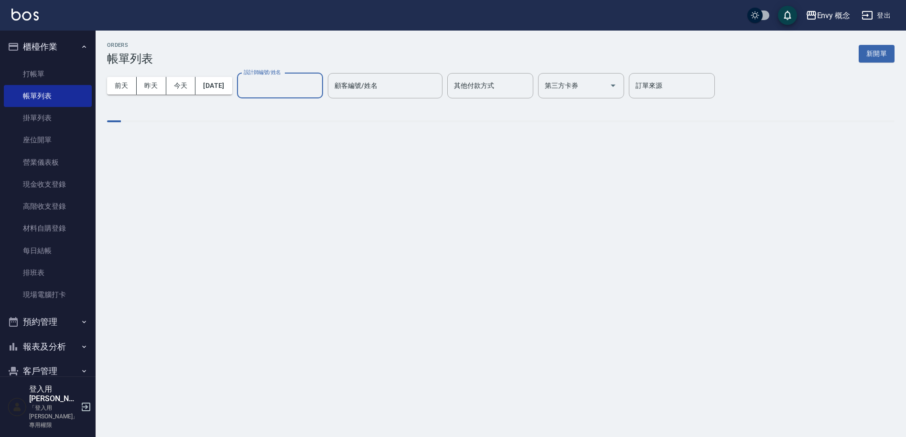
click at [278, 84] on input "設計師編號/姓名" at bounding box center [279, 85] width 77 height 17
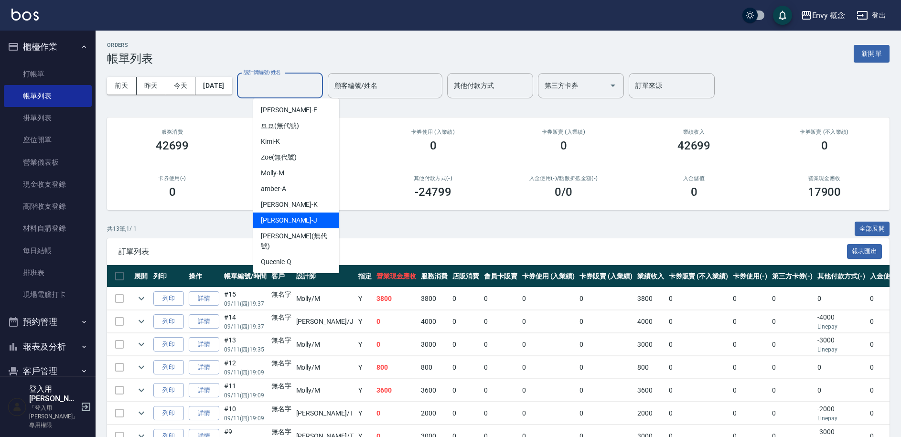
click at [287, 225] on div "[PERSON_NAME]" at bounding box center [296, 221] width 86 height 16
type input "[PERSON_NAME]"
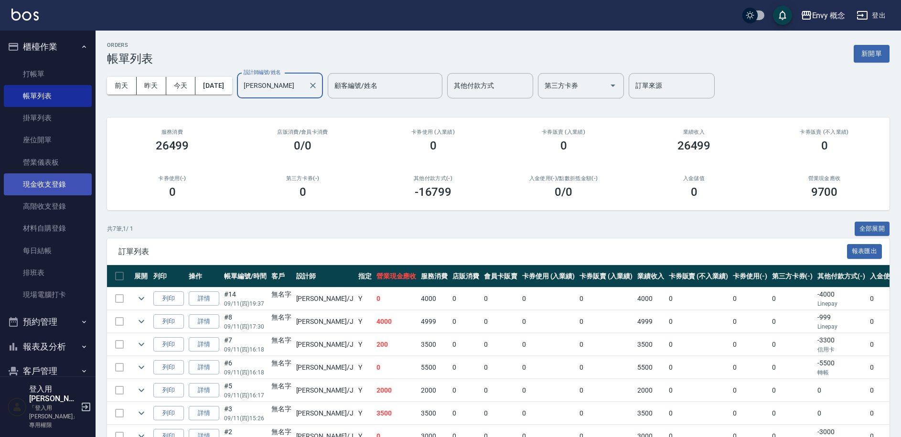
click at [39, 184] on link "現金收支登錄" at bounding box center [48, 184] width 88 height 22
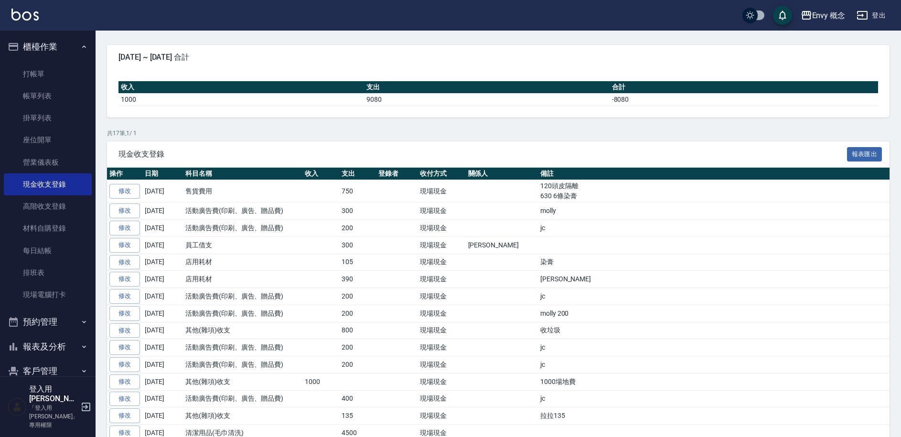
scroll to position [149, 0]
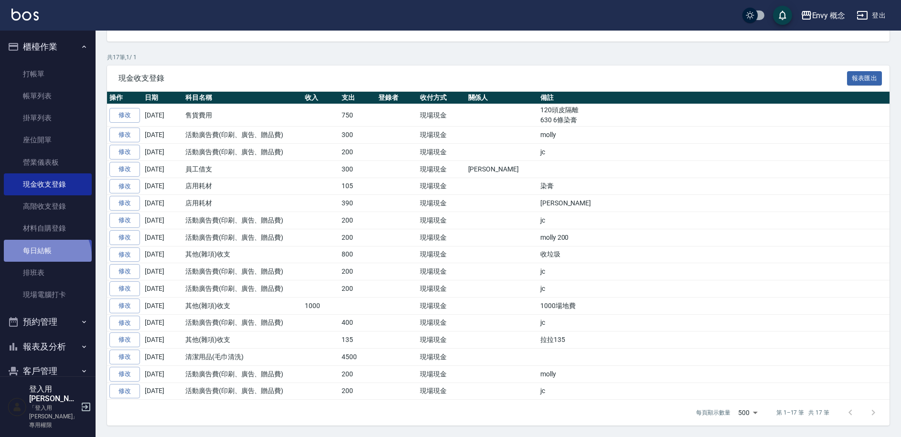
click at [46, 256] on link "每日結帳" at bounding box center [48, 251] width 88 height 22
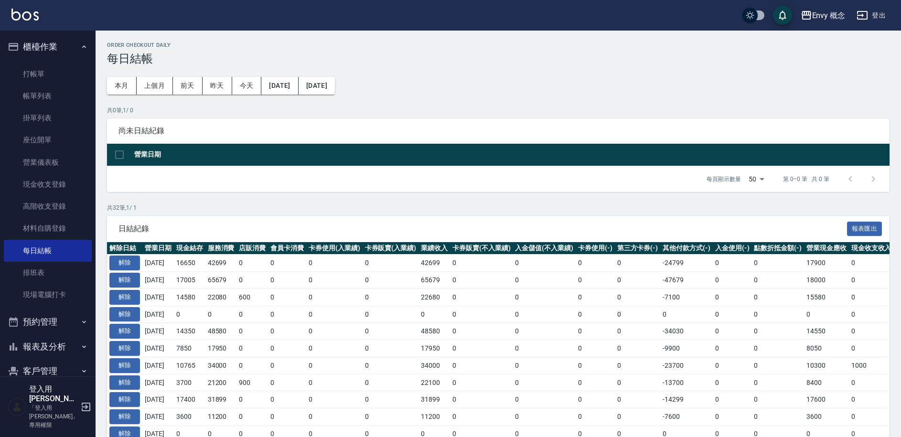
drag, startPoint x: 59, startPoint y: 98, endPoint x: 249, endPoint y: 0, distance: 213.7
click at [59, 98] on link "帳單列表" at bounding box center [48, 96] width 88 height 22
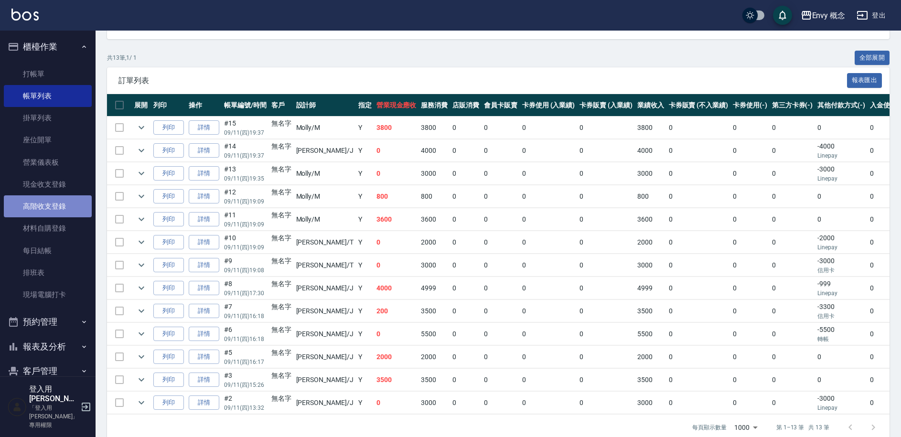
click at [56, 198] on link "高階收支登錄" at bounding box center [48, 206] width 88 height 22
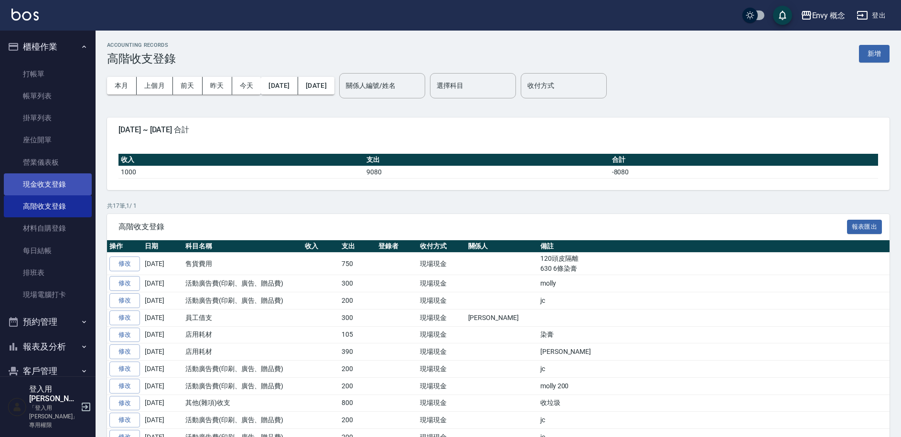
click at [59, 185] on link "現金收支登錄" at bounding box center [48, 184] width 88 height 22
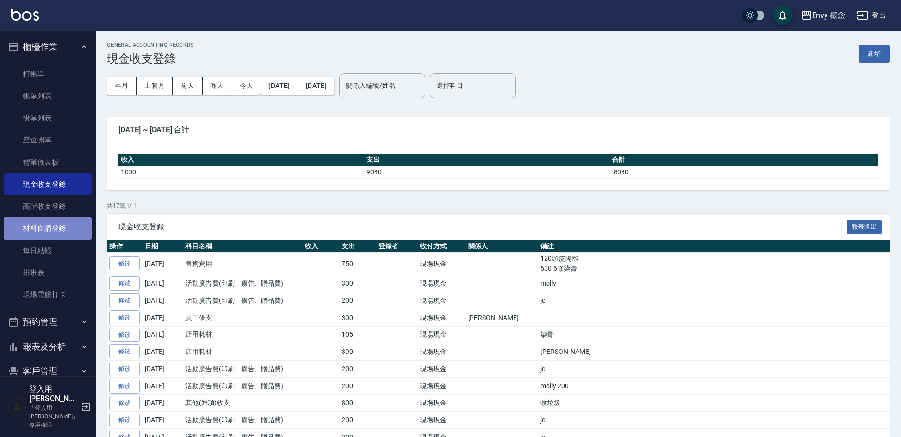
click at [64, 231] on link "材料自購登錄" at bounding box center [48, 228] width 88 height 22
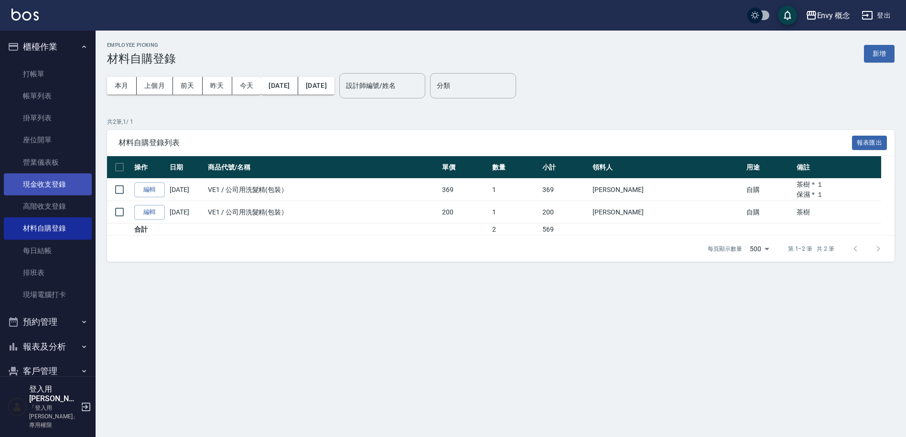
click at [72, 184] on link "現金收支登錄" at bounding box center [48, 184] width 88 height 22
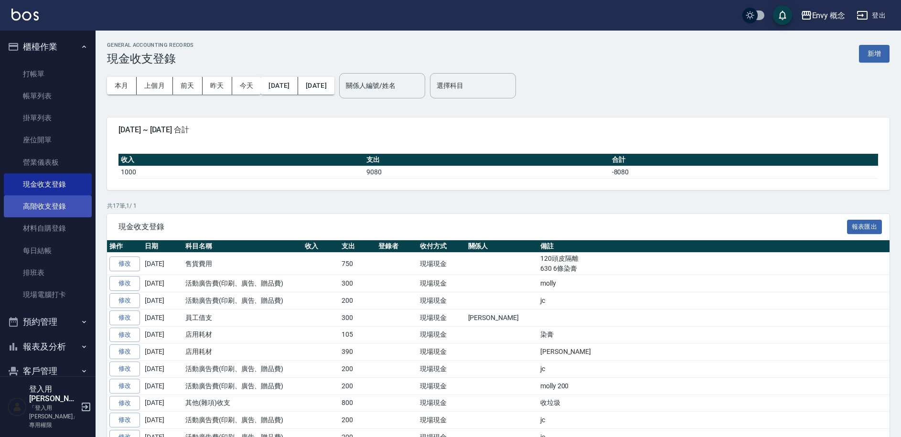
click at [37, 211] on link "高階收支登錄" at bounding box center [48, 206] width 88 height 22
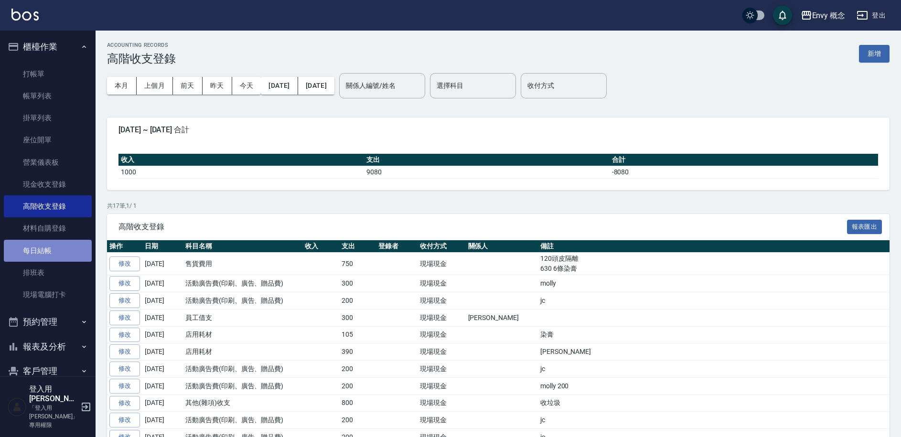
click at [58, 246] on link "每日結帳" at bounding box center [48, 251] width 88 height 22
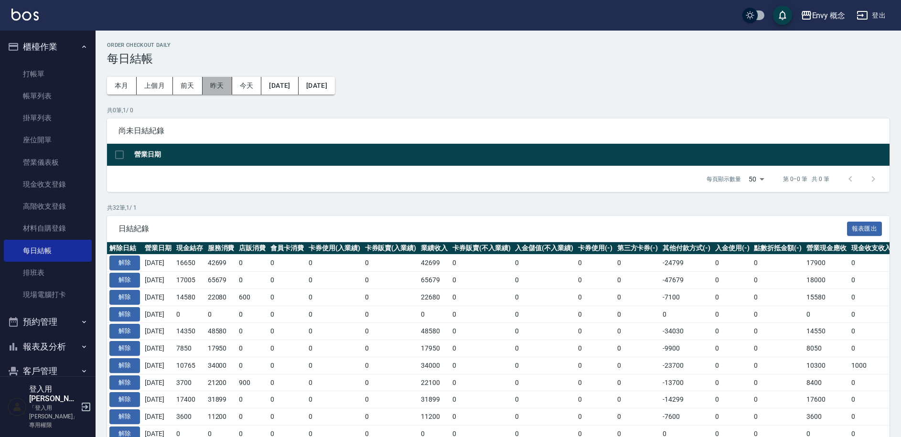
click at [216, 91] on button "昨天" at bounding box center [218, 86] width 30 height 18
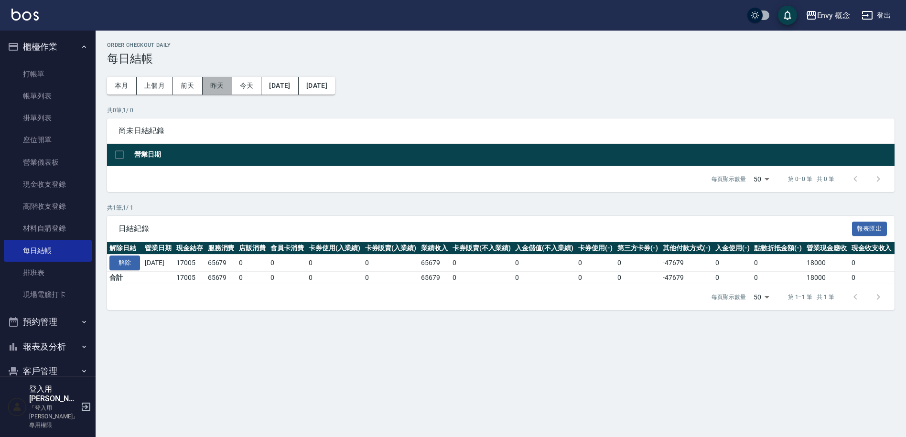
click at [214, 90] on button "昨天" at bounding box center [218, 86] width 30 height 18
click at [45, 115] on link "掛單列表" at bounding box center [48, 118] width 88 height 22
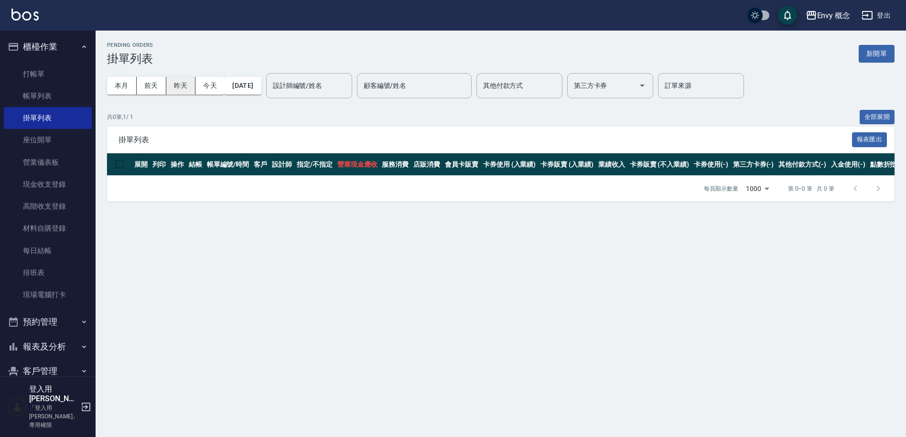
click at [182, 90] on button "昨天" at bounding box center [181, 86] width 30 height 18
click at [75, 95] on link "帳單列表" at bounding box center [48, 96] width 88 height 22
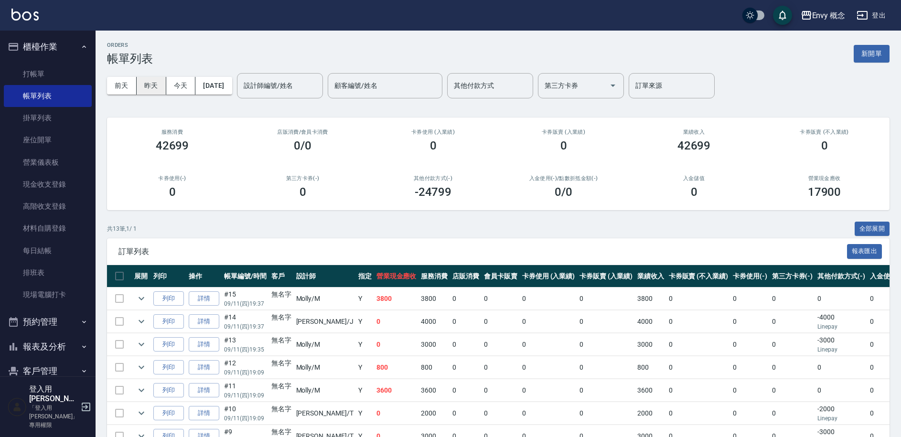
click at [162, 90] on button "昨天" at bounding box center [152, 86] width 30 height 18
click at [278, 83] on div "設計師編號/姓名 設計師編號/姓名" at bounding box center [280, 85] width 86 height 25
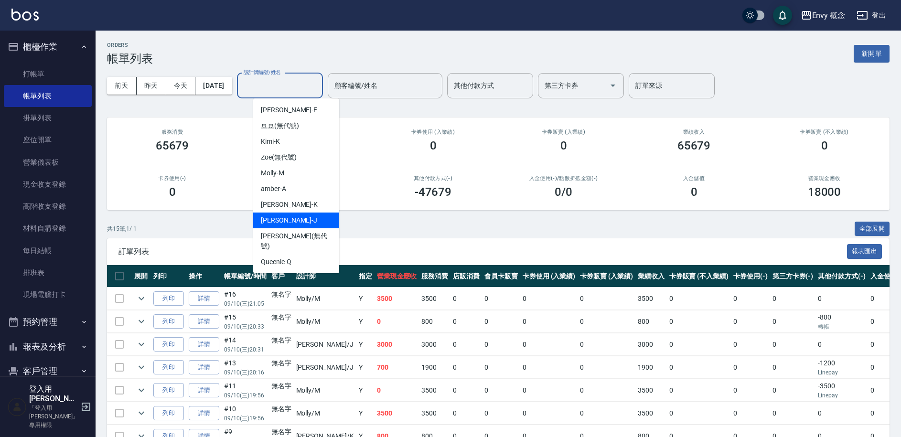
click at [295, 222] on div "[PERSON_NAME]" at bounding box center [296, 221] width 86 height 16
type input "[PERSON_NAME]"
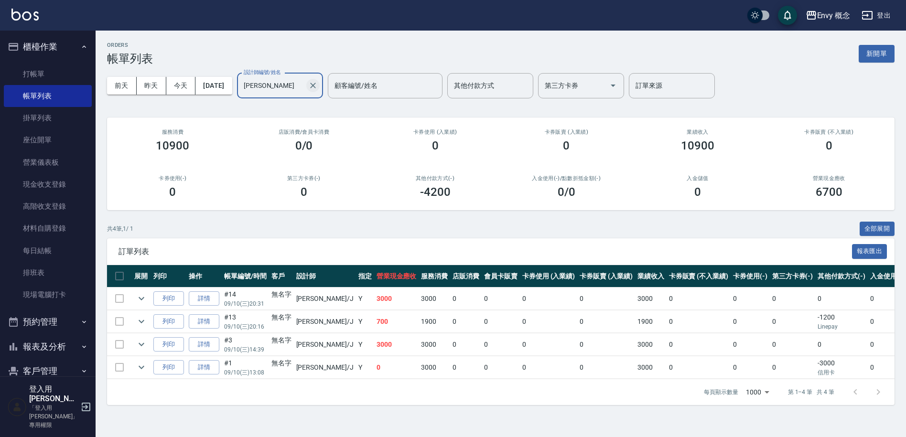
click at [318, 88] on icon "Clear" at bounding box center [313, 86] width 10 height 10
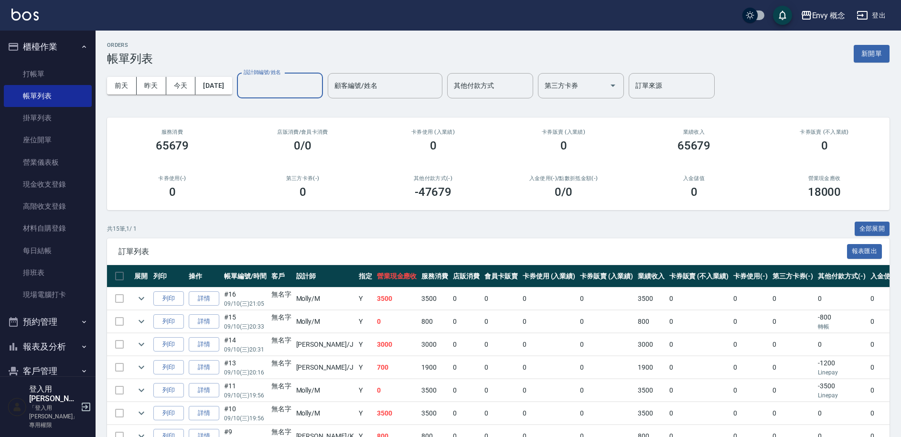
click at [306, 84] on input "設計師編號/姓名" at bounding box center [279, 85] width 77 height 17
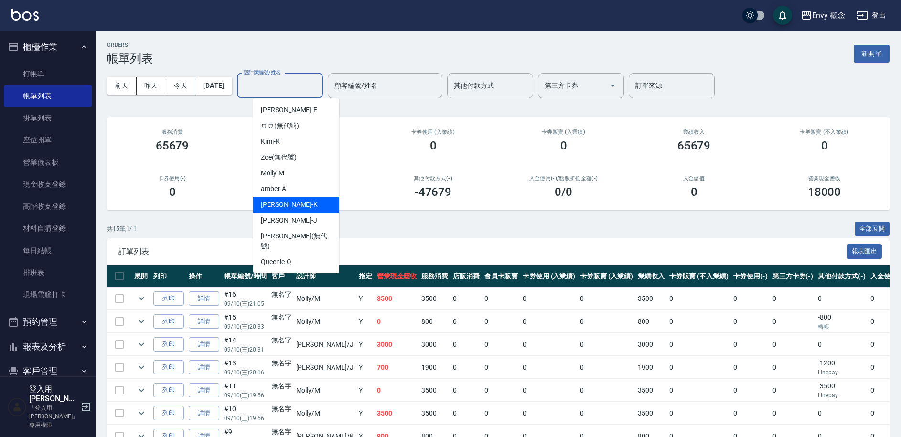
scroll to position [20, 0]
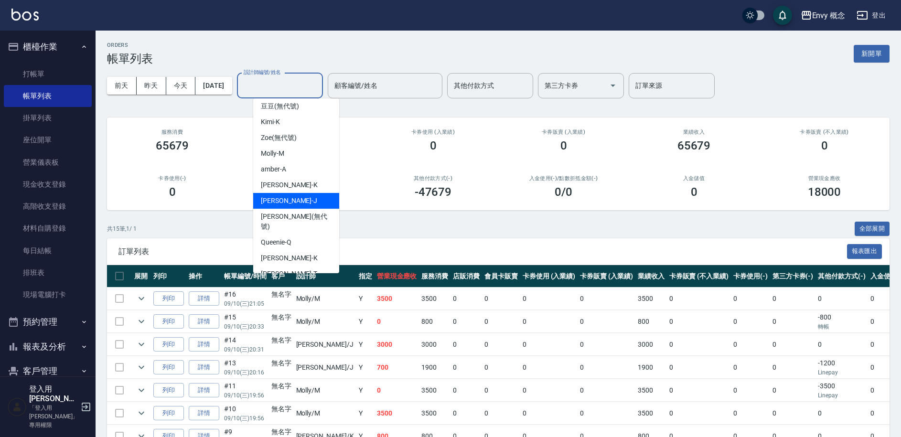
click at [324, 200] on div "[PERSON_NAME]" at bounding box center [296, 201] width 86 height 16
type input "[PERSON_NAME]"
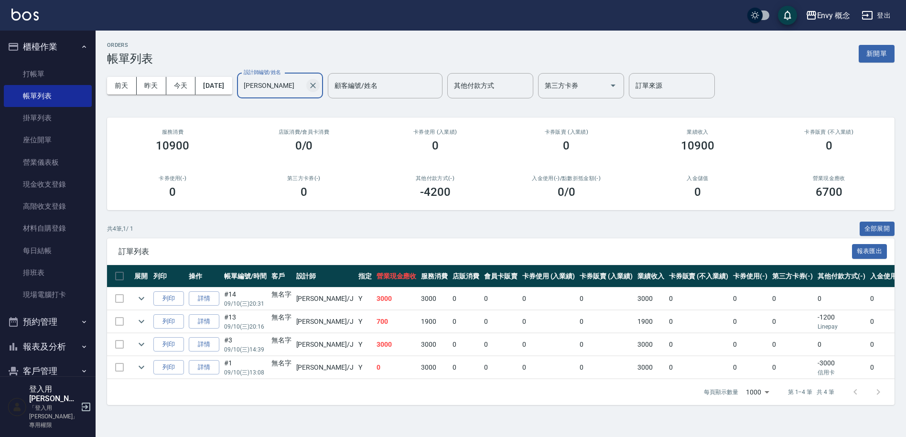
click at [318, 86] on icon "Clear" at bounding box center [313, 86] width 10 height 10
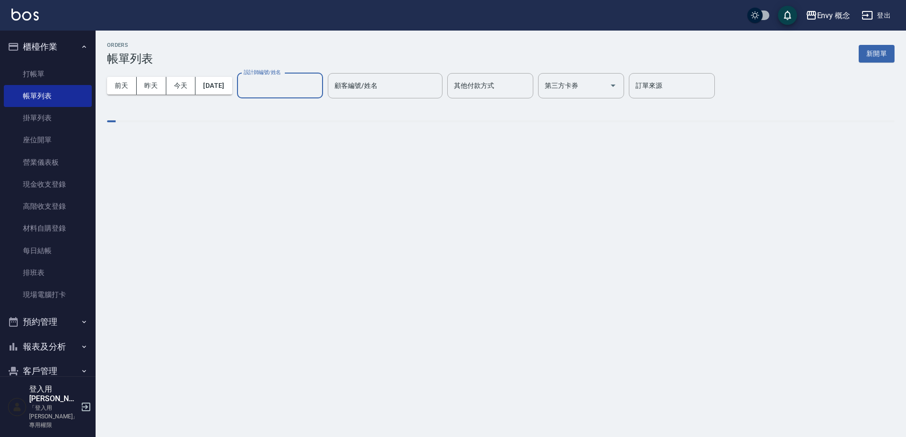
click at [292, 87] on input "設計師編號/姓名" at bounding box center [279, 85] width 77 height 17
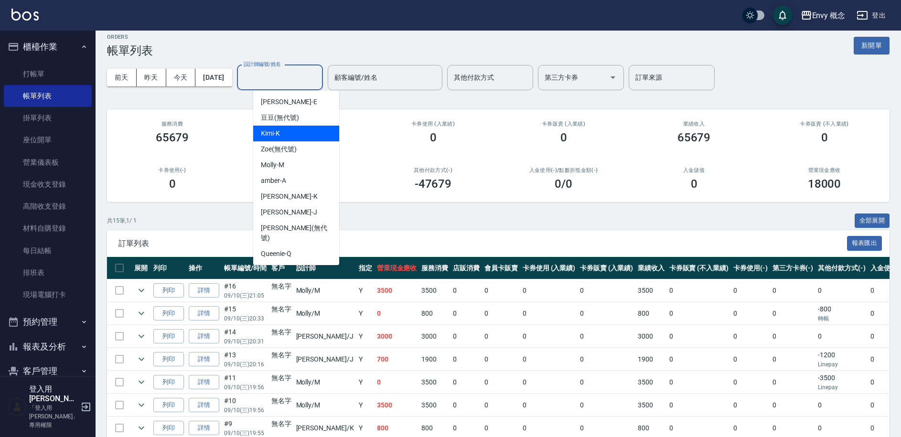
scroll to position [0, 0]
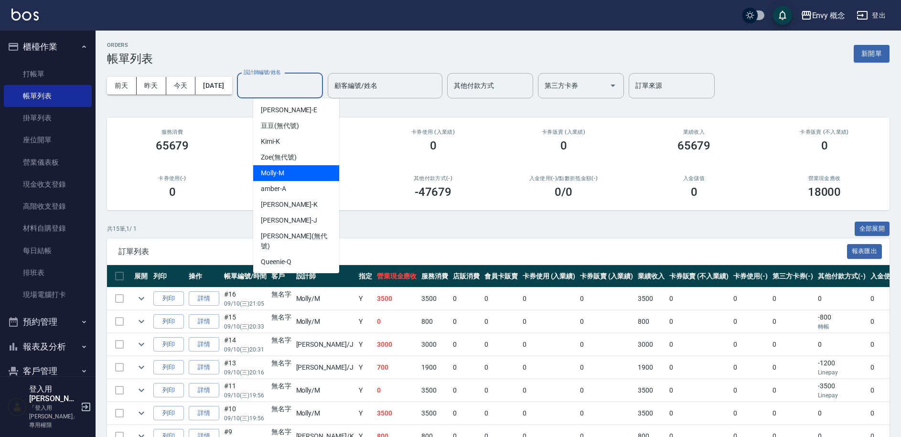
click at [315, 178] on div "[PERSON_NAME]" at bounding box center [296, 173] width 86 height 16
type input "[PERSON_NAME]"
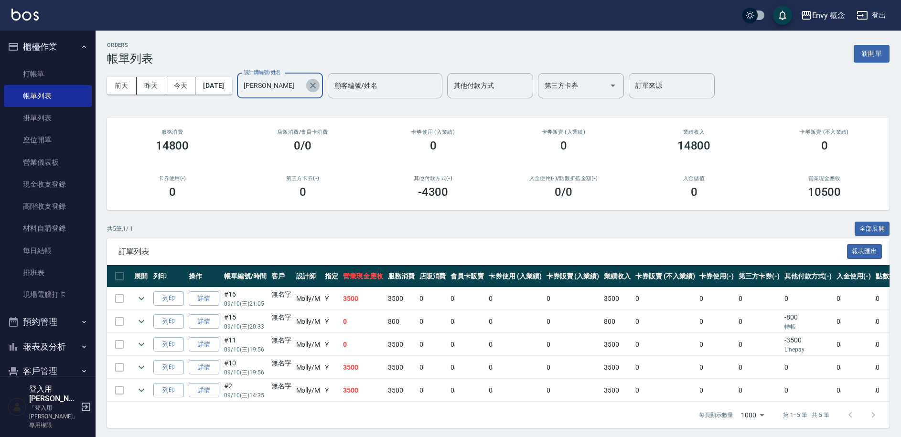
click at [318, 89] on icon "Clear" at bounding box center [313, 86] width 10 height 10
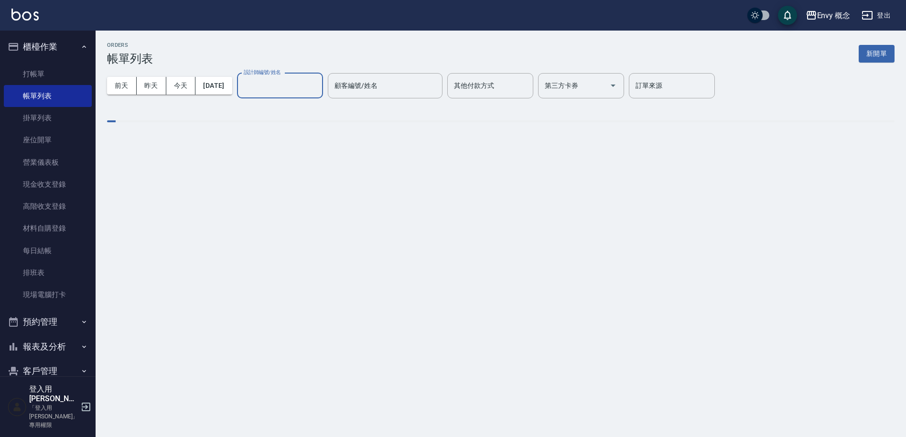
click at [294, 84] on input "設計師編號/姓名" at bounding box center [279, 85] width 77 height 17
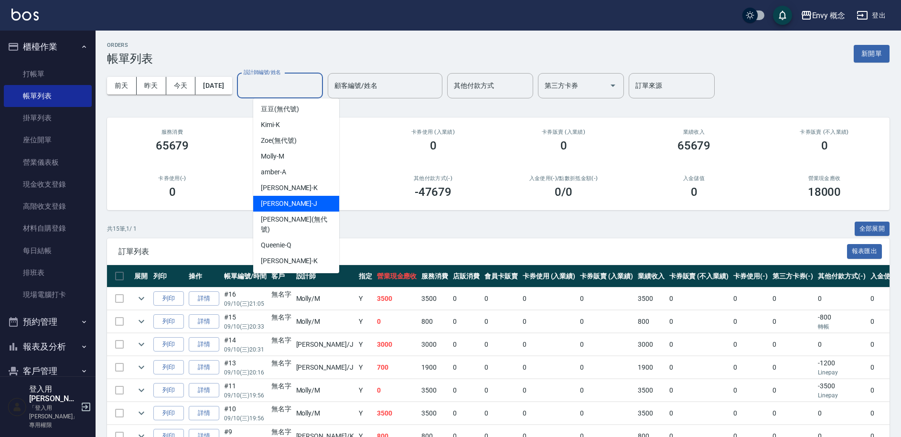
scroll to position [85, 0]
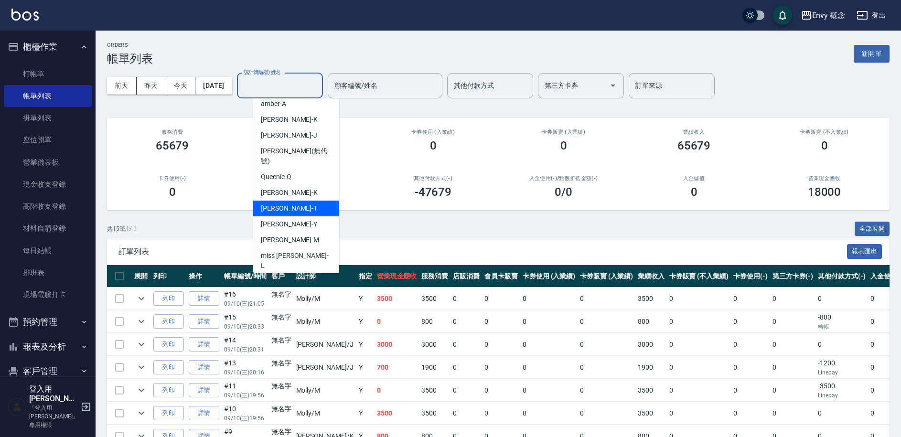
click at [305, 201] on div "[PERSON_NAME]" at bounding box center [296, 209] width 86 height 16
type input "[PERSON_NAME]"
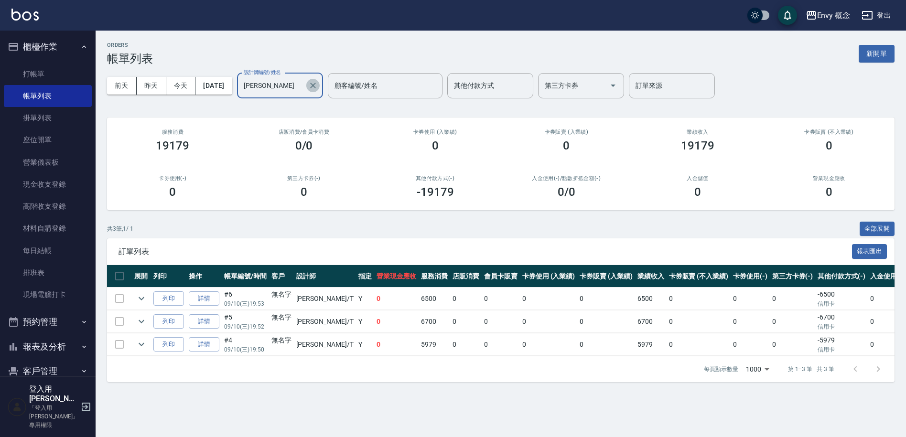
click at [318, 86] on icon "Clear" at bounding box center [313, 86] width 10 height 10
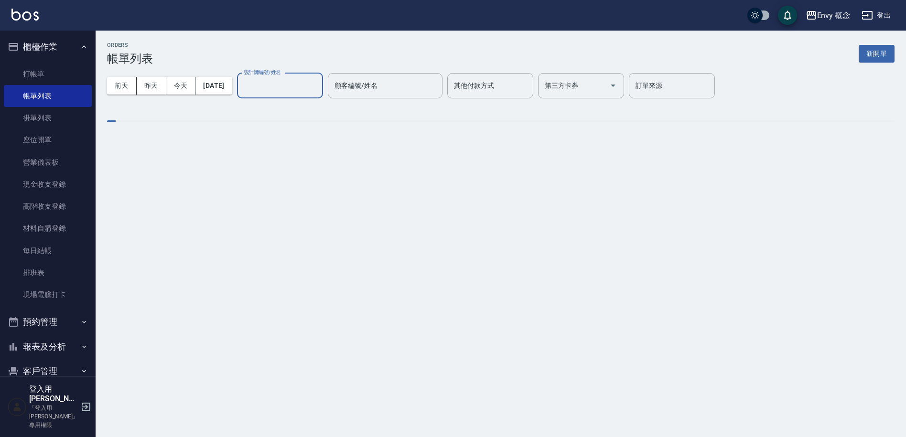
click at [297, 85] on input "設計師編號/姓名" at bounding box center [279, 85] width 77 height 17
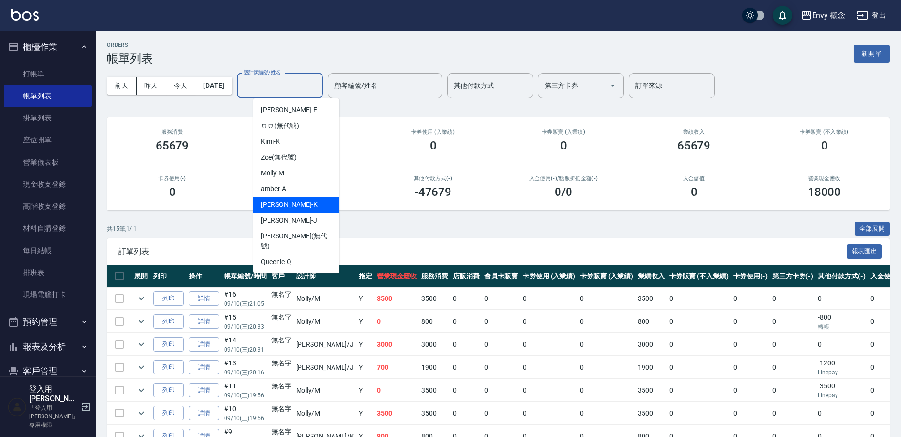
click at [303, 205] on div "[PERSON_NAME]" at bounding box center [296, 205] width 86 height 16
type input "[PERSON_NAME]"
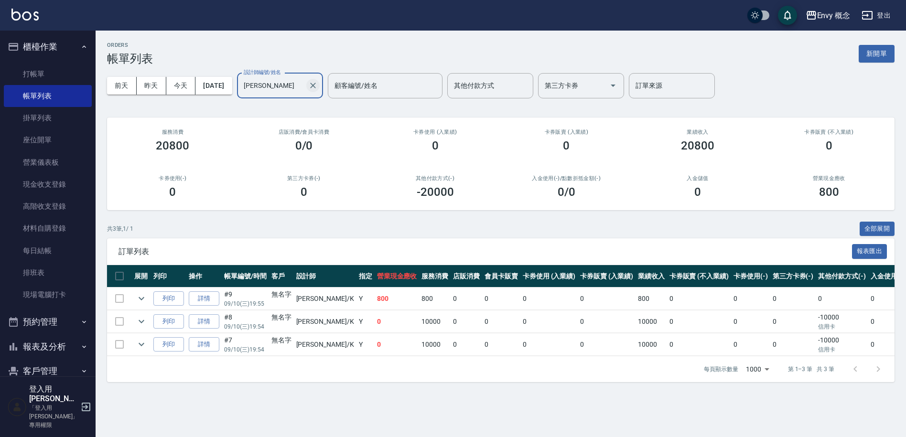
click at [318, 90] on icon "Clear" at bounding box center [313, 86] width 10 height 10
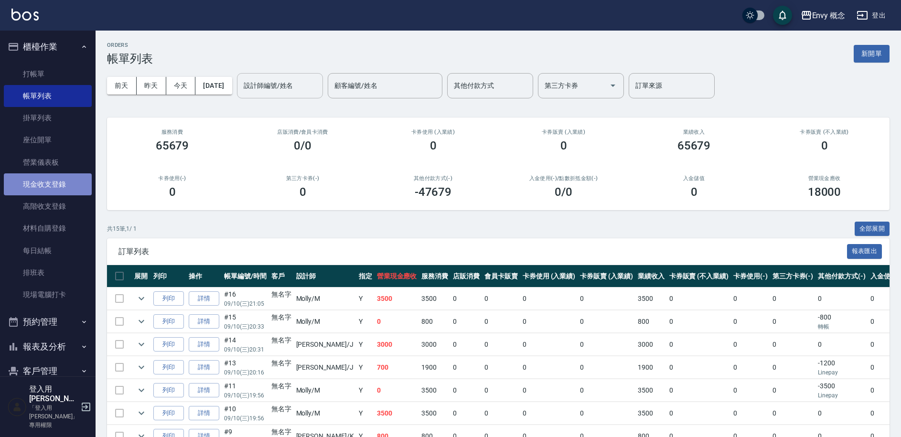
click at [67, 189] on link "現金收支登錄" at bounding box center [48, 184] width 88 height 22
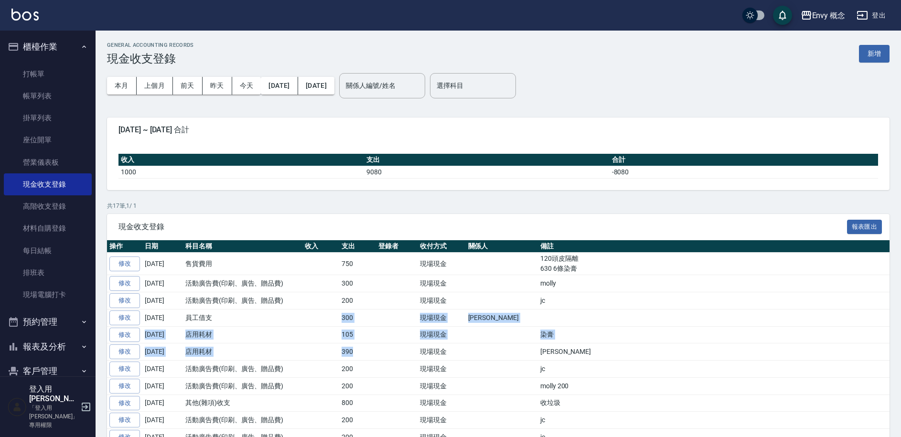
drag, startPoint x: 340, startPoint y: 311, endPoint x: 357, endPoint y: 348, distance: 40.2
click at [357, 348] on tbody "修改 [DATE] 售貨費用 750 現場現金 120頭皮隔離 630 6條染膏 修改 [DATE] 活動廣告費(印刷、廣告、贈品費) 300 現場現金 mo…" at bounding box center [498, 401] width 783 height 296
click at [311, 343] on td at bounding box center [320, 334] width 37 height 17
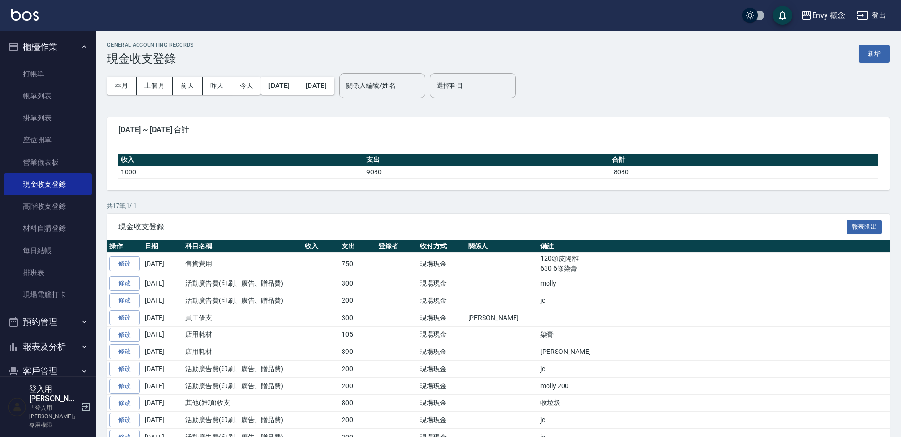
scroll to position [6, 0]
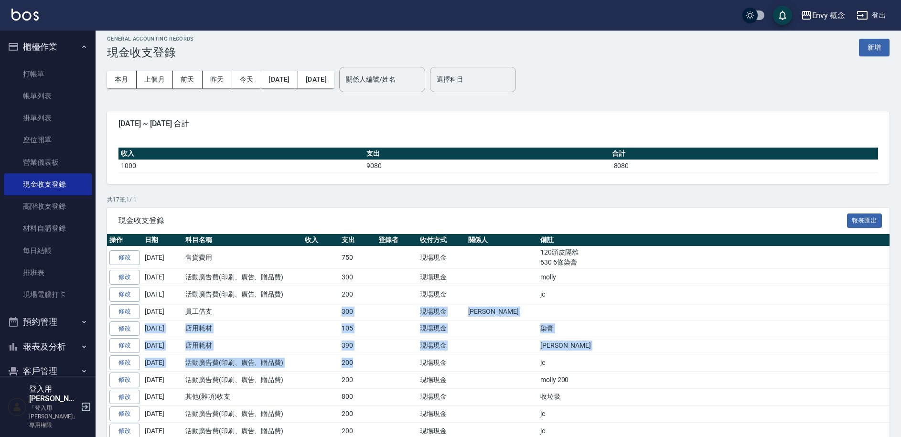
drag, startPoint x: 339, startPoint y: 310, endPoint x: 355, endPoint y: 362, distance: 53.9
click at [355, 362] on tbody "修改 [DATE] 售貨費用 750 現場現金 120頭皮隔離 630 6條染膏 修改 [DATE] 活動廣告費(印刷、廣告、贈品費) 300 現場現金 mo…" at bounding box center [498, 395] width 783 height 296
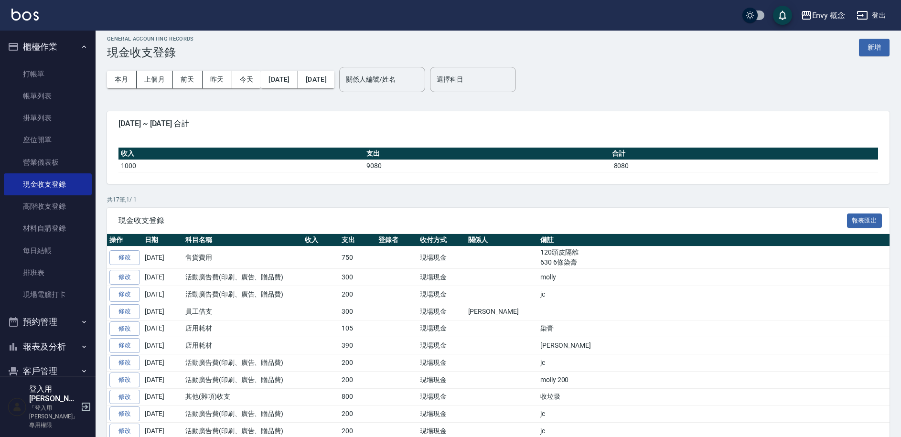
click at [479, 239] on th "關係人" at bounding box center [502, 240] width 72 height 12
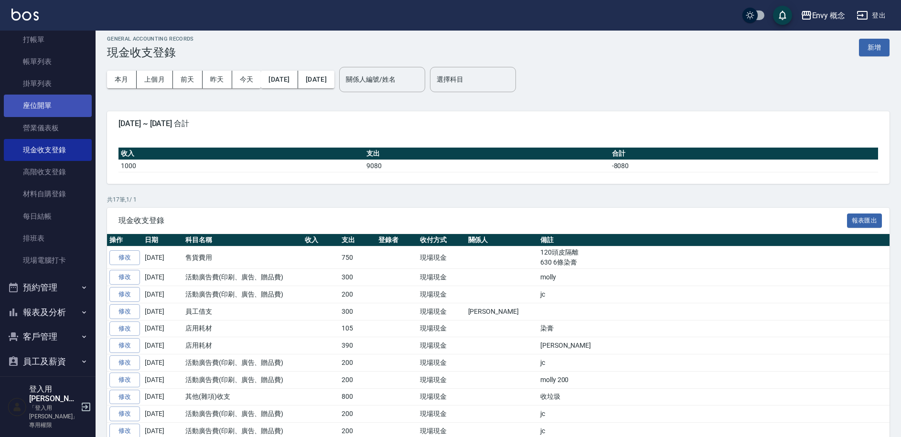
scroll to position [0, 0]
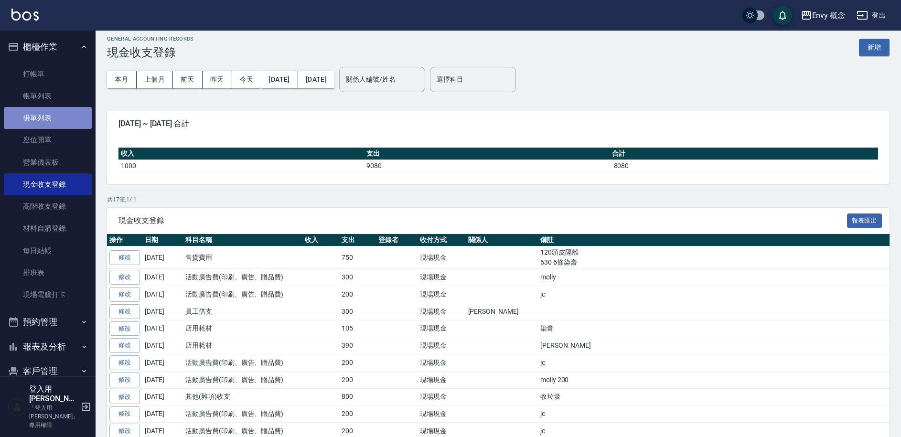
click at [53, 125] on link "掛單列表" at bounding box center [48, 118] width 88 height 22
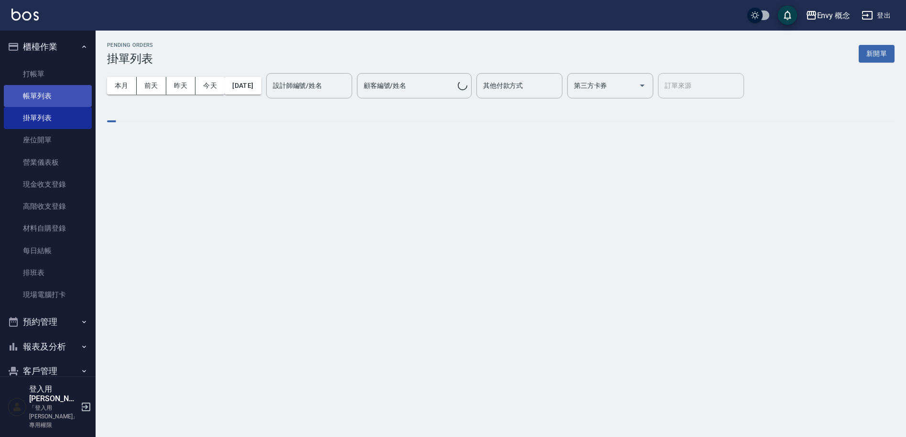
click at [49, 98] on link "帳單列表" at bounding box center [48, 96] width 88 height 22
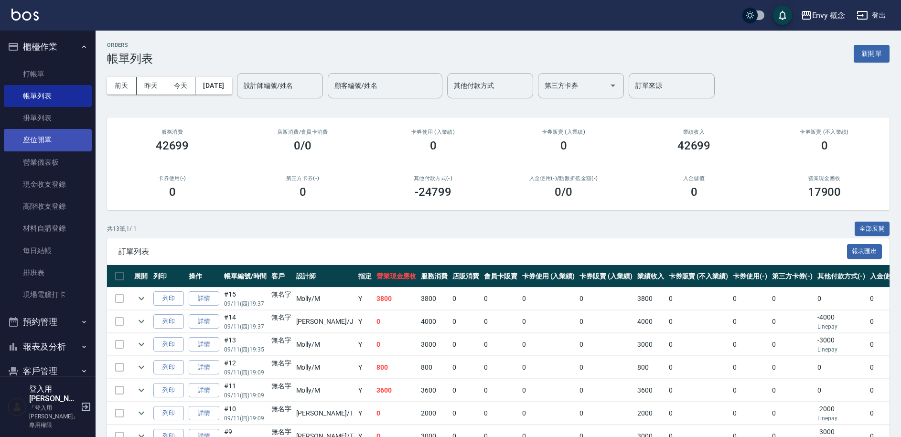
click at [60, 142] on link "座位開單" at bounding box center [48, 140] width 88 height 22
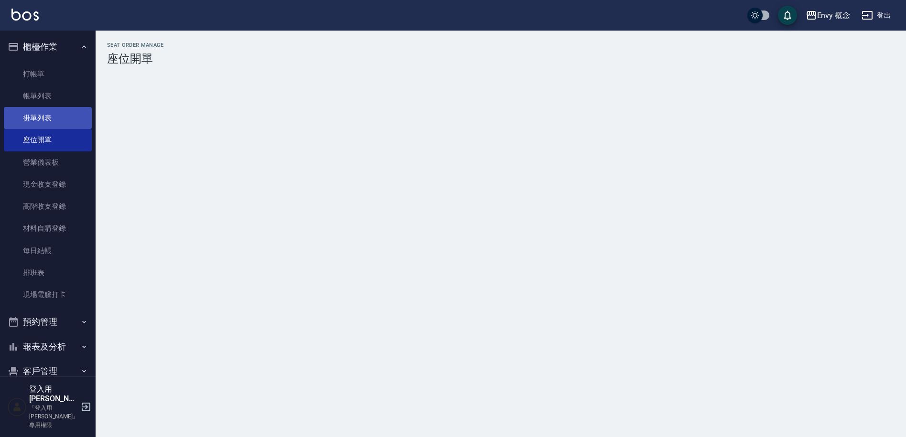
click at [54, 123] on link "掛單列表" at bounding box center [48, 118] width 88 height 22
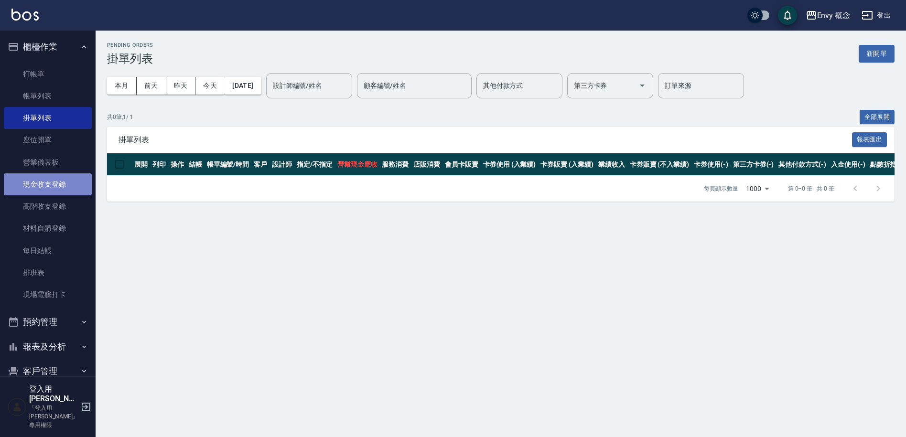
click at [73, 193] on link "現金收支登錄" at bounding box center [48, 184] width 88 height 22
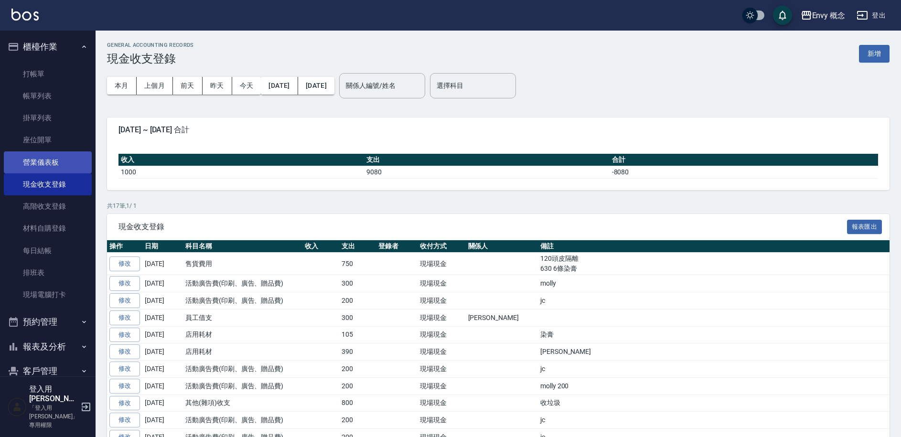
click at [67, 167] on link "營業儀表板" at bounding box center [48, 162] width 88 height 22
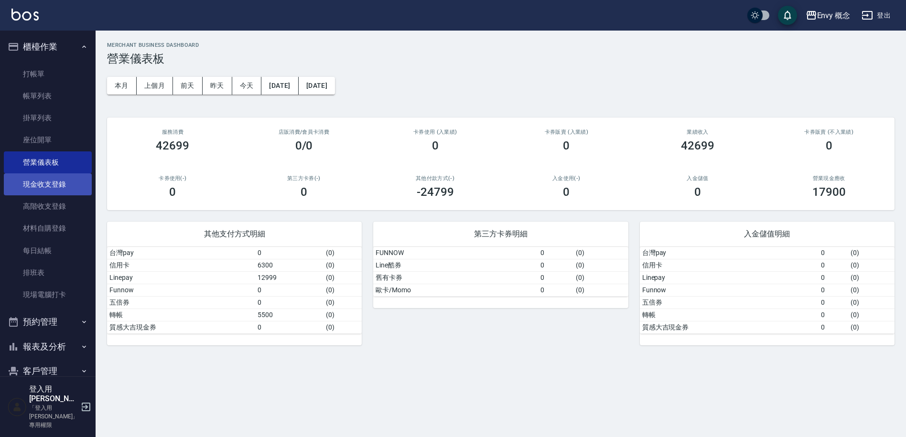
click at [71, 185] on link "現金收支登錄" at bounding box center [48, 184] width 88 height 22
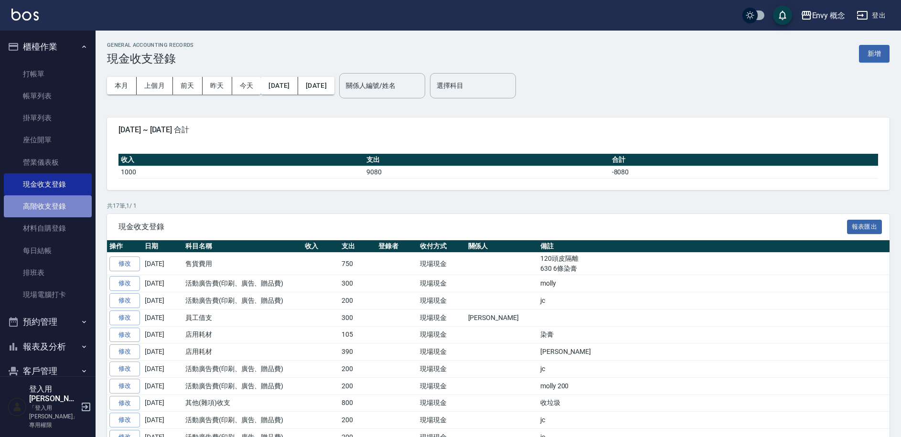
click at [72, 209] on link "高階收支登錄" at bounding box center [48, 206] width 88 height 22
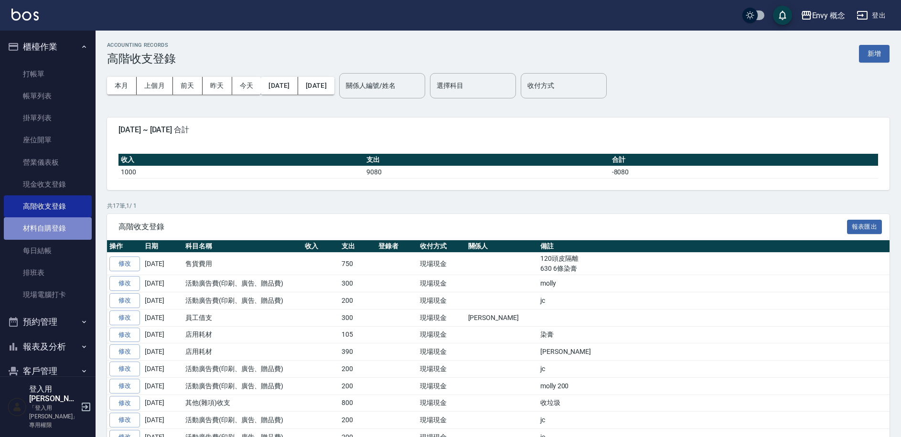
click at [73, 228] on link "材料自購登錄" at bounding box center [48, 228] width 88 height 22
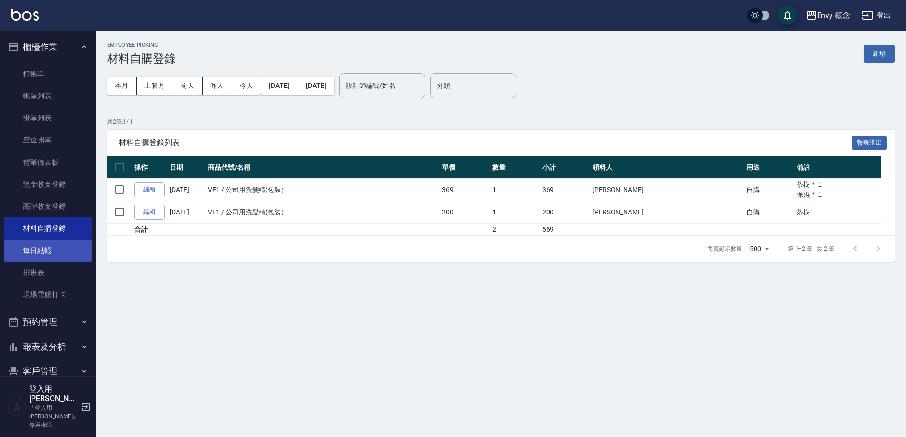
click at [73, 256] on link "每日結帳" at bounding box center [48, 251] width 88 height 22
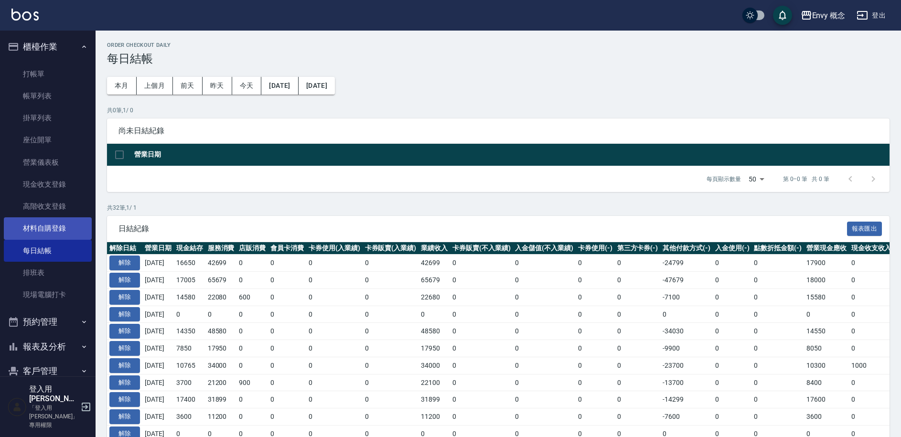
click at [83, 217] on link "材料自購登錄" at bounding box center [48, 228] width 88 height 22
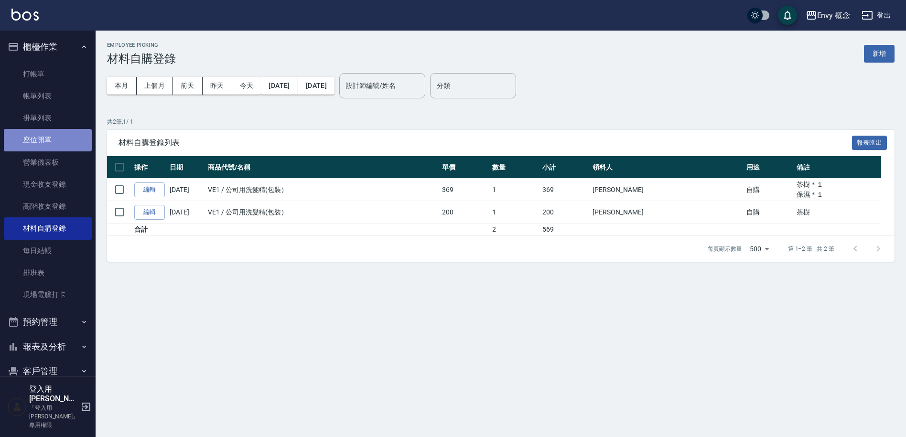
click at [68, 147] on link "座位開單" at bounding box center [48, 140] width 88 height 22
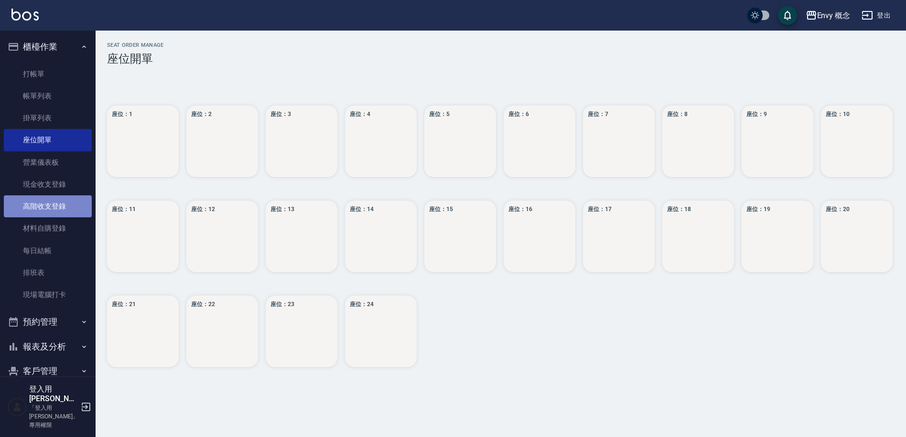
click at [57, 216] on link "高階收支登錄" at bounding box center [48, 206] width 88 height 22
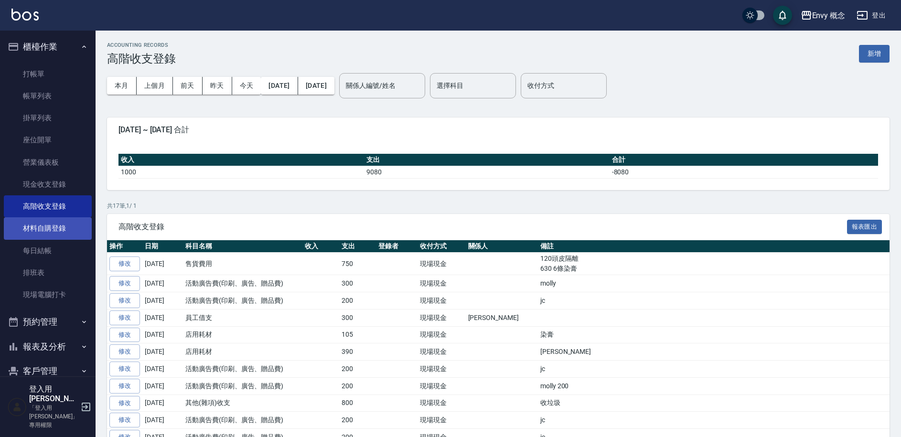
click at [66, 224] on link "材料自購登錄" at bounding box center [48, 228] width 88 height 22
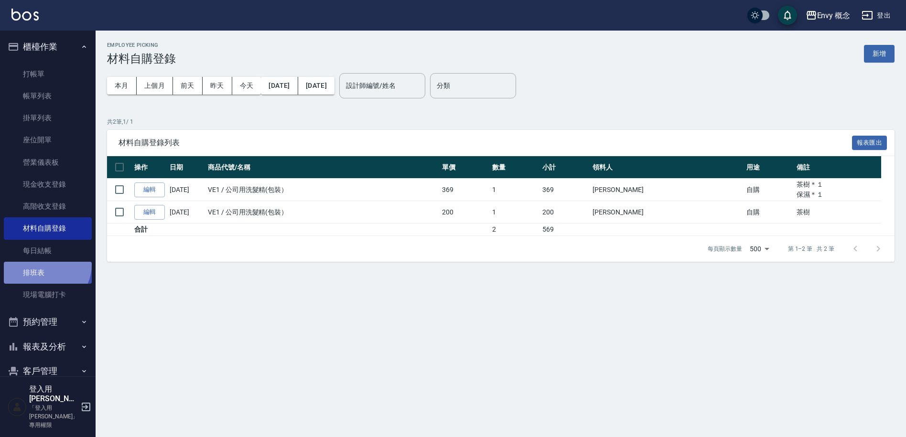
click at [42, 264] on link "排班表" at bounding box center [48, 273] width 88 height 22
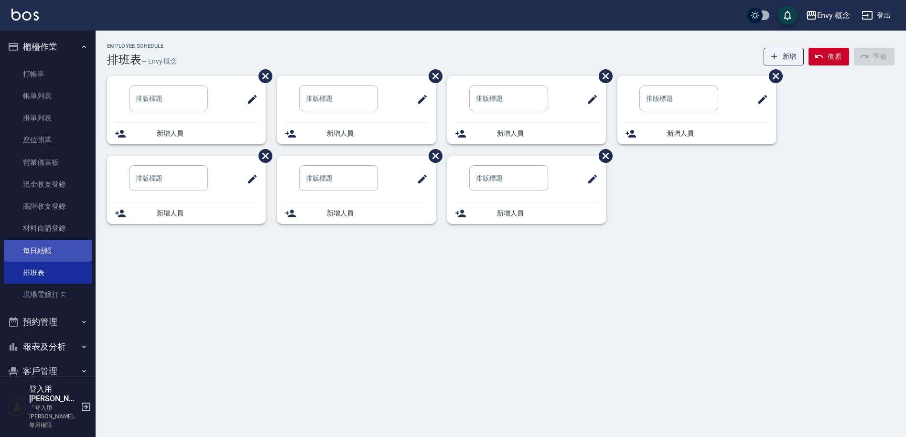
click at [41, 253] on link "每日結帳" at bounding box center [48, 251] width 88 height 22
